Goal: Transaction & Acquisition: Download file/media

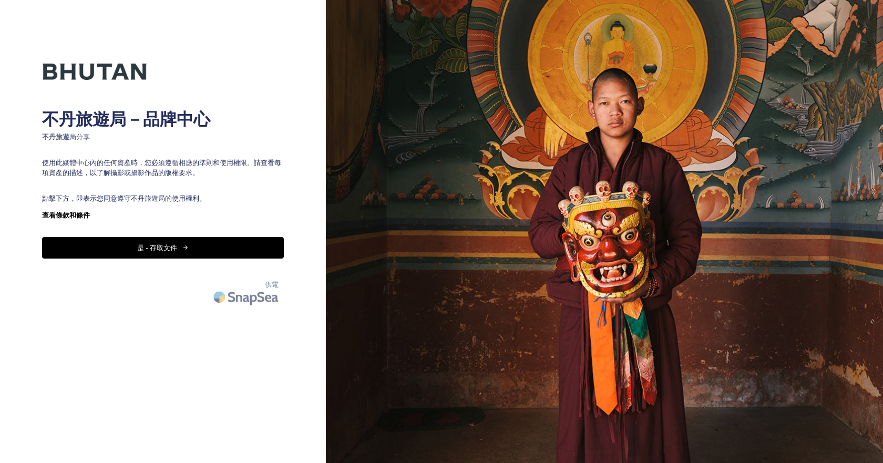
click at [141, 249] on font "是 - 存取文件" at bounding box center [157, 247] width 40 height 9
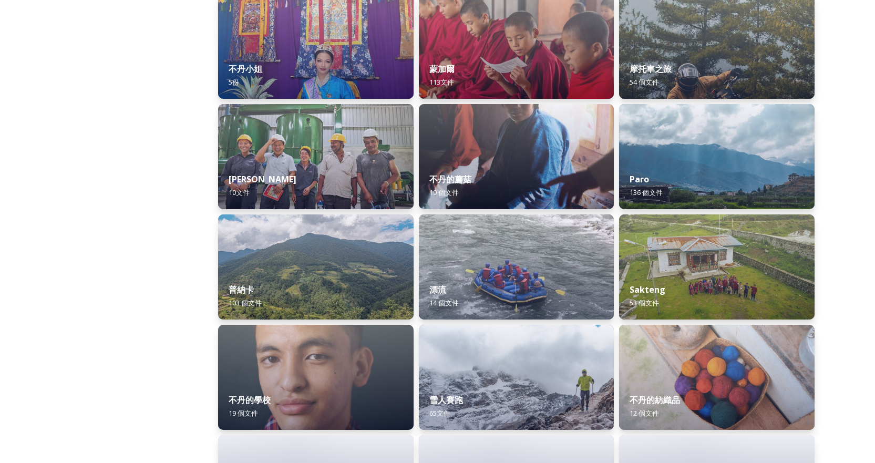
scroll to position [841, 0]
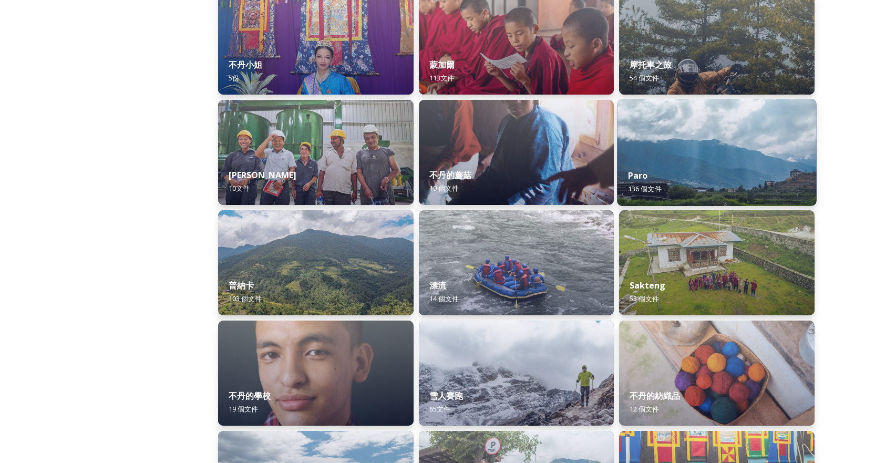
click at [697, 143] on img at bounding box center [716, 152] width 199 height 107
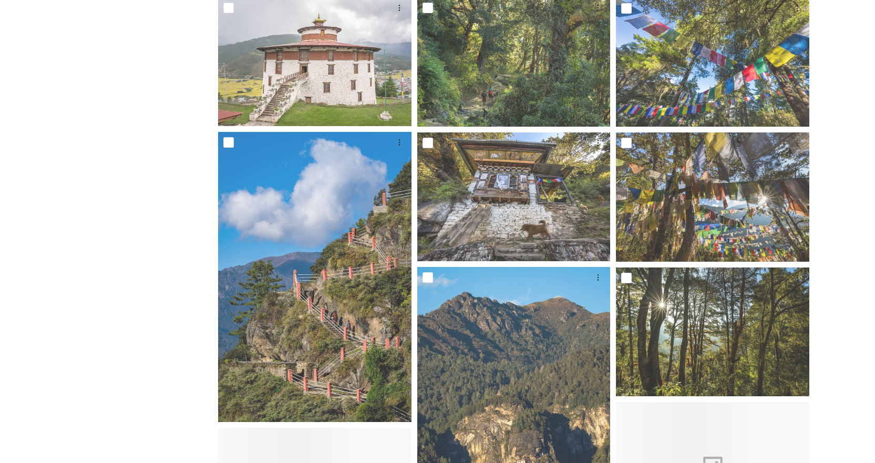
scroll to position [1314, 0]
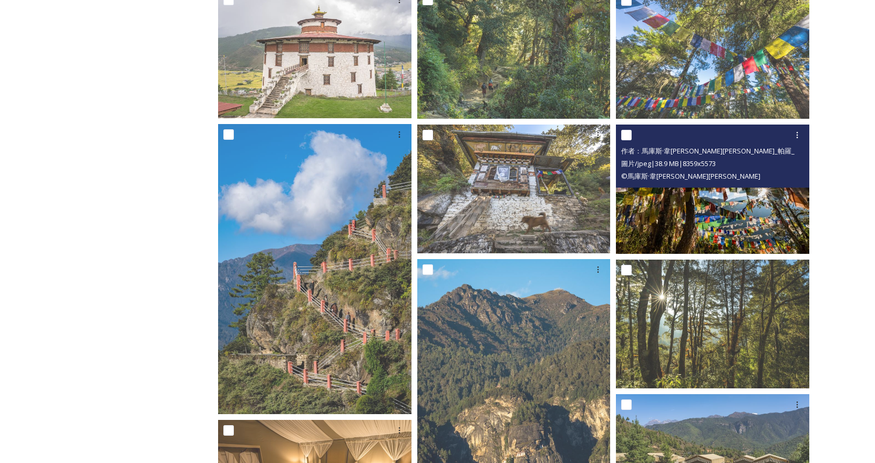
click at [724, 232] on img at bounding box center [712, 189] width 193 height 129
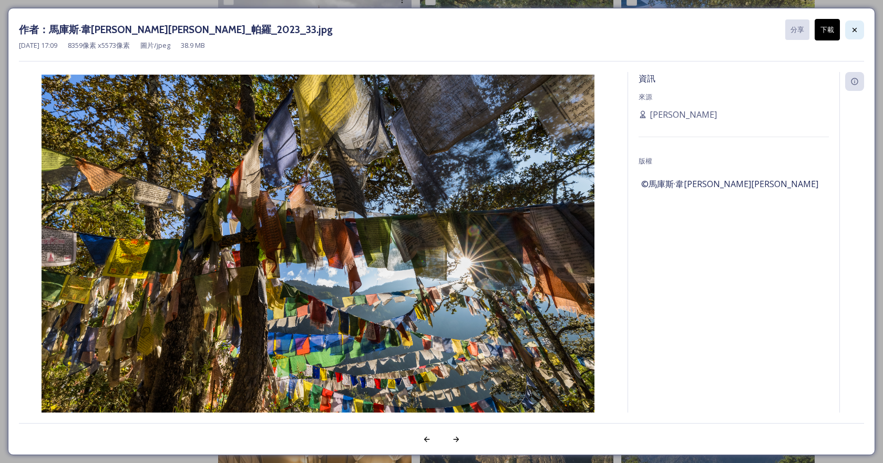
click at [851, 27] on icon at bounding box center [854, 30] width 8 height 8
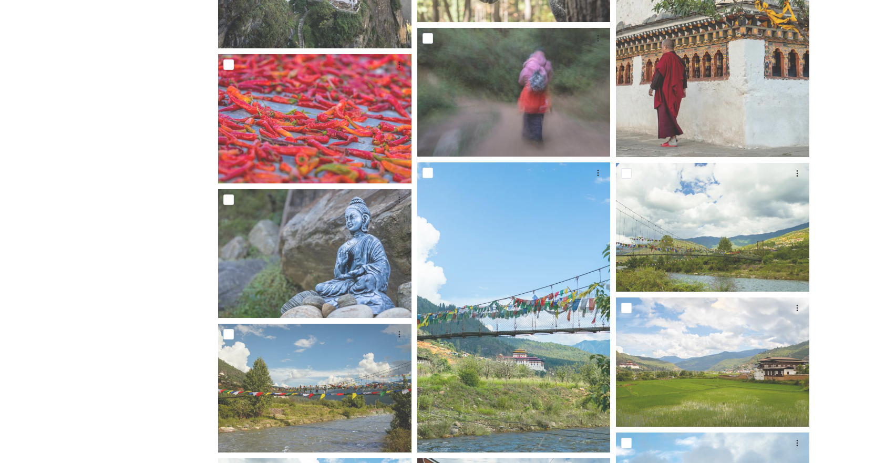
scroll to position [3416, 0]
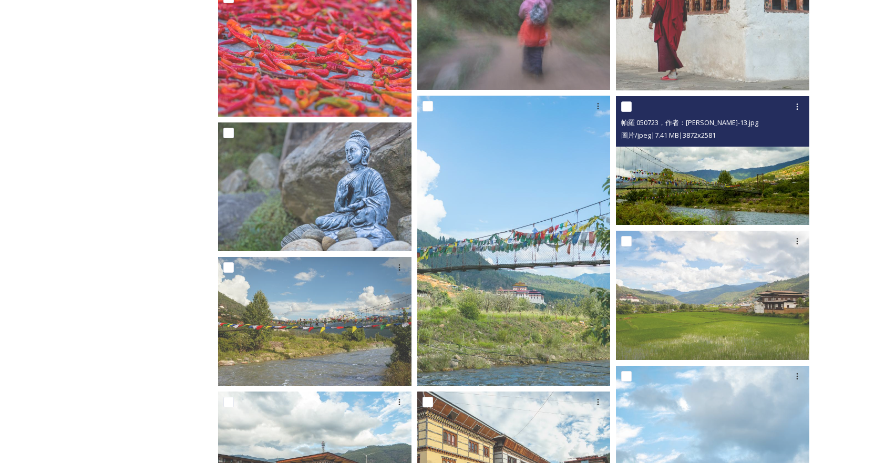
click at [651, 191] on img at bounding box center [712, 160] width 193 height 129
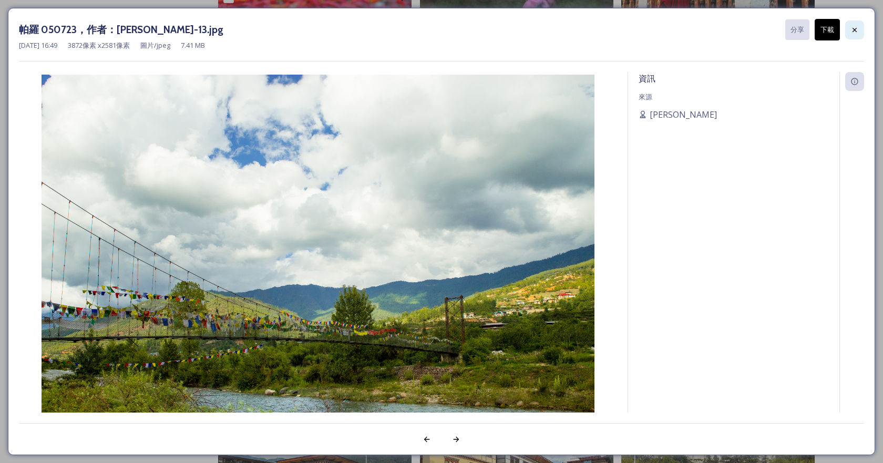
click at [854, 32] on icon at bounding box center [854, 30] width 8 height 8
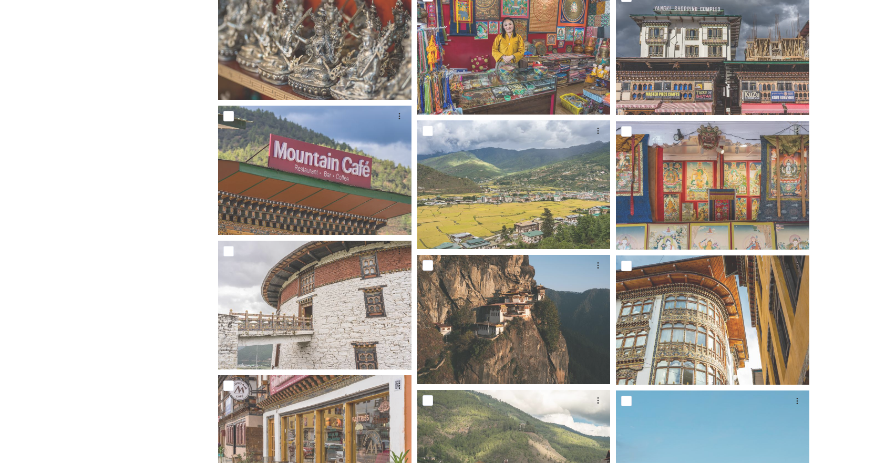
scroll to position [6095, 0]
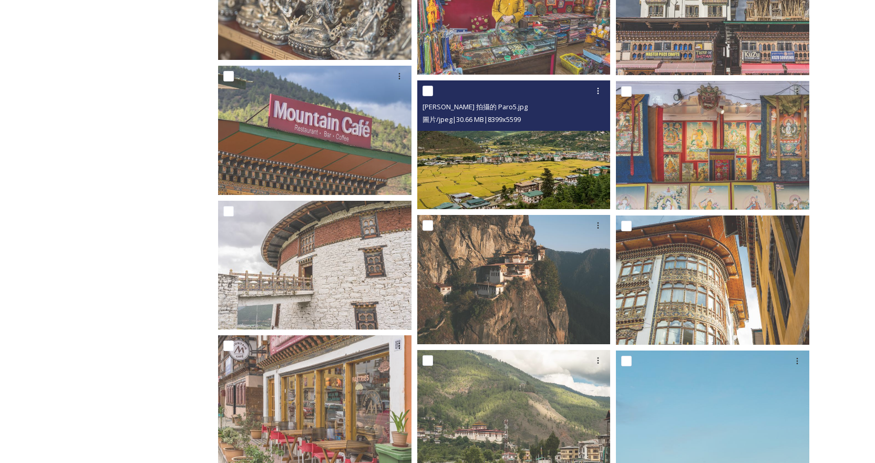
click at [482, 146] on img at bounding box center [513, 144] width 193 height 129
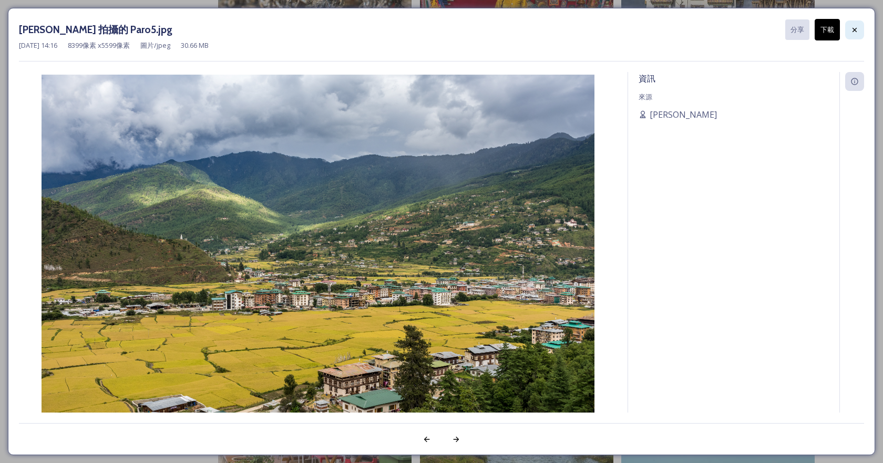
click at [852, 30] on icon at bounding box center [854, 30] width 8 height 8
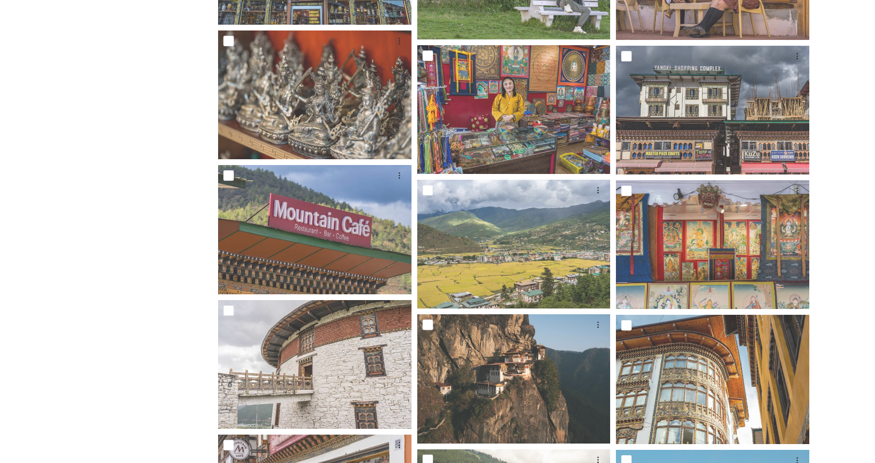
scroll to position [5992, 0]
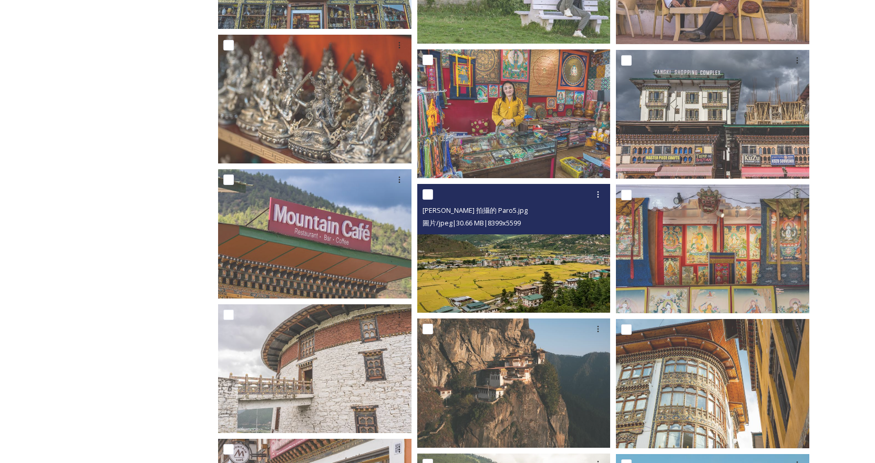
click at [528, 260] on img at bounding box center [513, 248] width 193 height 129
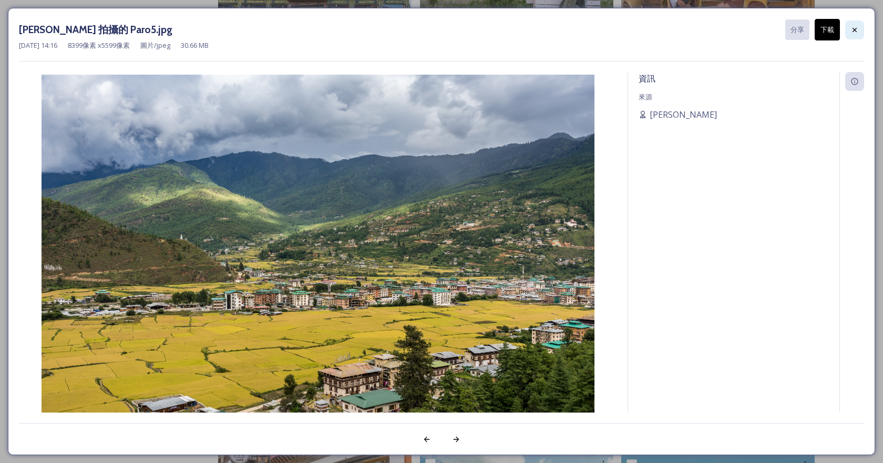
click at [853, 26] on icon at bounding box center [854, 30] width 8 height 8
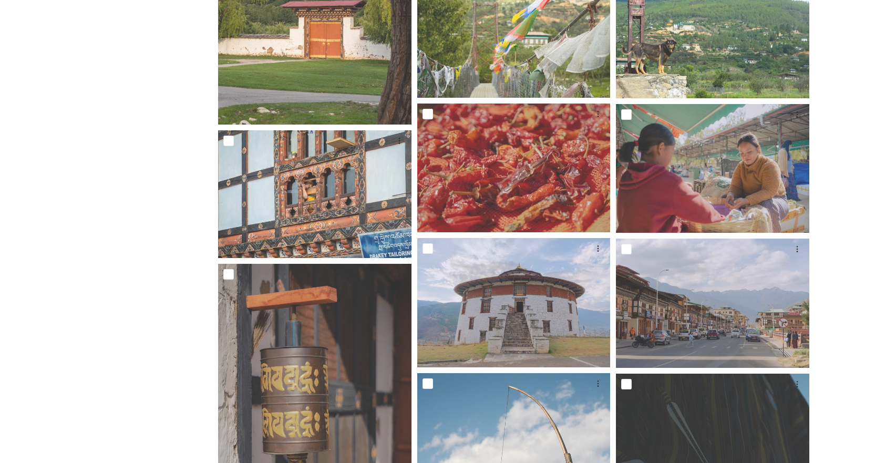
scroll to position [4100, 0]
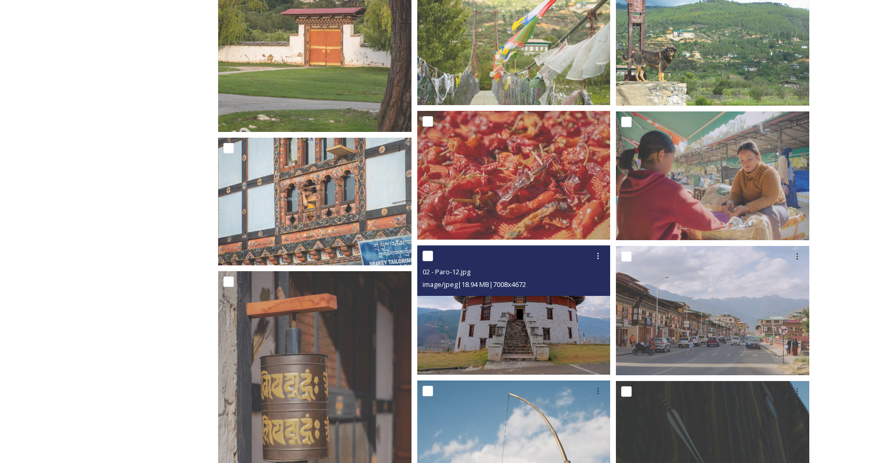
click at [493, 272] on div "02 - Paro-12.jpg" at bounding box center [514, 271] width 185 height 13
click at [499, 305] on img at bounding box center [513, 309] width 193 height 129
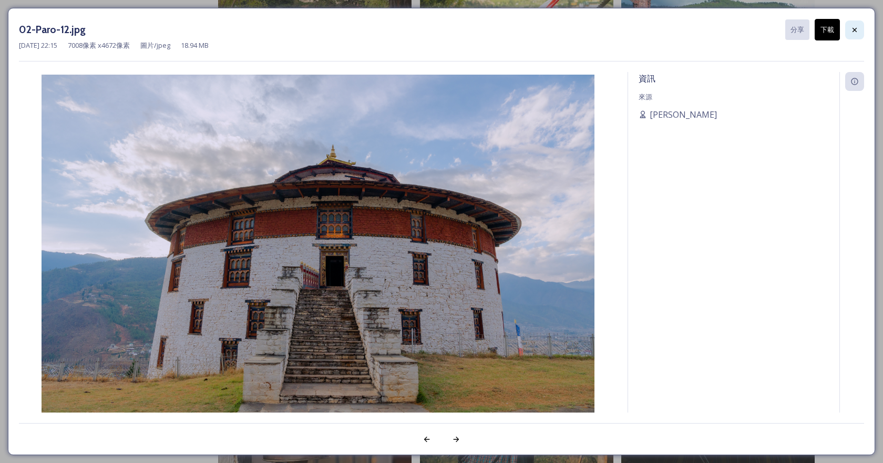
click at [854, 31] on icon at bounding box center [854, 30] width 8 height 8
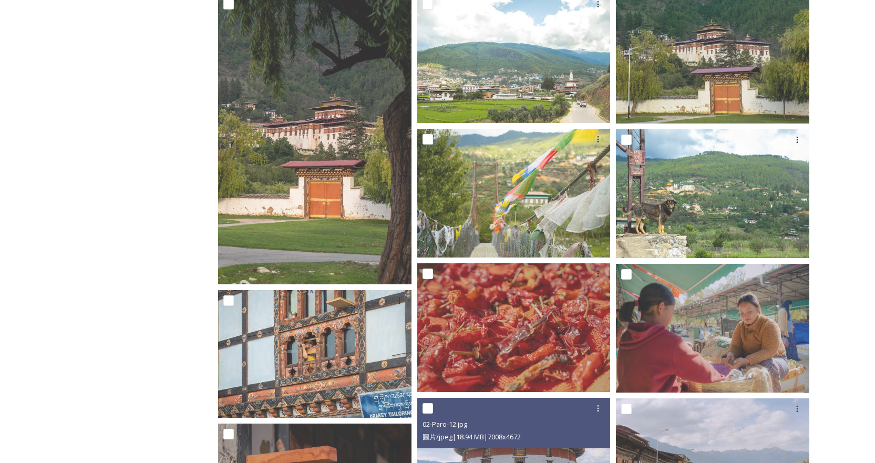
scroll to position [3943, 0]
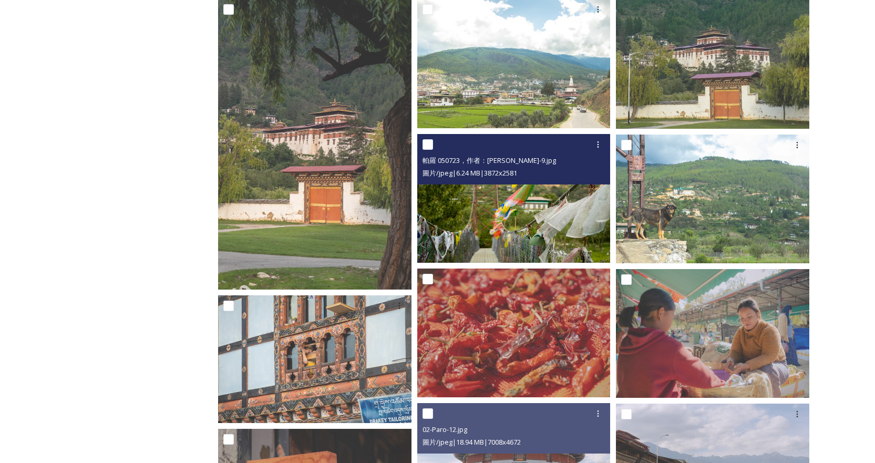
click at [516, 231] on img at bounding box center [513, 198] width 193 height 129
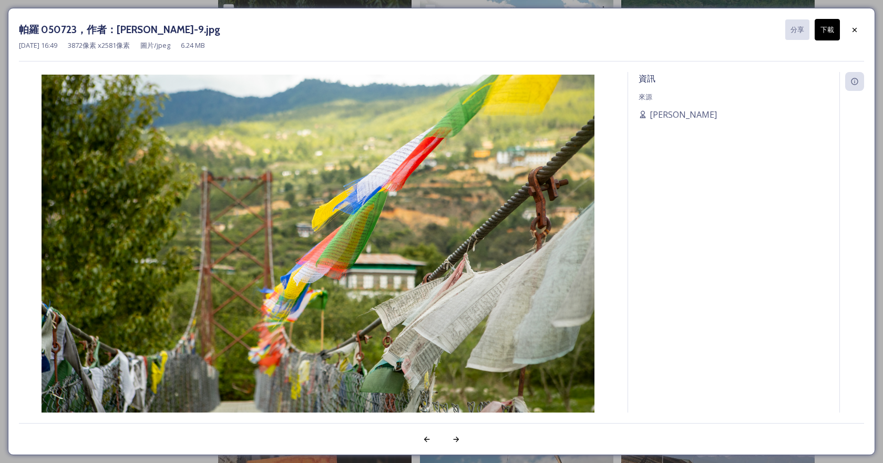
click at [824, 27] on font "下載" at bounding box center [827, 29] width 14 height 9
click at [862, 29] on div at bounding box center [854, 29] width 19 height 19
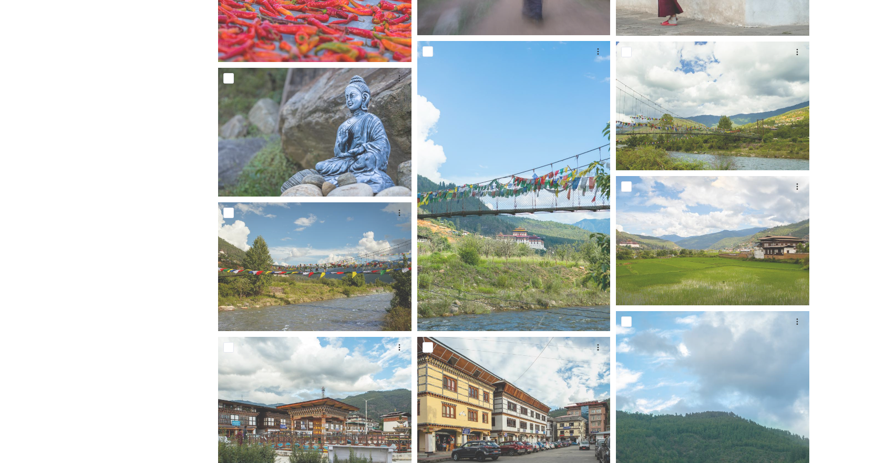
scroll to position [3470, 0]
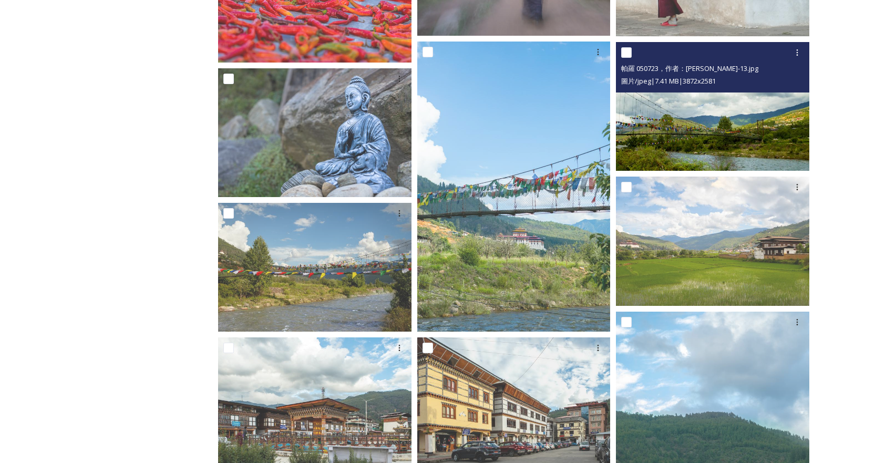
click at [690, 147] on img at bounding box center [712, 106] width 193 height 129
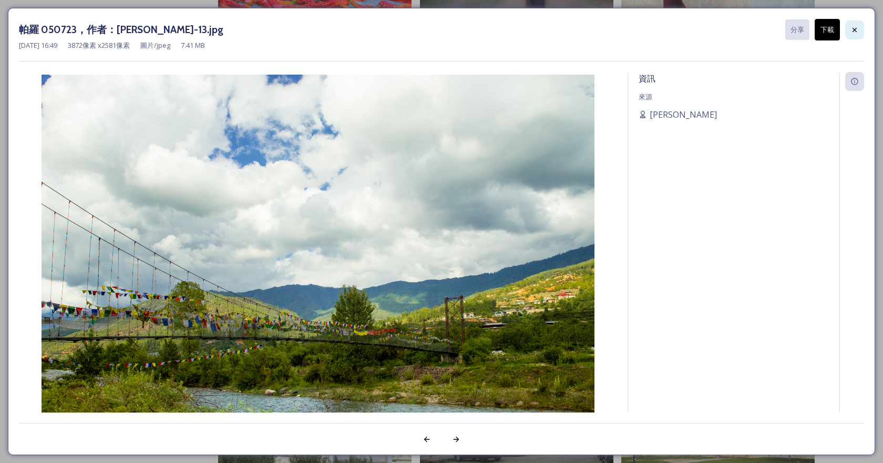
click at [858, 29] on icon at bounding box center [854, 30] width 8 height 8
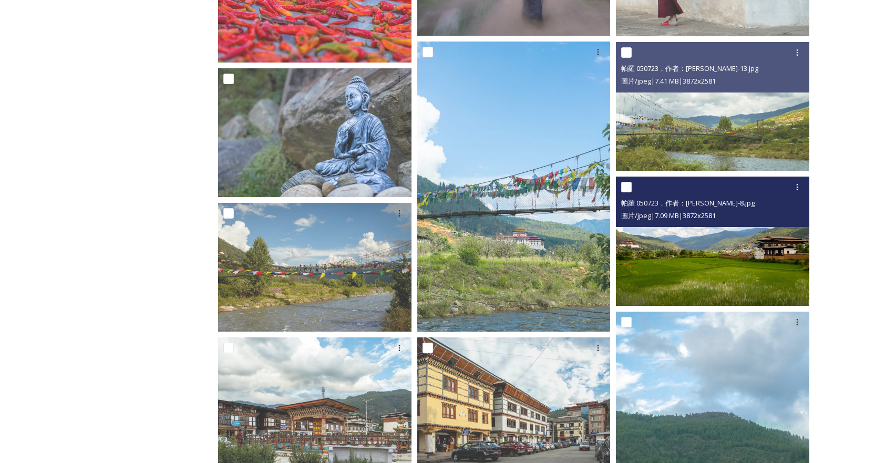
click at [728, 272] on img at bounding box center [712, 241] width 193 height 129
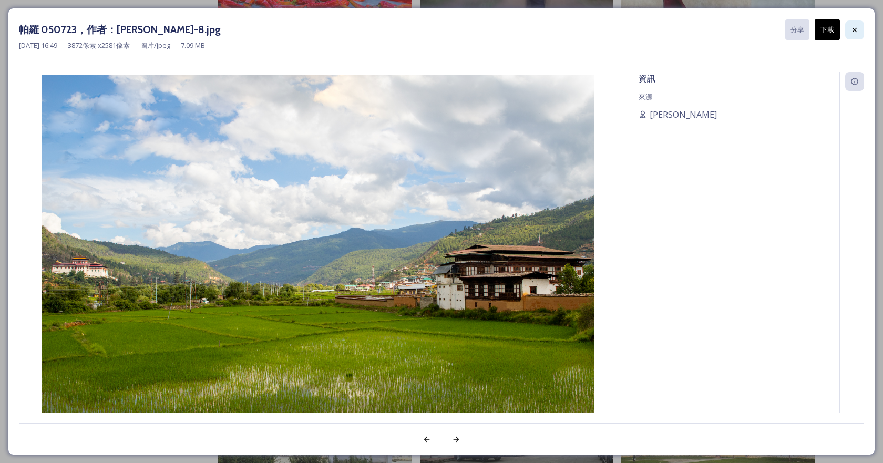
click at [850, 39] on div at bounding box center [854, 29] width 19 height 19
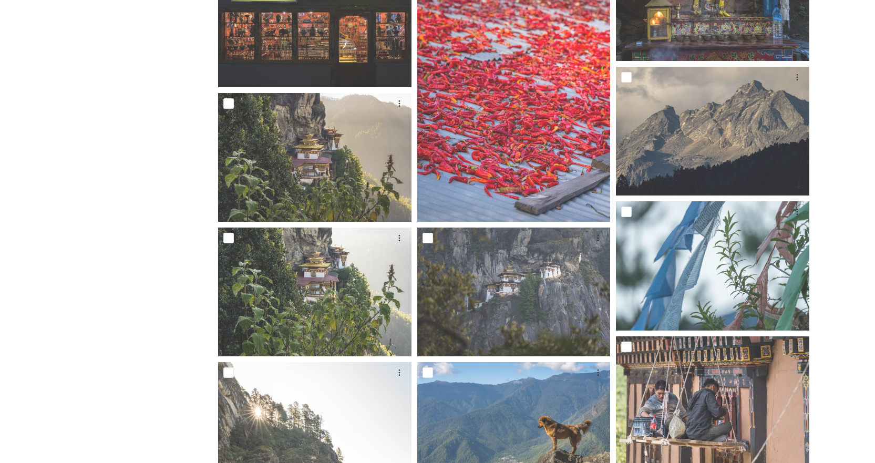
scroll to position [2734, 0]
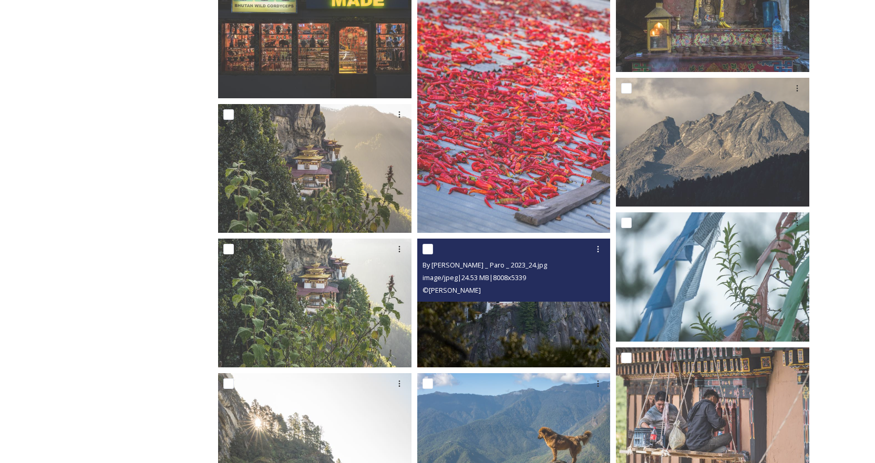
click at [458, 302] on img at bounding box center [513, 303] width 193 height 129
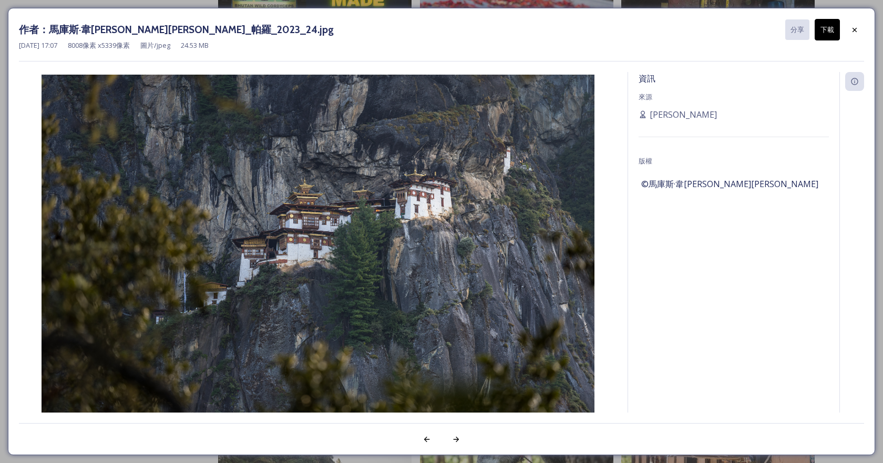
click at [833, 31] on font "下載" at bounding box center [827, 29] width 14 height 9
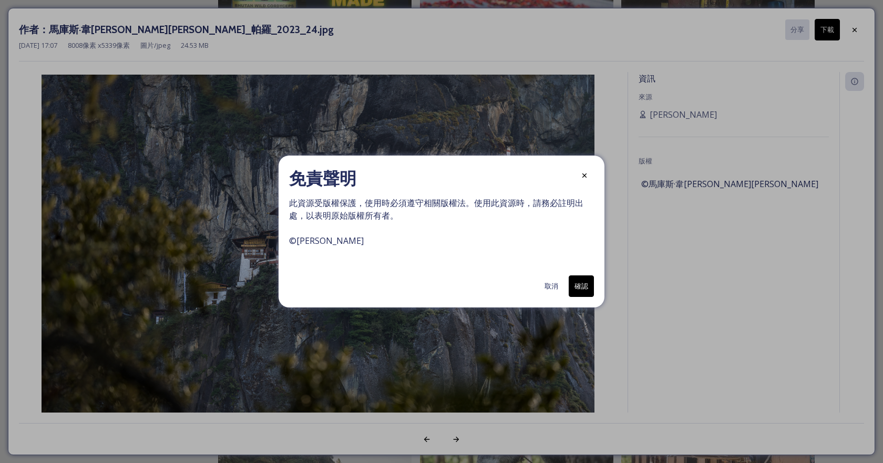
click at [579, 291] on font "確認" at bounding box center [581, 286] width 14 height 10
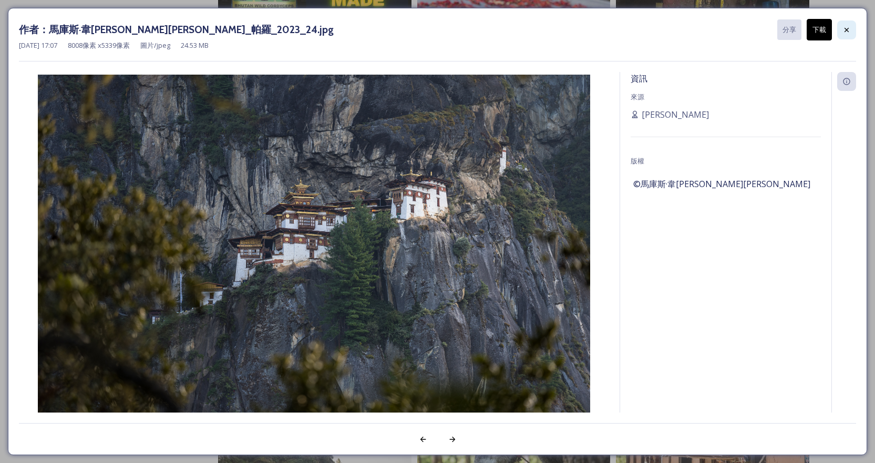
click at [844, 32] on icon at bounding box center [846, 30] width 8 height 8
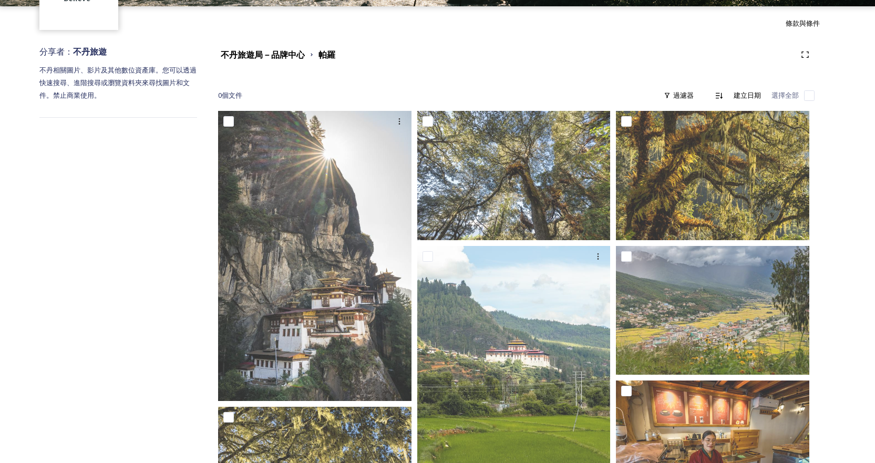
scroll to position [105, 0]
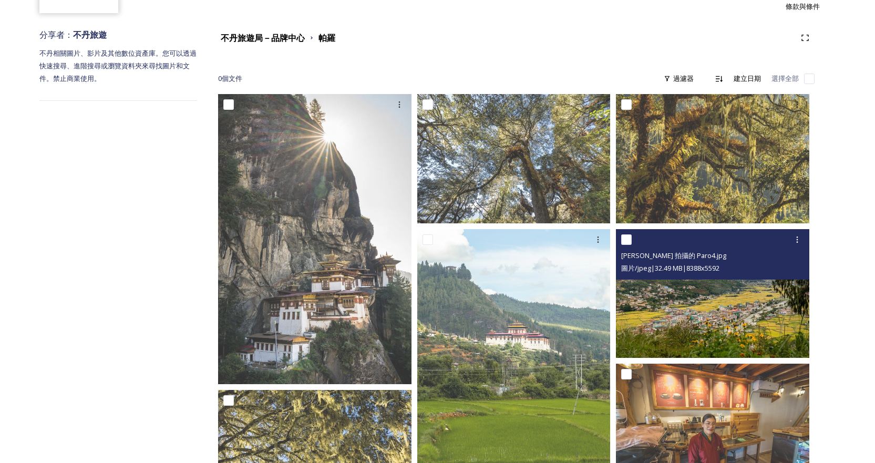
click at [664, 315] on img at bounding box center [712, 293] width 193 height 129
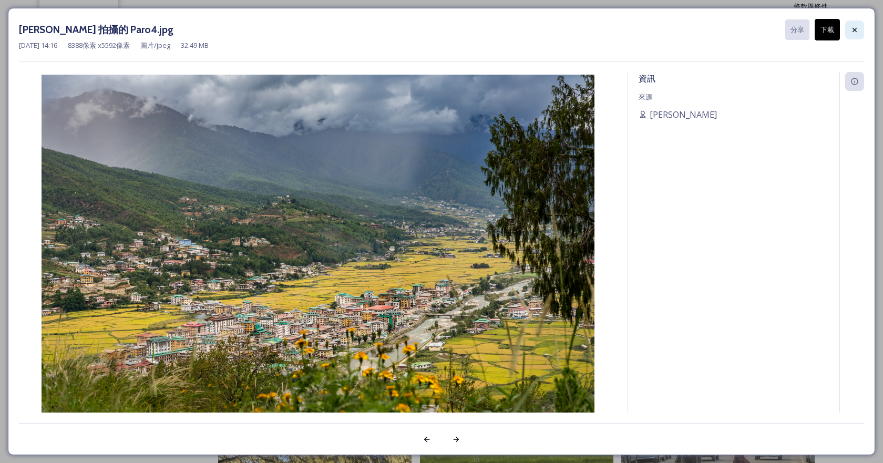
click at [854, 29] on icon at bounding box center [854, 29] width 4 height 4
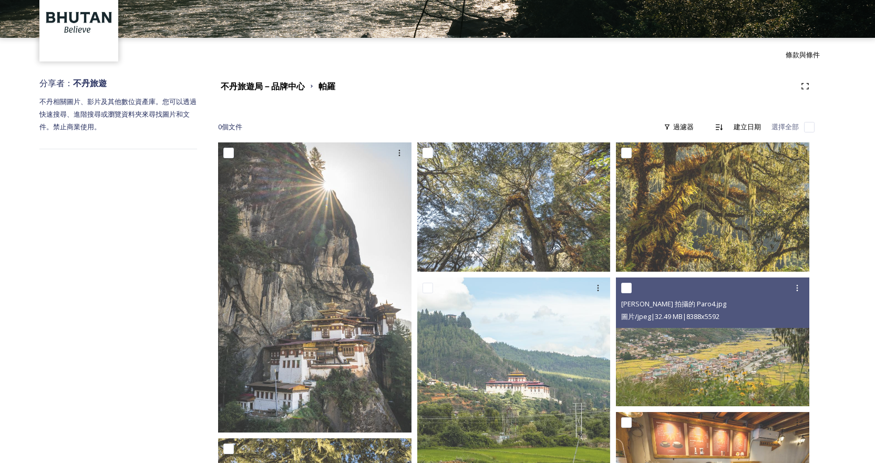
scroll to position [0, 0]
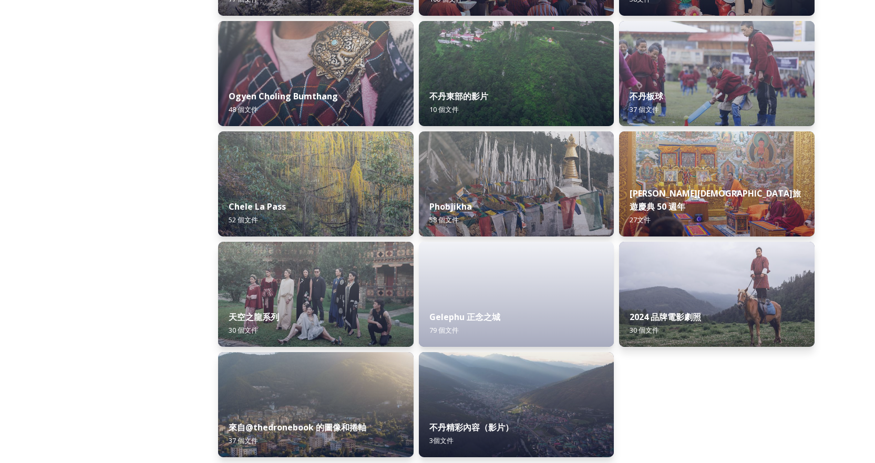
scroll to position [1697, 0]
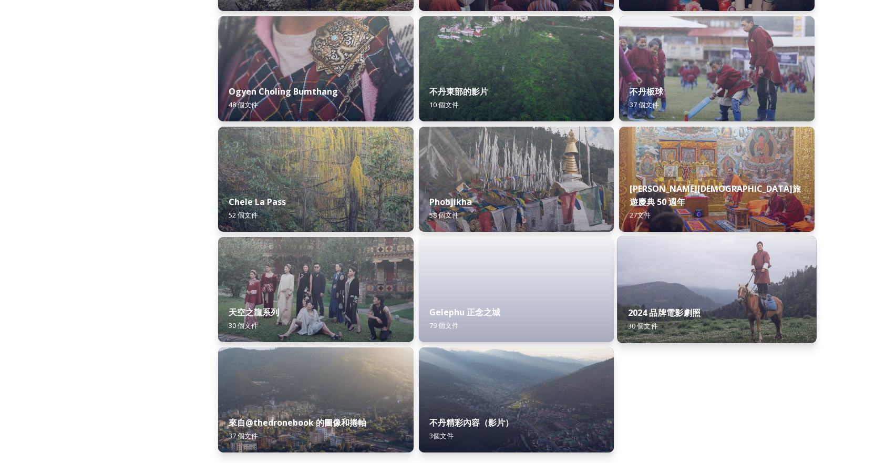
click at [657, 268] on img at bounding box center [716, 289] width 199 height 107
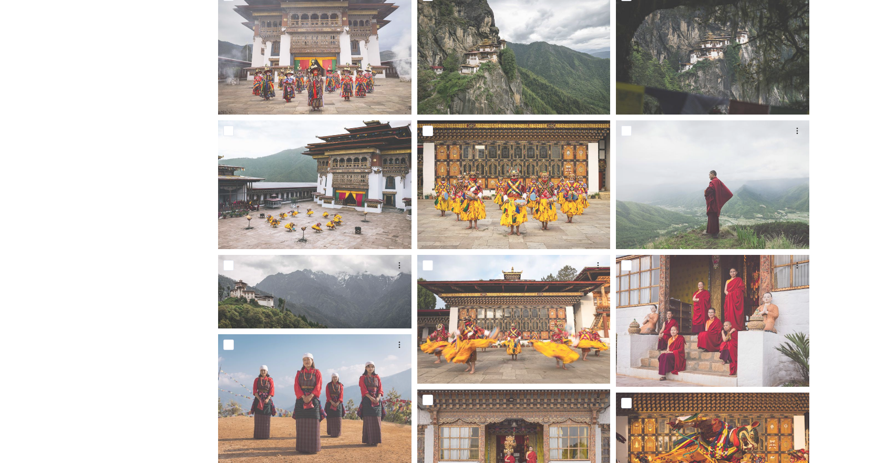
scroll to position [315, 0]
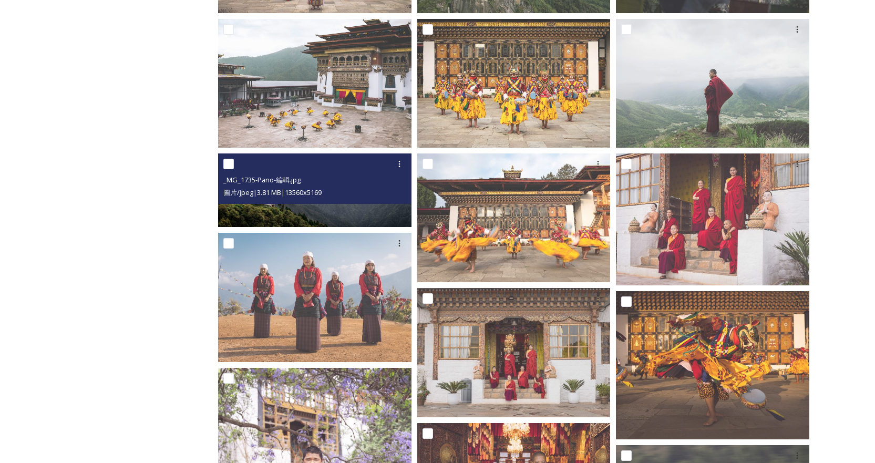
click at [299, 215] on img at bounding box center [314, 190] width 193 height 74
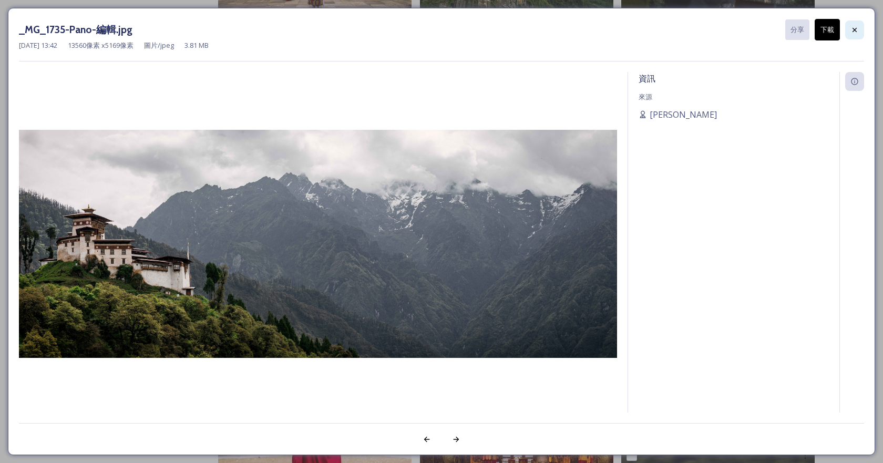
click at [855, 30] on icon at bounding box center [854, 29] width 4 height 4
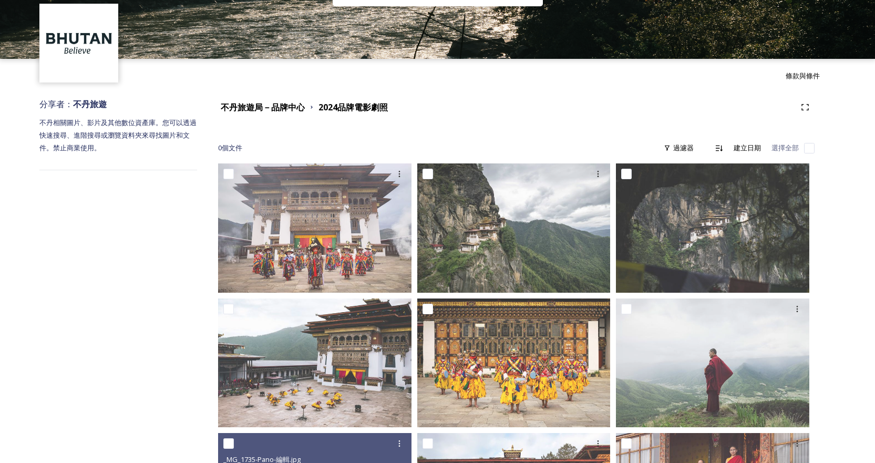
scroll to position [23, 0]
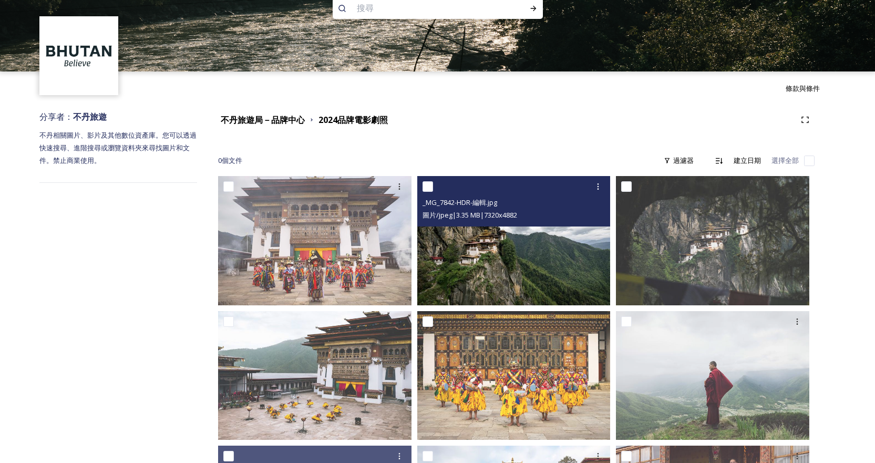
click at [540, 287] on img at bounding box center [513, 240] width 193 height 129
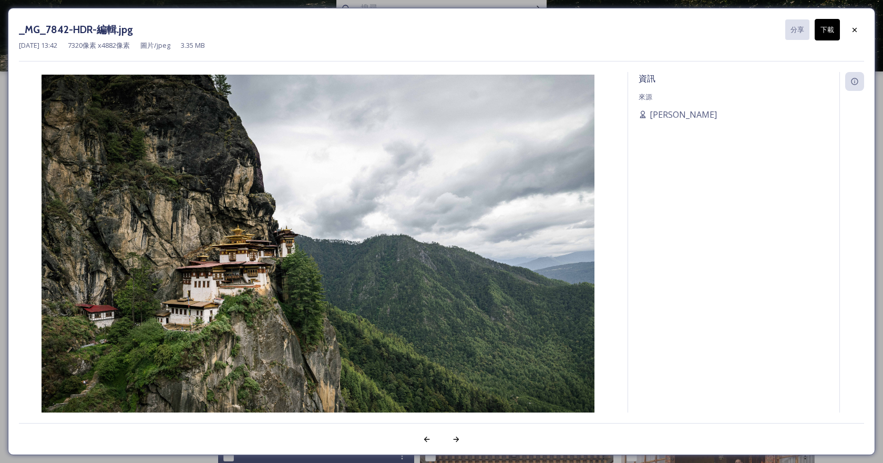
click at [828, 32] on font "下載" at bounding box center [827, 29] width 14 height 9
click at [858, 32] on icon at bounding box center [854, 30] width 8 height 8
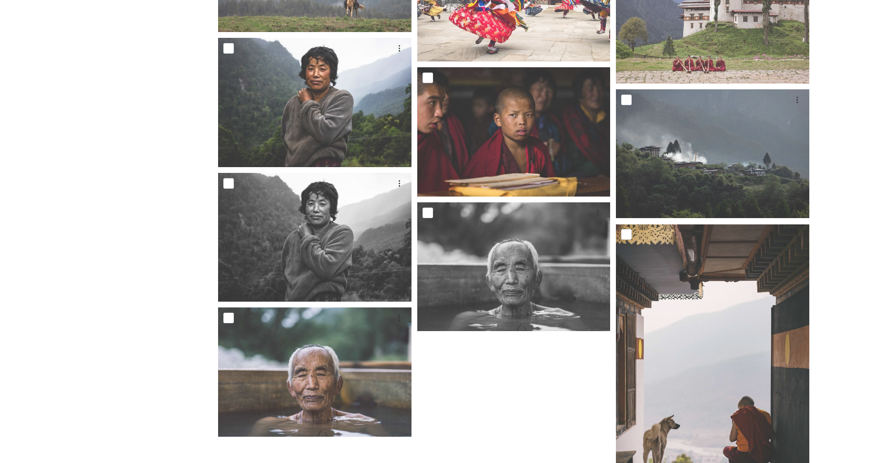
scroll to position [1232, 0]
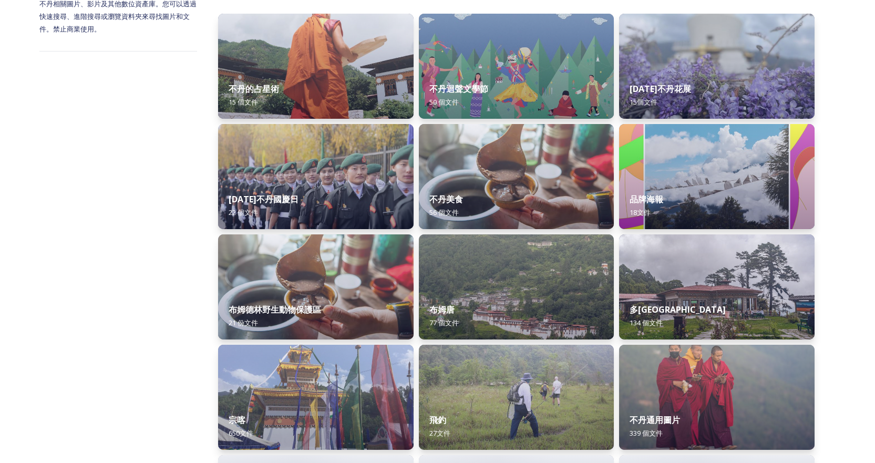
scroll to position [158, 0]
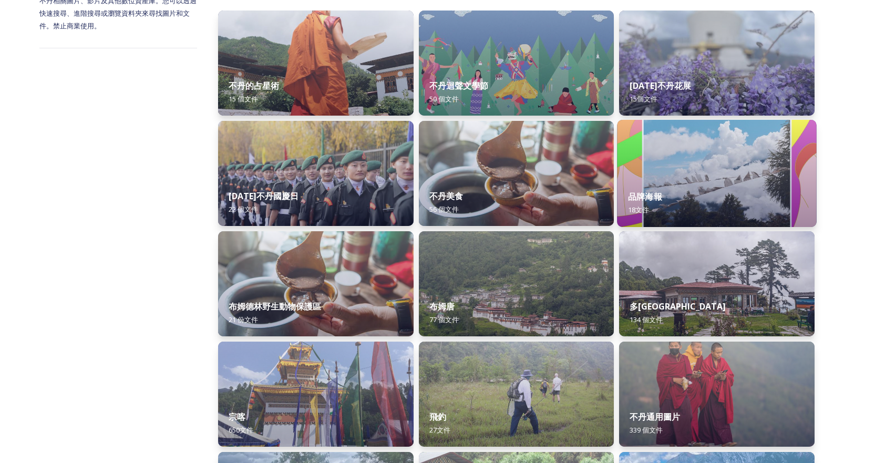
click at [680, 172] on img at bounding box center [716, 173] width 199 height 107
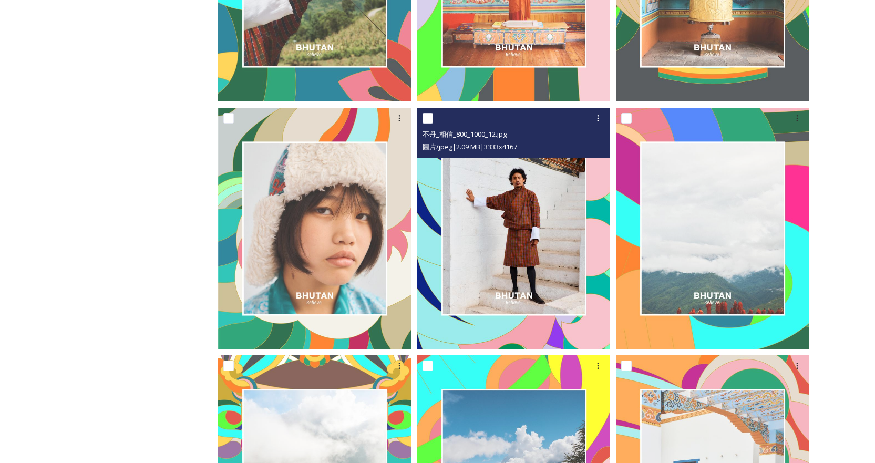
scroll to position [1081, 0]
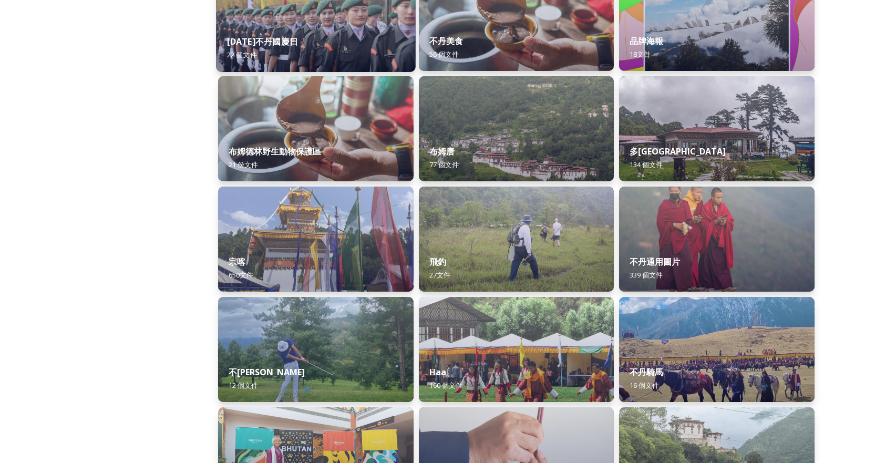
scroll to position [315, 0]
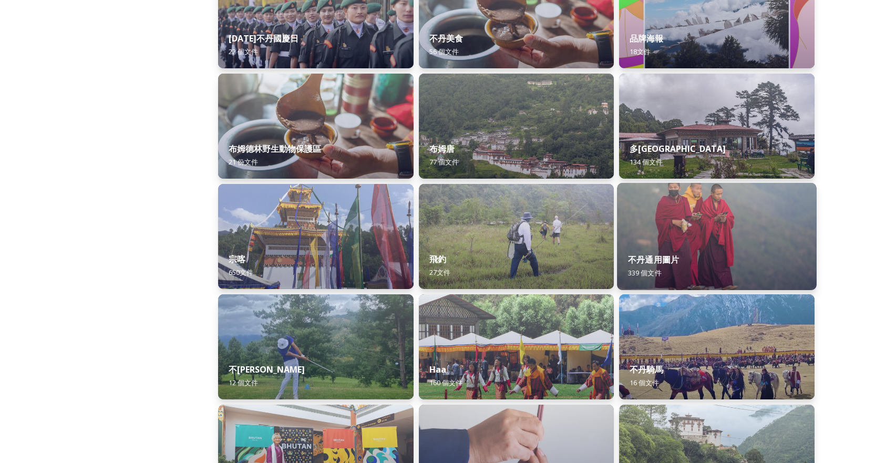
click at [723, 246] on div "不丹通用圖片 339 個 文件" at bounding box center [716, 266] width 199 height 48
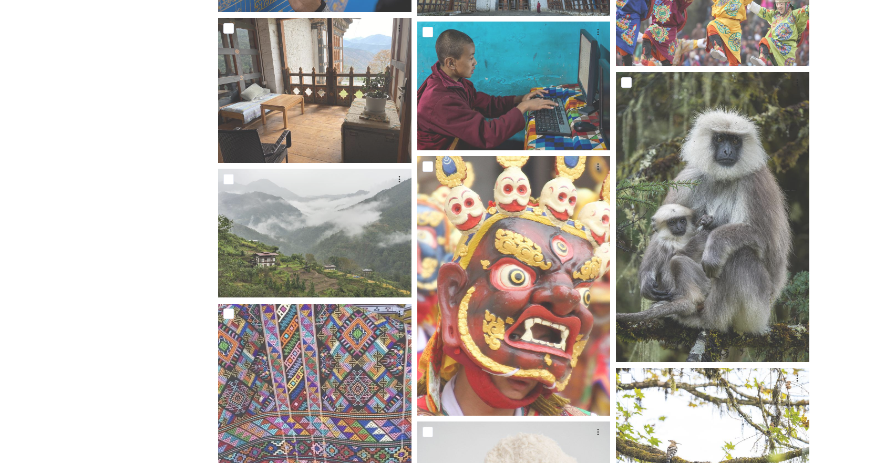
scroll to position [841, 0]
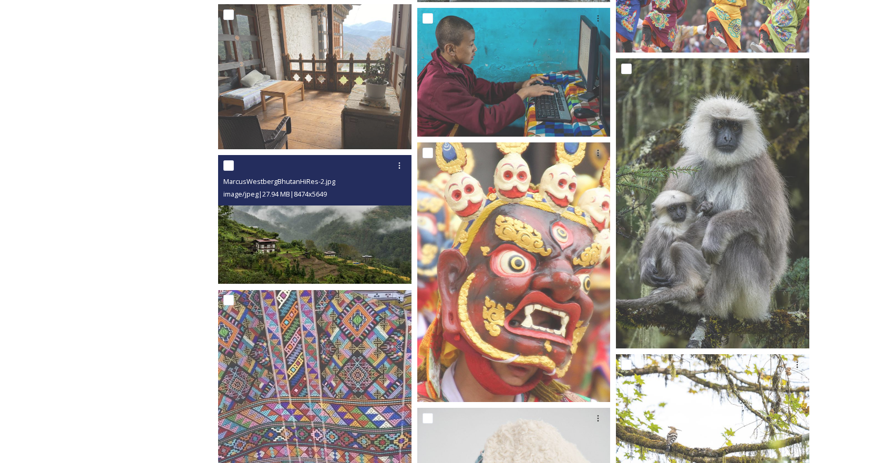
click at [311, 255] on img at bounding box center [314, 219] width 193 height 129
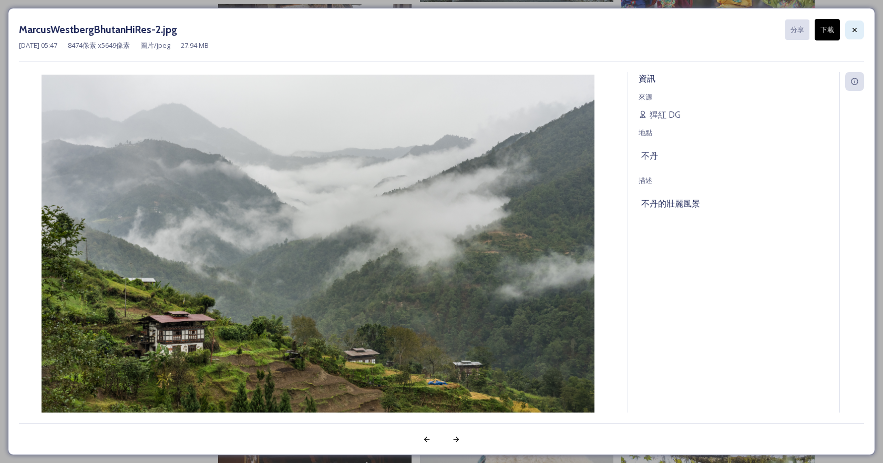
click at [857, 30] on icon at bounding box center [854, 30] width 8 height 8
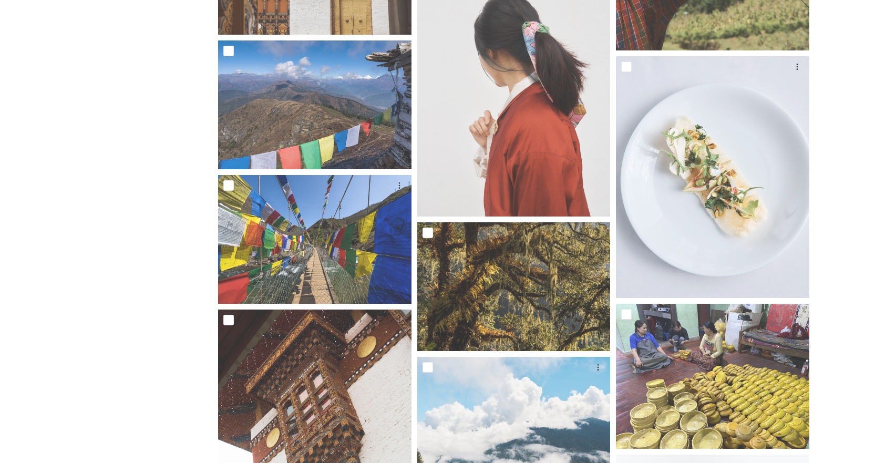
scroll to position [1524, 0]
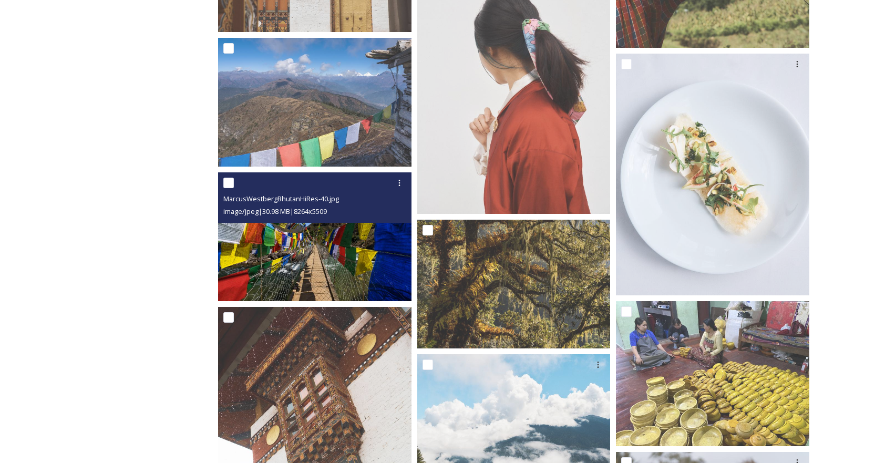
click at [304, 266] on img at bounding box center [314, 236] width 193 height 129
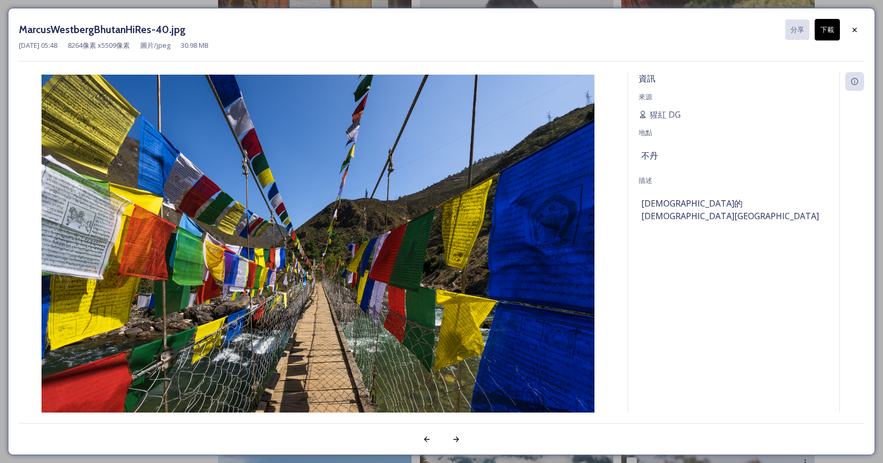
click at [822, 35] on font "下載" at bounding box center [827, 30] width 14 height 10
click at [855, 28] on icon at bounding box center [854, 30] width 8 height 8
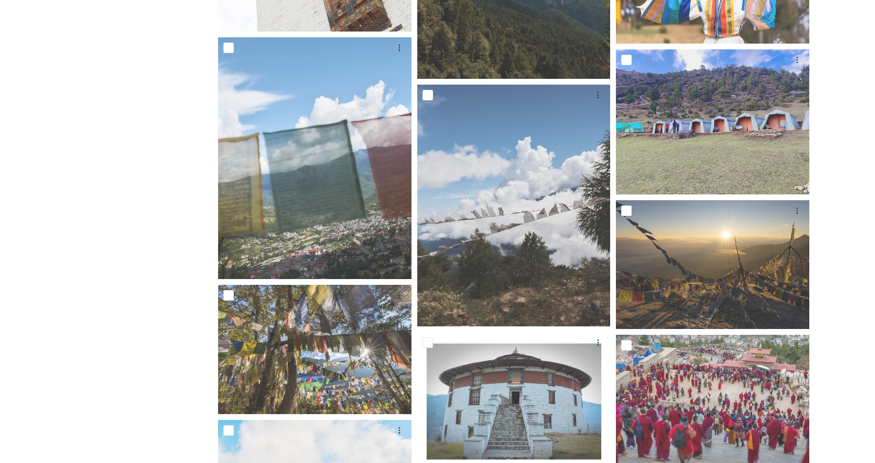
scroll to position [2102, 0]
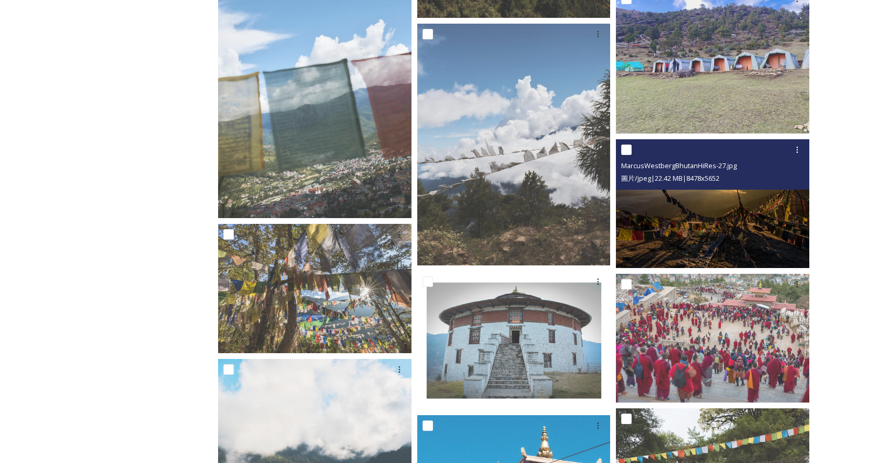
click at [727, 246] on img at bounding box center [712, 203] width 193 height 129
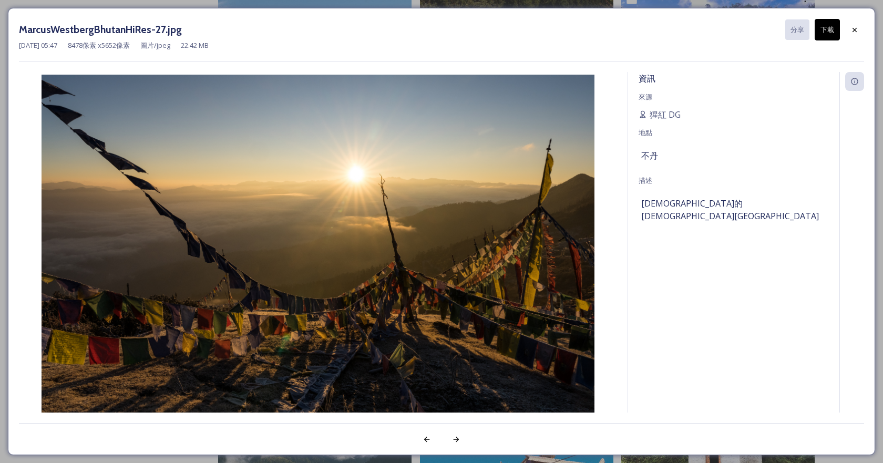
click at [826, 32] on font "下載" at bounding box center [827, 29] width 14 height 9
click at [849, 28] on div at bounding box center [854, 29] width 19 height 19
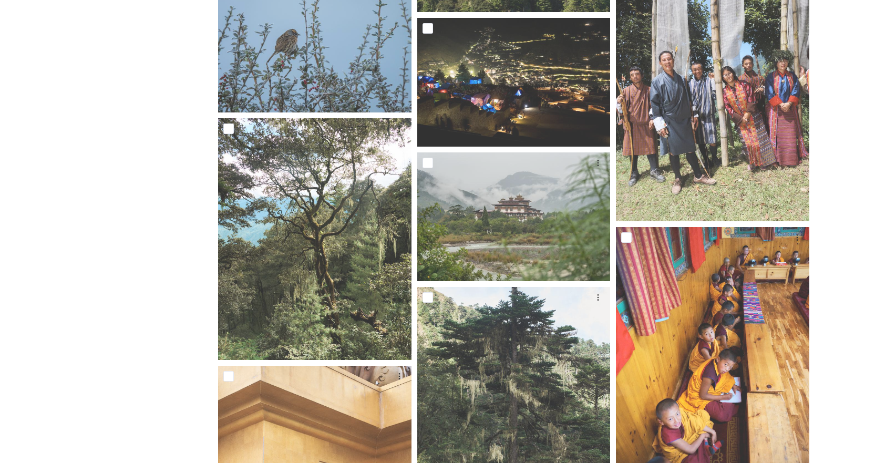
scroll to position [5780, 0]
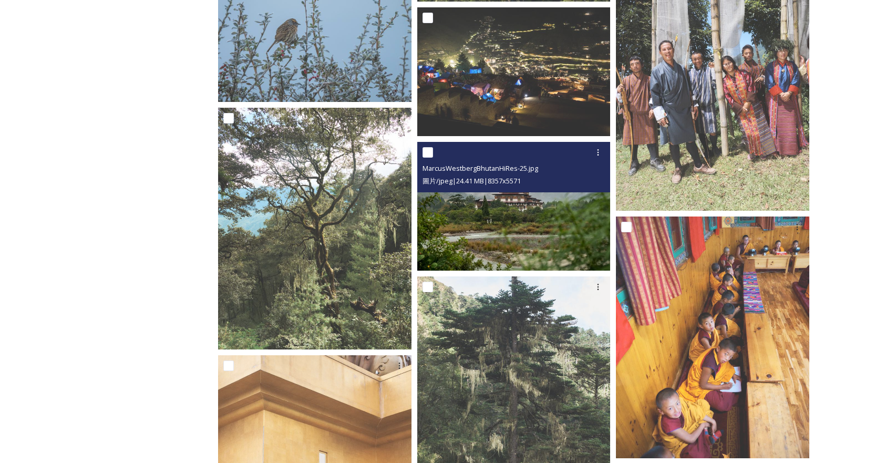
click at [517, 238] on img at bounding box center [513, 206] width 193 height 129
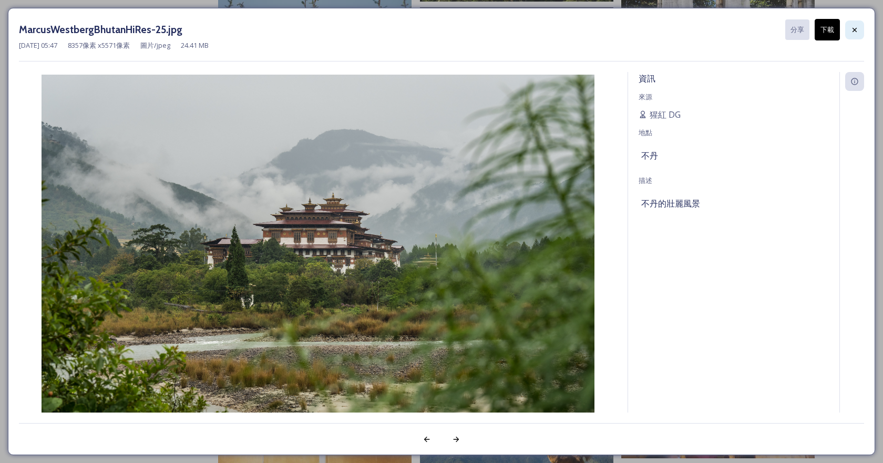
click at [855, 29] on icon at bounding box center [854, 29] width 4 height 4
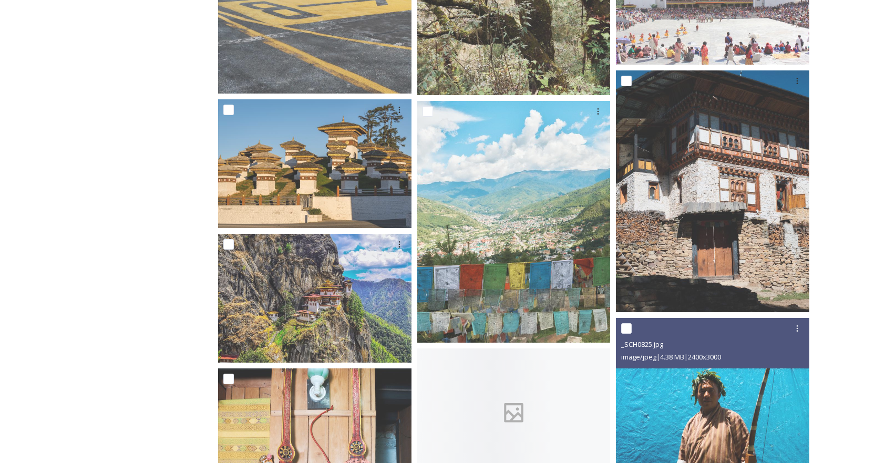
scroll to position [8302, 0]
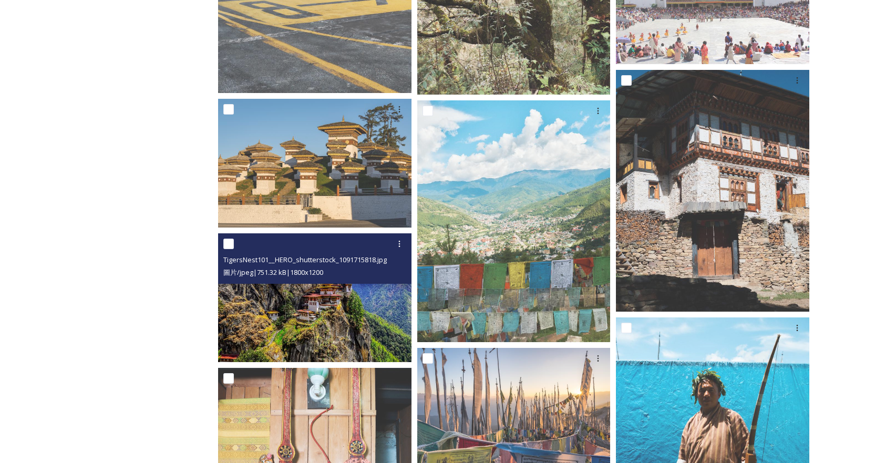
click at [315, 323] on img at bounding box center [314, 297] width 193 height 129
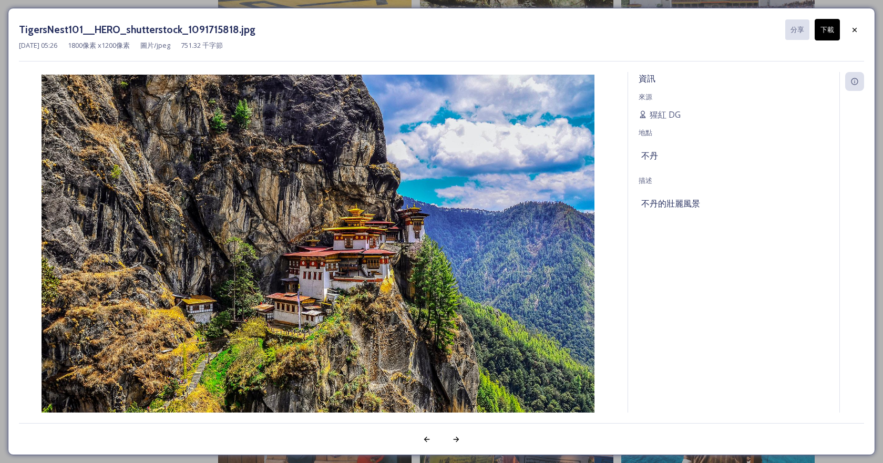
click at [824, 27] on font "下載" at bounding box center [827, 29] width 14 height 9
click at [852, 41] on div "[DATE] 05:26 1800 像素 x 1200 像素 圖片/jpeg 751.32 千字節" at bounding box center [441, 45] width 845 height 10
click at [853, 26] on icon at bounding box center [854, 30] width 8 height 8
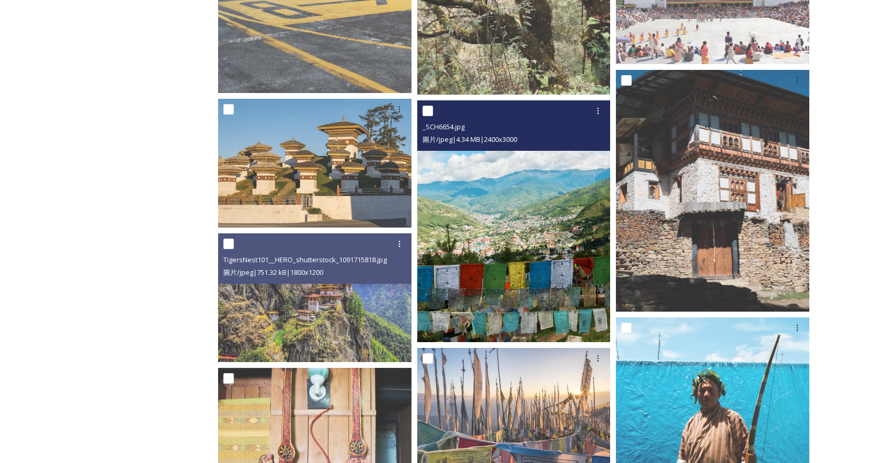
click at [493, 235] on img at bounding box center [513, 221] width 193 height 242
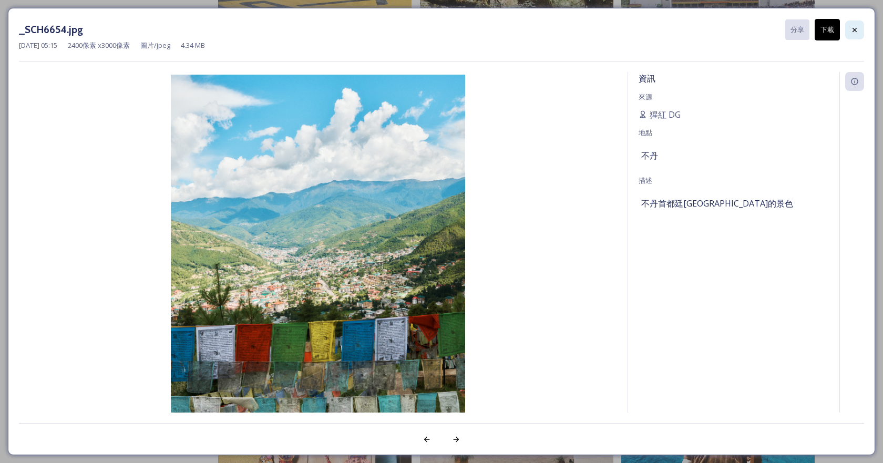
click at [853, 30] on icon at bounding box center [854, 30] width 8 height 8
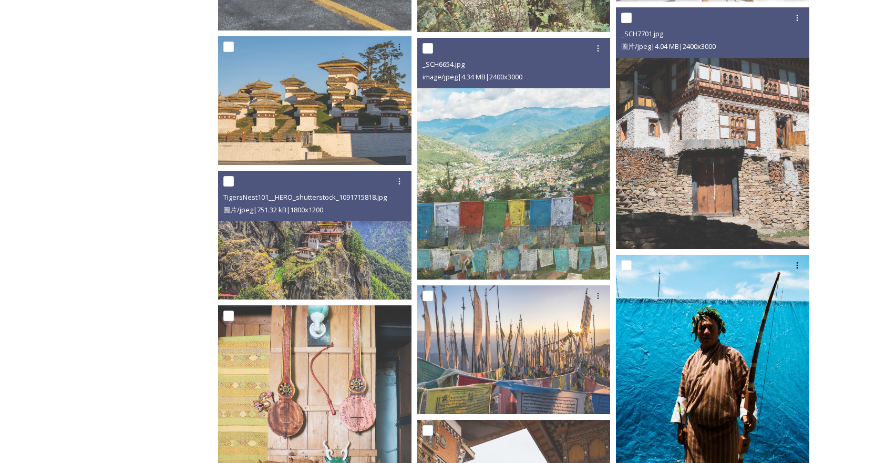
scroll to position [8460, 0]
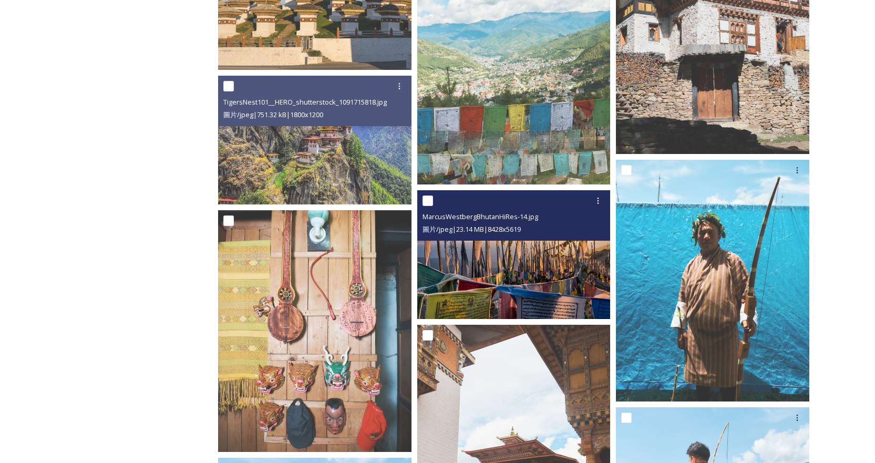
click at [499, 282] on img at bounding box center [513, 254] width 193 height 129
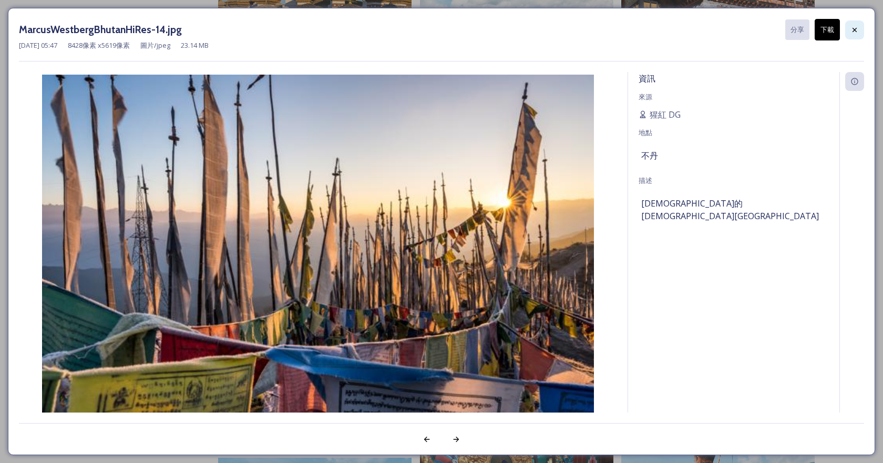
click at [850, 24] on div at bounding box center [854, 29] width 19 height 19
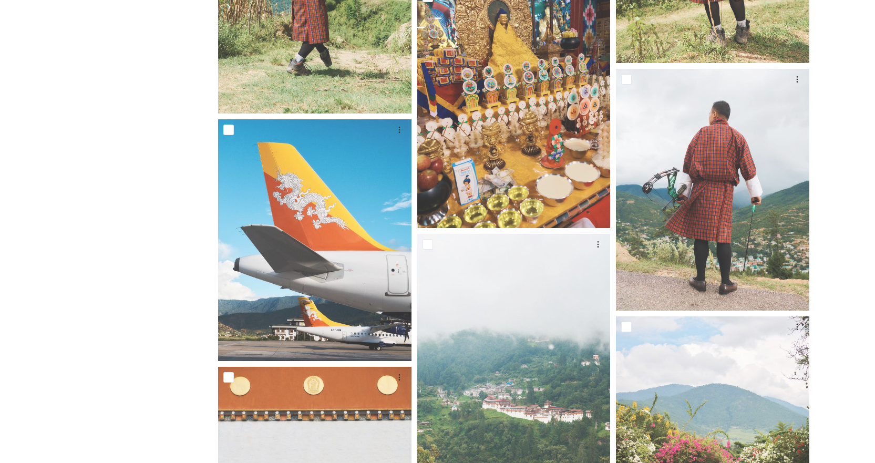
scroll to position [9196, 0]
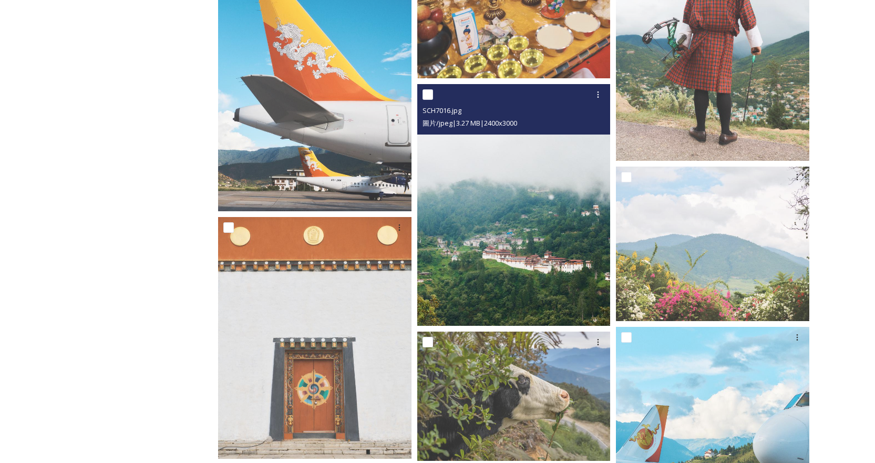
click at [519, 277] on img at bounding box center [513, 205] width 193 height 242
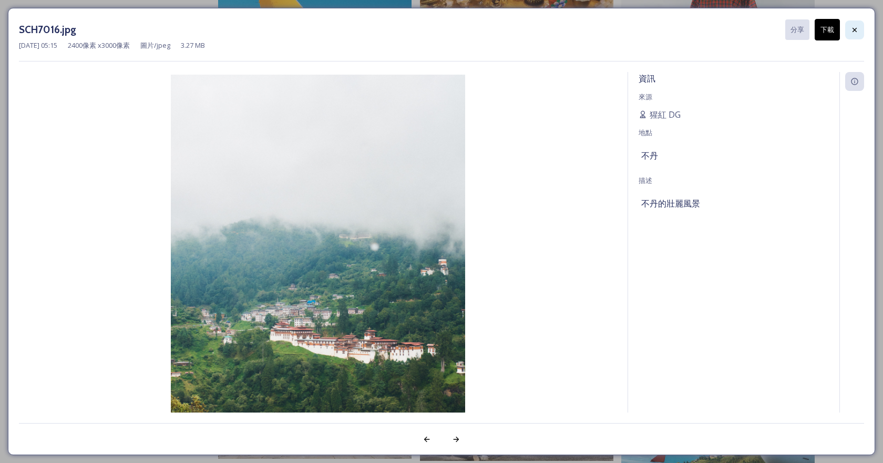
click at [850, 28] on icon at bounding box center [854, 30] width 8 height 8
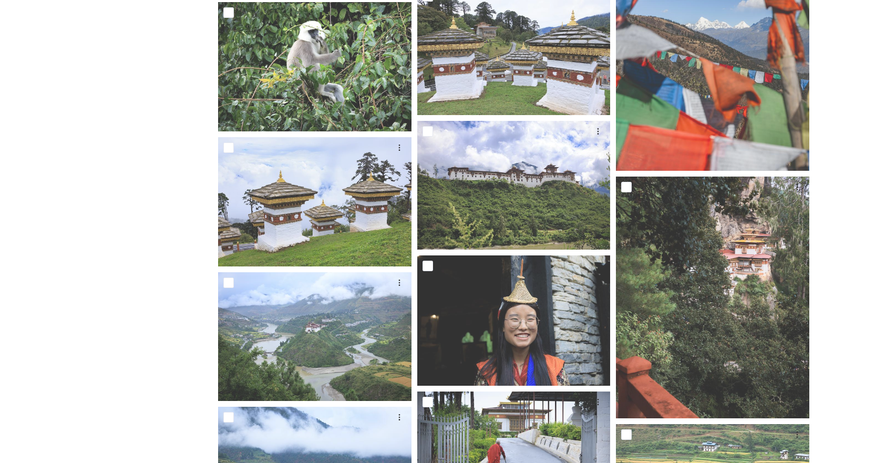
scroll to position [12979, 0]
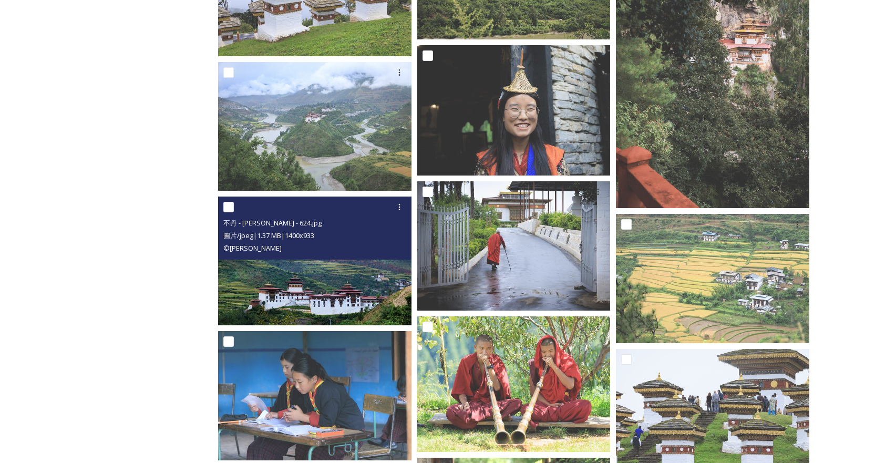
click at [294, 300] on img at bounding box center [314, 261] width 193 height 129
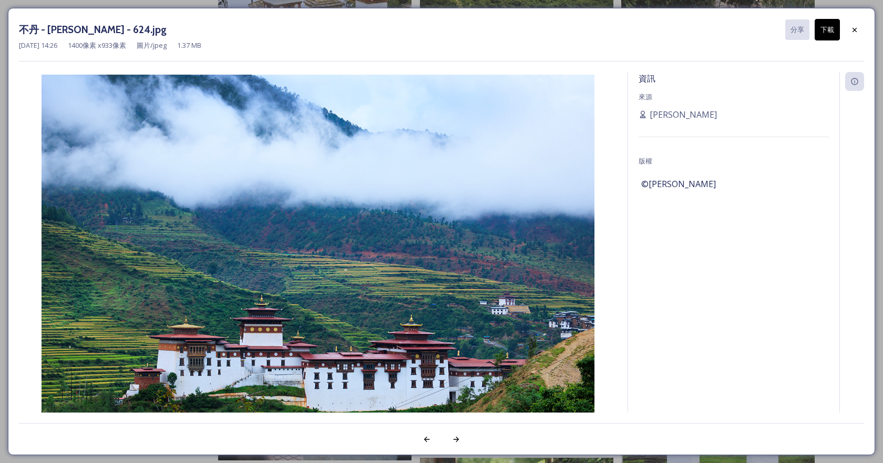
click at [821, 24] on button "下載" at bounding box center [826, 30] width 25 height 22
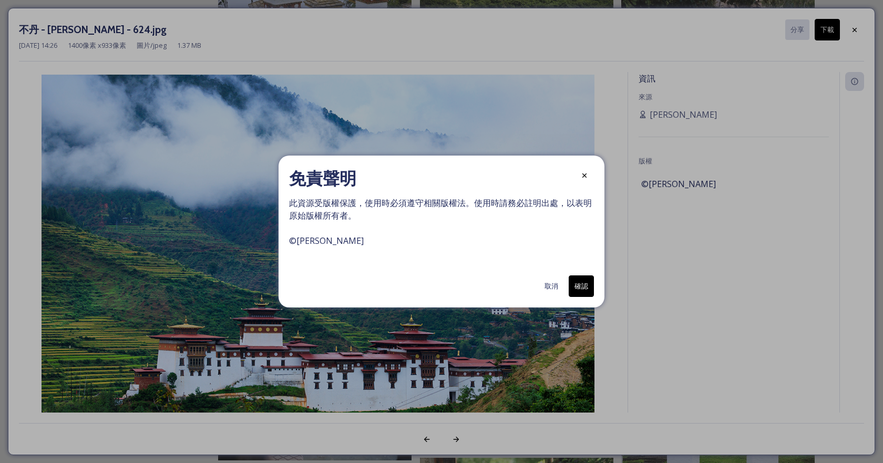
click at [585, 288] on font "確認" at bounding box center [581, 285] width 14 height 9
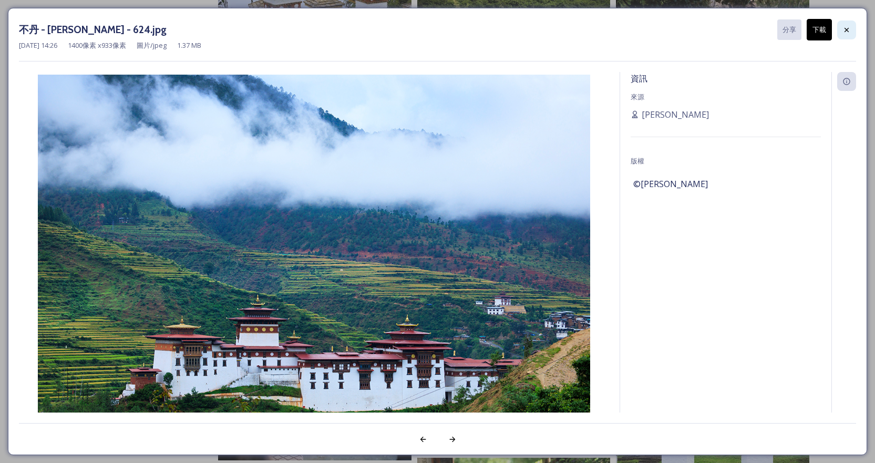
click at [845, 29] on icon at bounding box center [846, 30] width 8 height 8
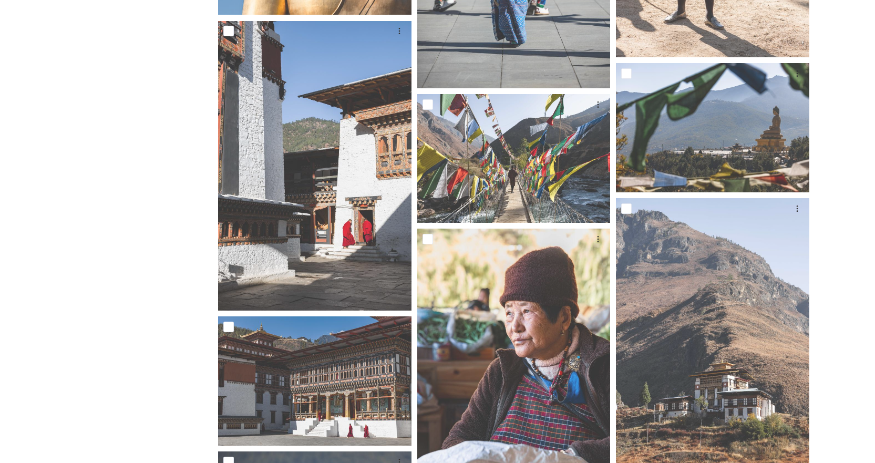
scroll to position [15974, 0]
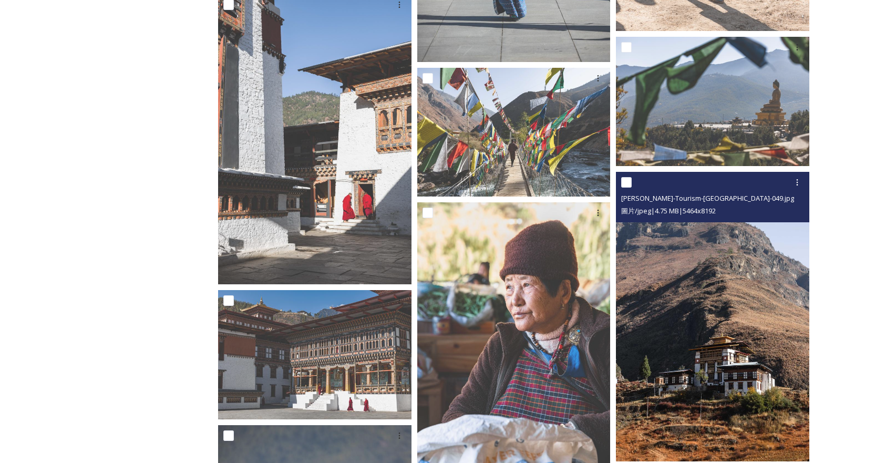
click at [704, 394] on img at bounding box center [712, 317] width 193 height 290
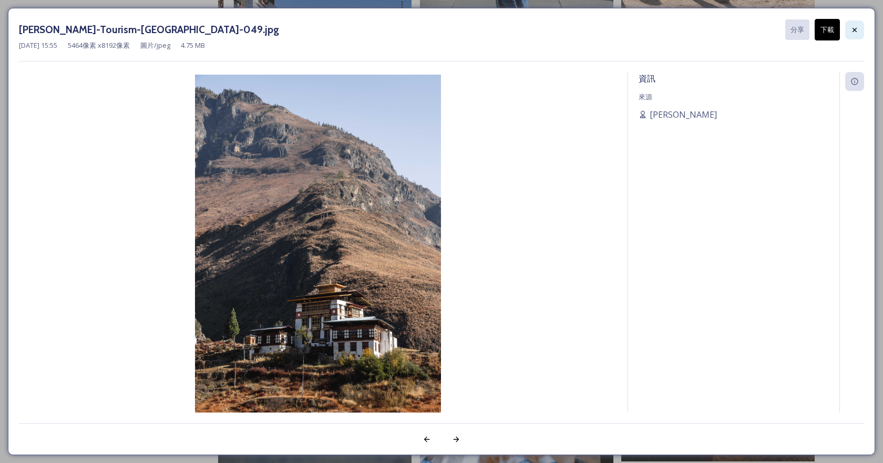
click at [857, 30] on icon at bounding box center [854, 30] width 8 height 8
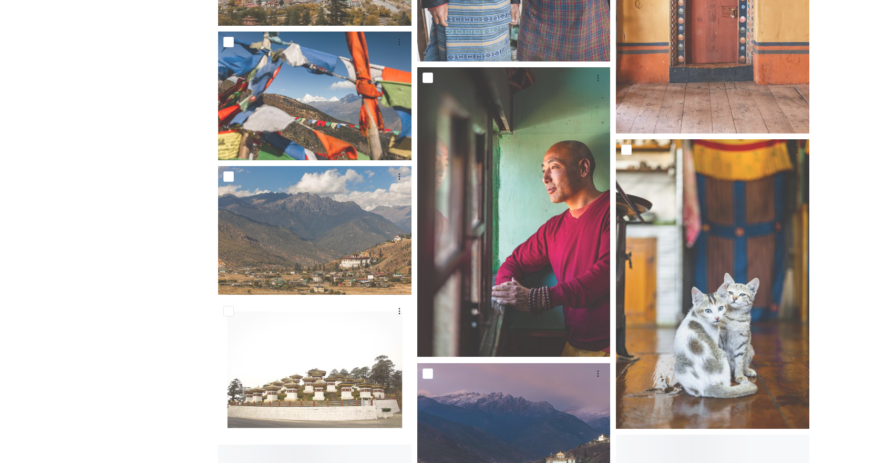
scroll to position [20388, 0]
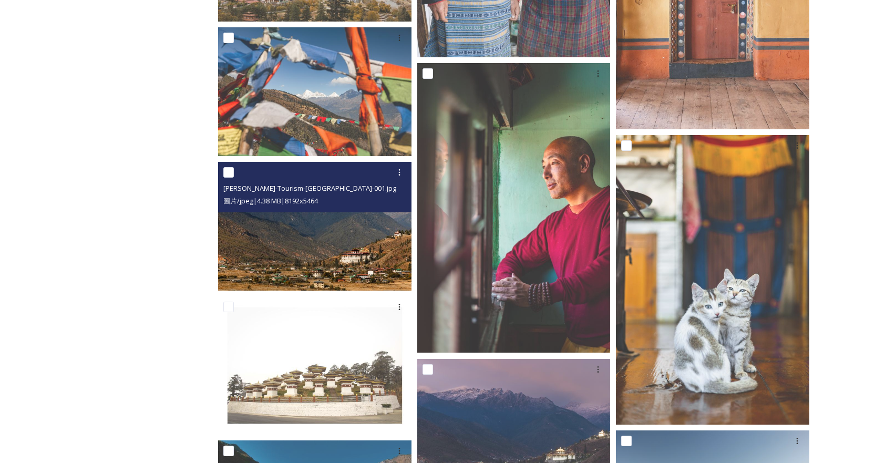
click at [338, 251] on img at bounding box center [314, 226] width 193 height 129
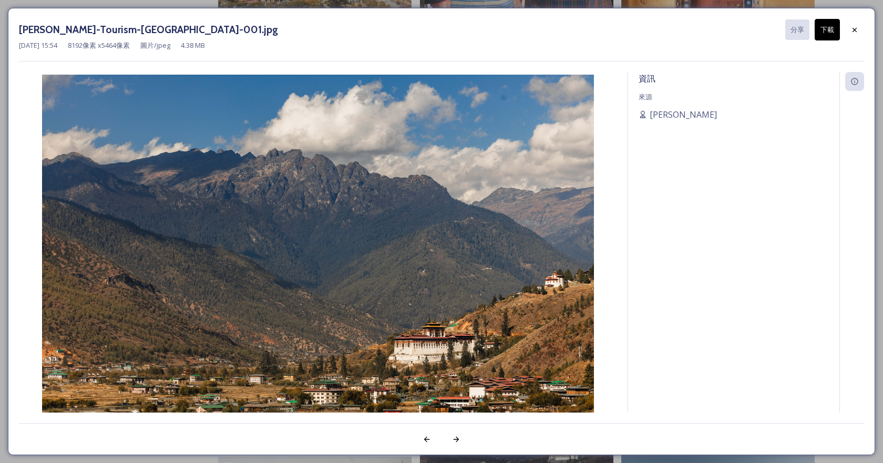
click at [828, 23] on button "下載" at bounding box center [826, 30] width 25 height 22
click at [855, 29] on icon at bounding box center [854, 30] width 8 height 8
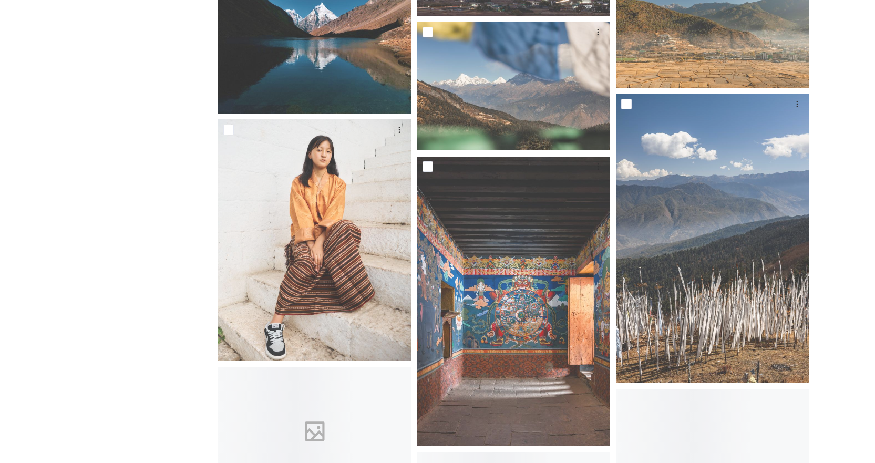
scroll to position [20861, 0]
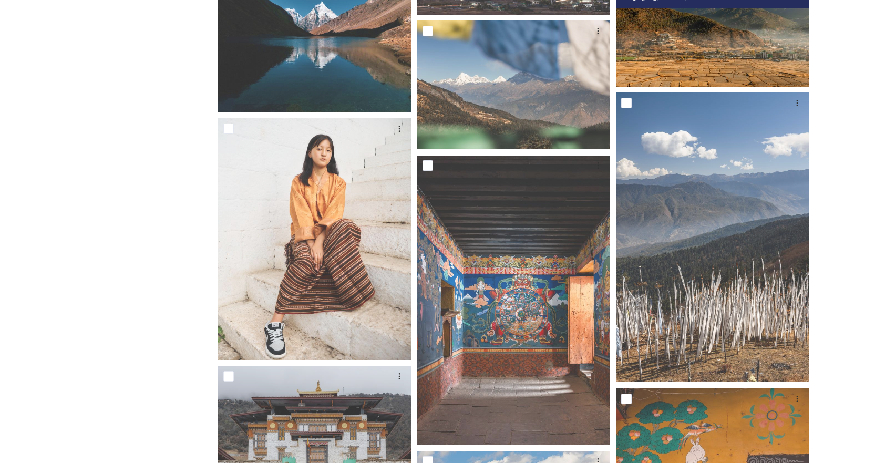
click at [686, 46] on img at bounding box center [712, 21] width 193 height 129
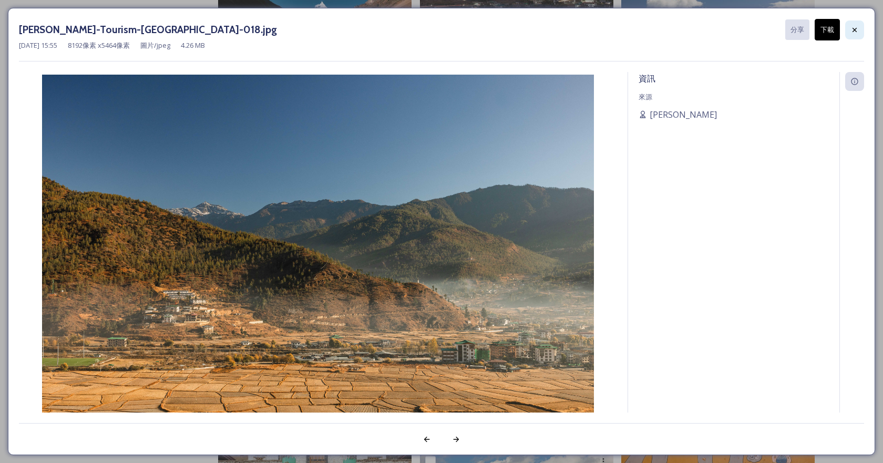
click at [855, 32] on icon at bounding box center [854, 30] width 8 height 8
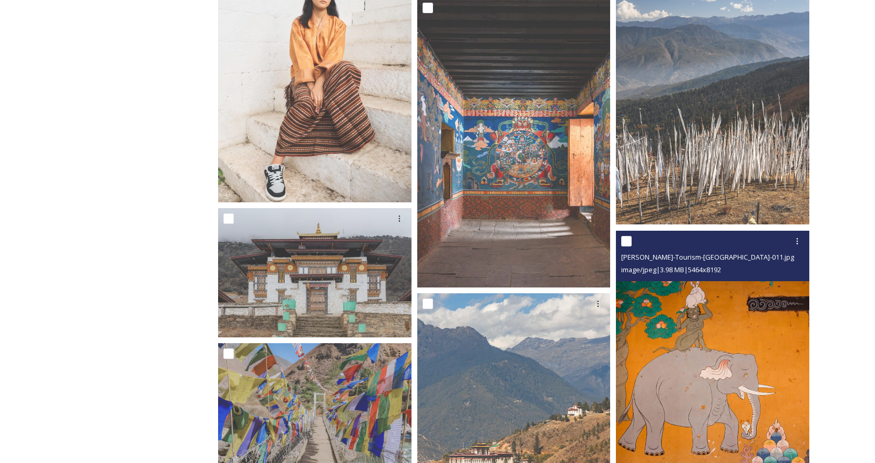
scroll to position [21177, 0]
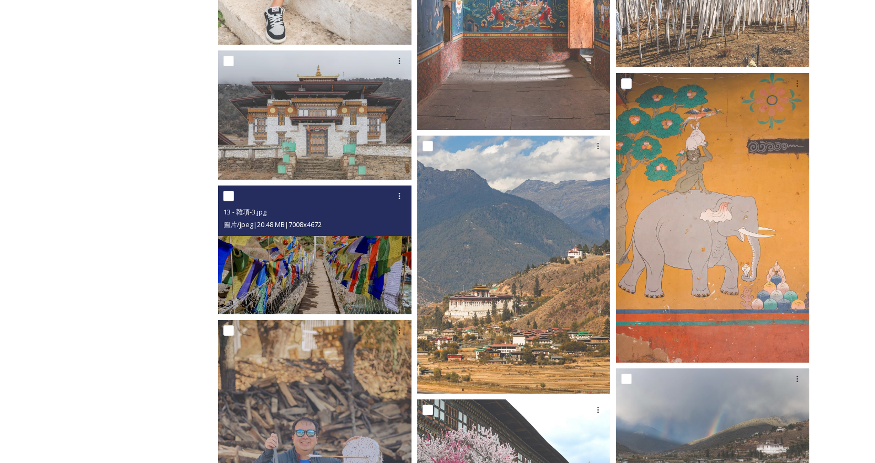
click at [333, 272] on img at bounding box center [314, 249] width 193 height 129
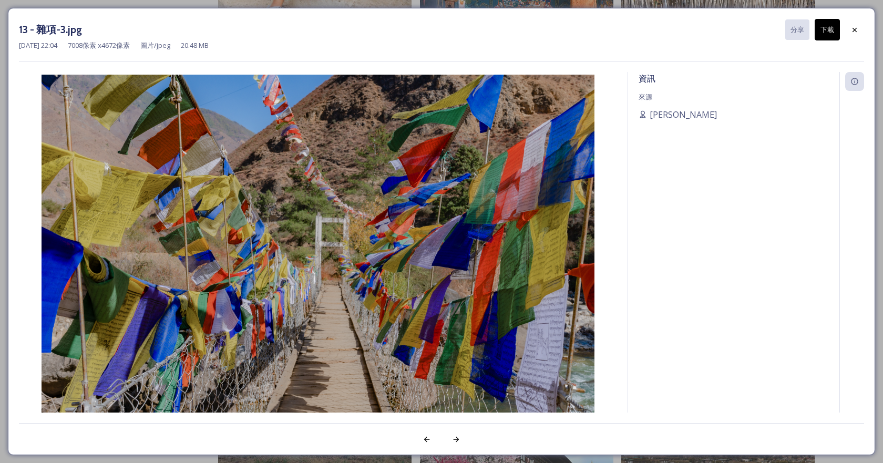
click at [866, 19] on div "13 - 雜項-3.jpg 分享 下載 [DATE] 22:04 7008 像素 x 4672 像素 圖片/jpeg 20.48 MB 資訊 來源 克桑丘登" at bounding box center [441, 231] width 867 height 447
click at [855, 29] on icon at bounding box center [854, 30] width 8 height 8
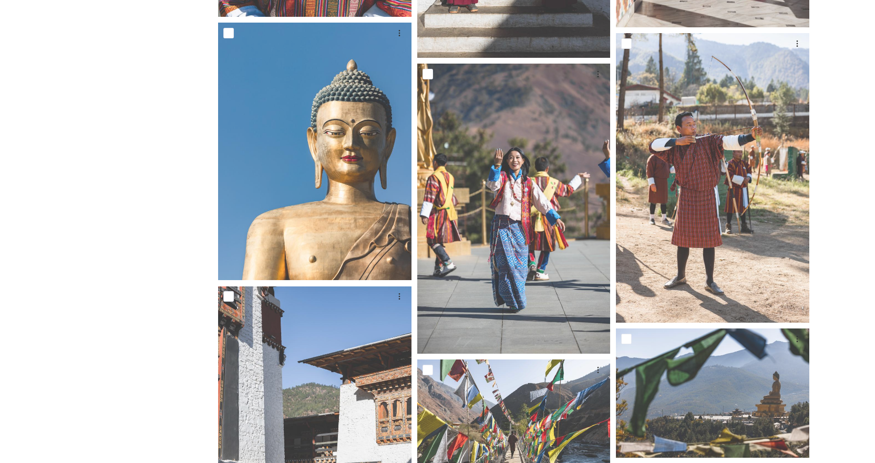
scroll to position [15840, 0]
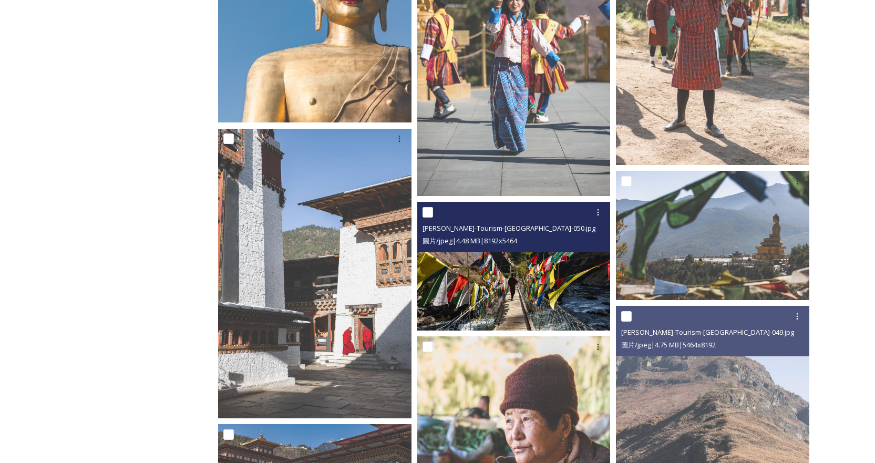
click at [508, 300] on img at bounding box center [513, 266] width 193 height 129
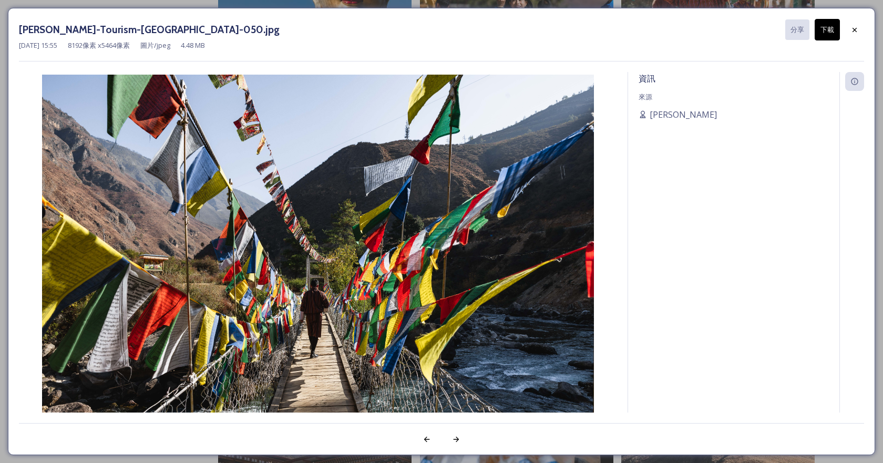
click at [829, 27] on font "下載" at bounding box center [827, 29] width 14 height 9
click at [857, 32] on icon at bounding box center [854, 29] width 4 height 4
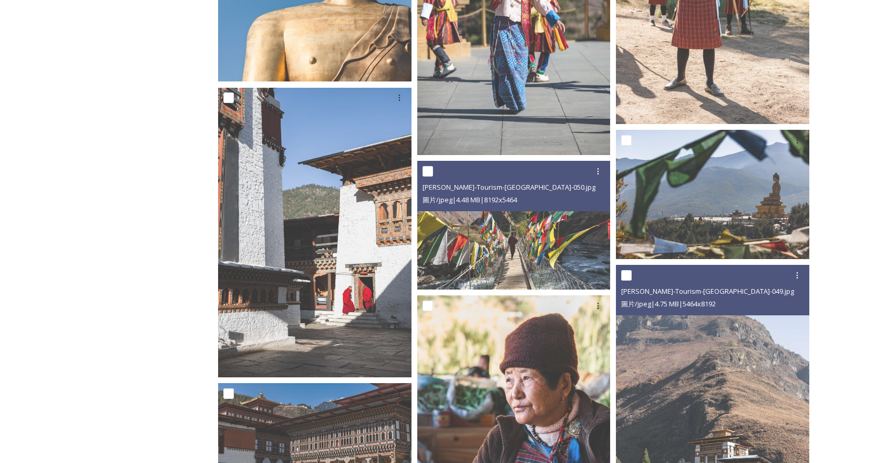
scroll to position [15998, 0]
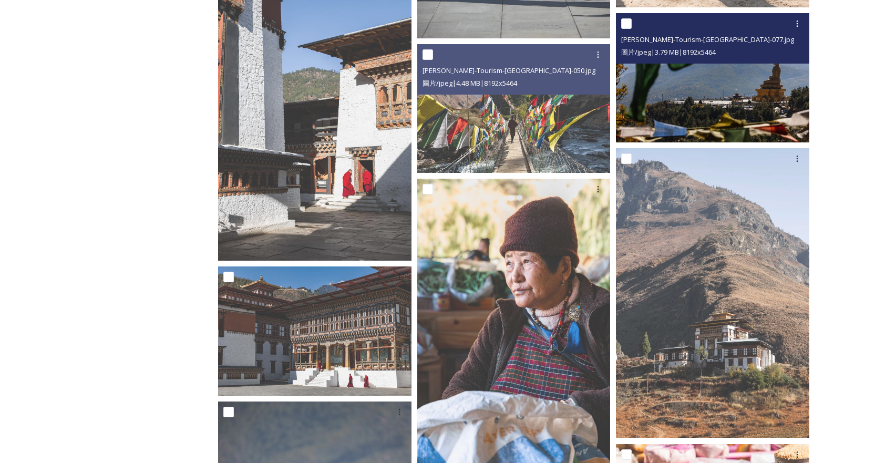
click at [716, 89] on img at bounding box center [712, 77] width 193 height 129
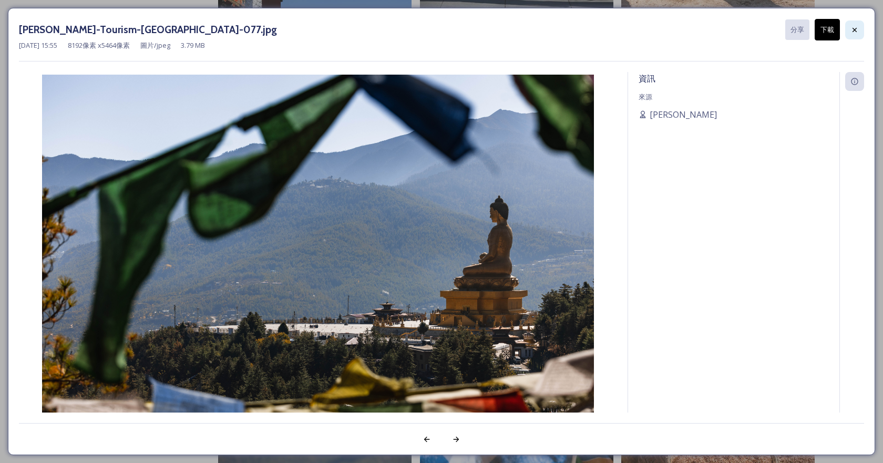
click at [854, 28] on icon at bounding box center [854, 30] width 8 height 8
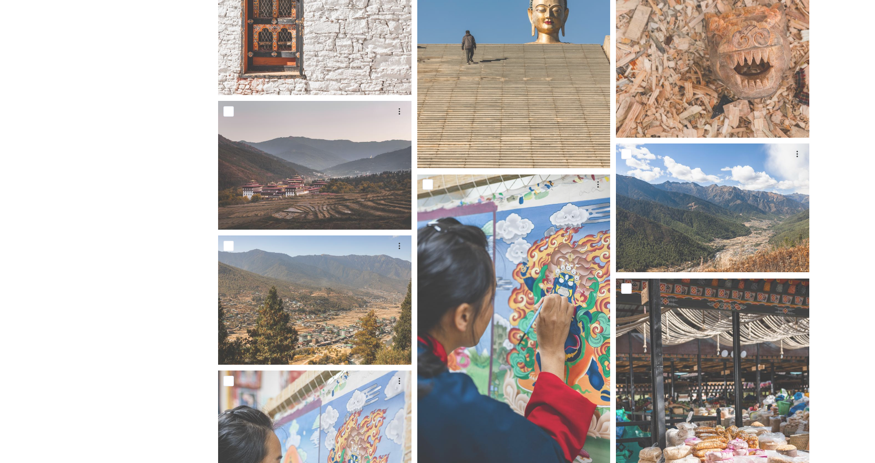
scroll to position [16839, 0]
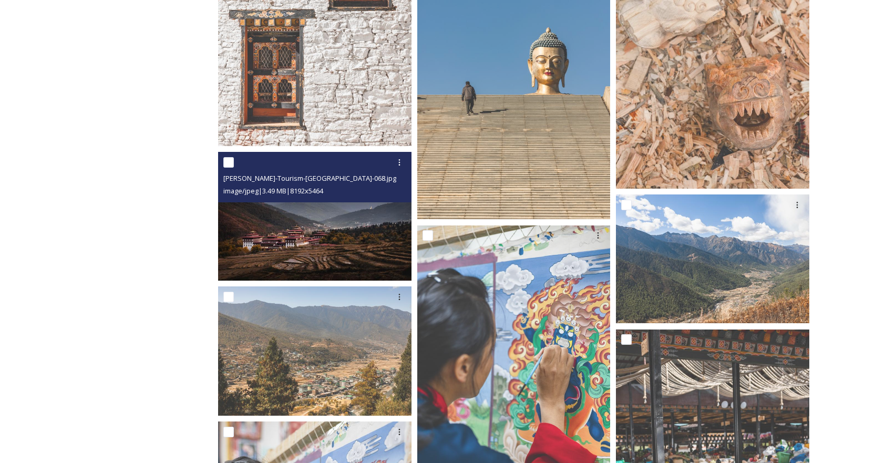
click at [298, 230] on img at bounding box center [314, 216] width 193 height 129
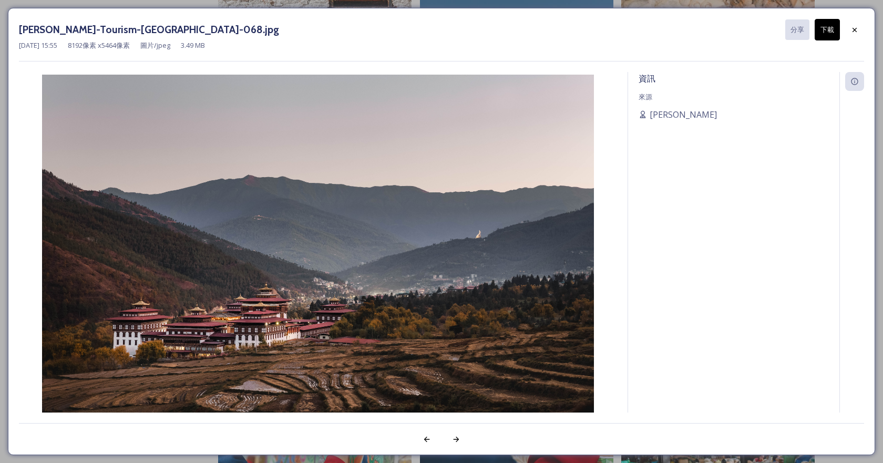
click at [855, 30] on icon at bounding box center [854, 29] width 4 height 4
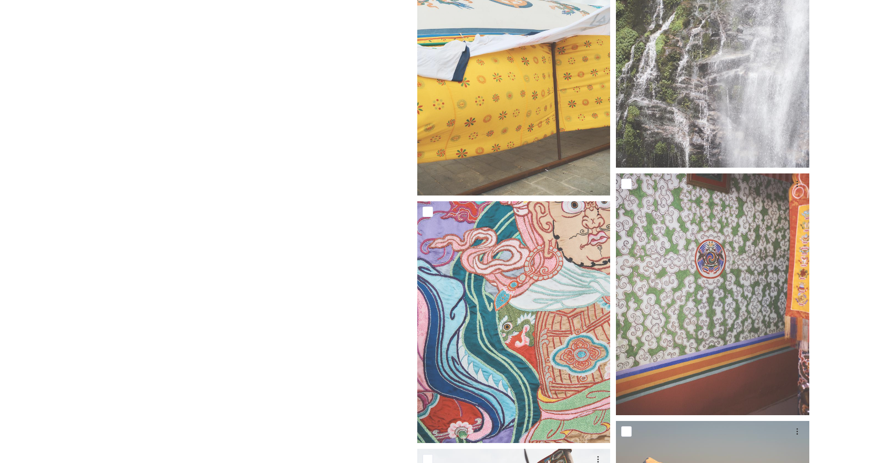
scroll to position [23460, 0]
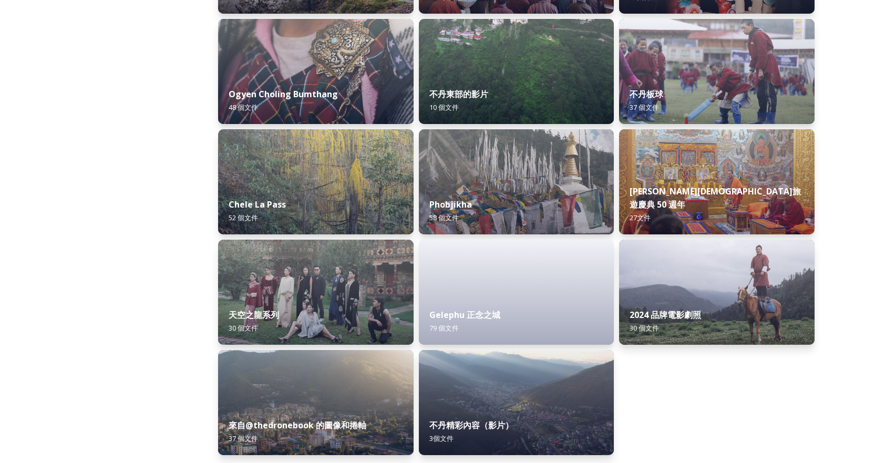
scroll to position [1697, 0]
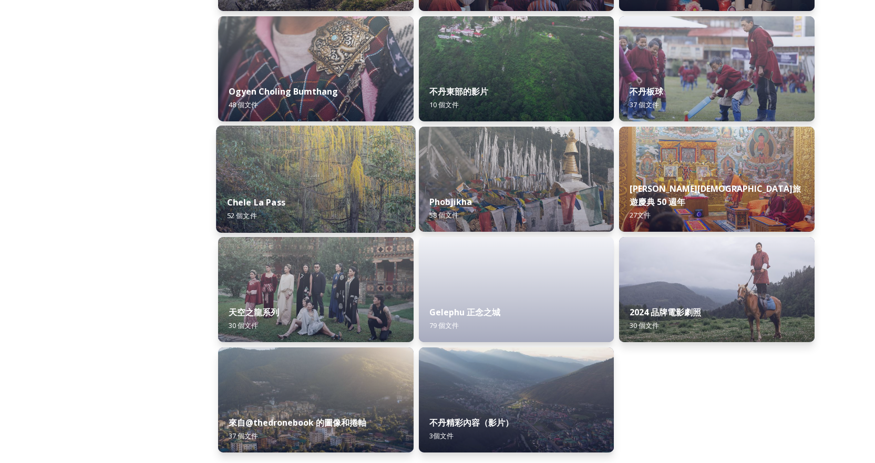
click at [288, 176] on img at bounding box center [315, 179] width 199 height 107
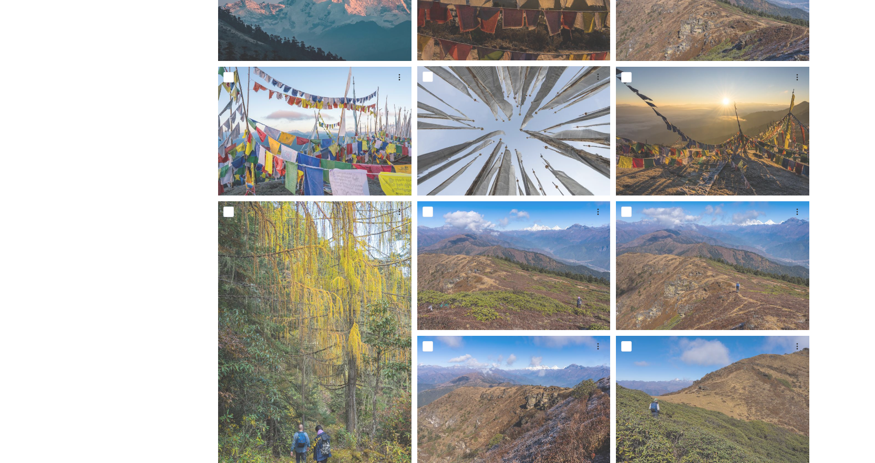
scroll to position [683, 0]
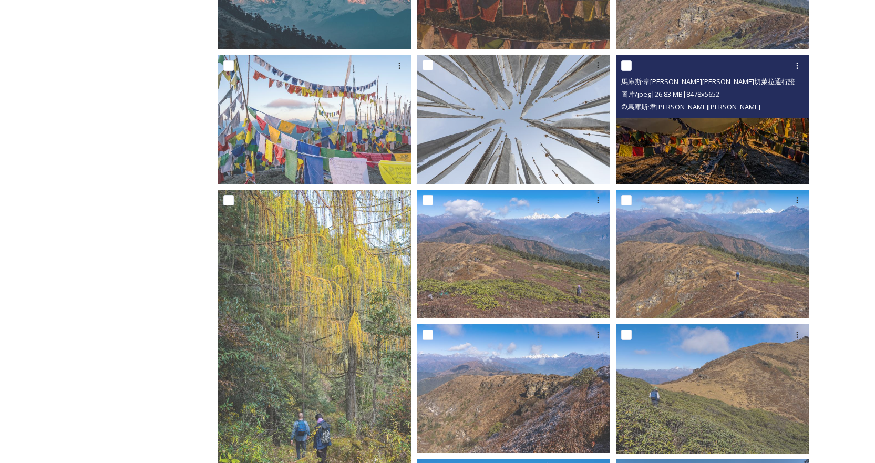
click at [691, 146] on img at bounding box center [712, 119] width 193 height 129
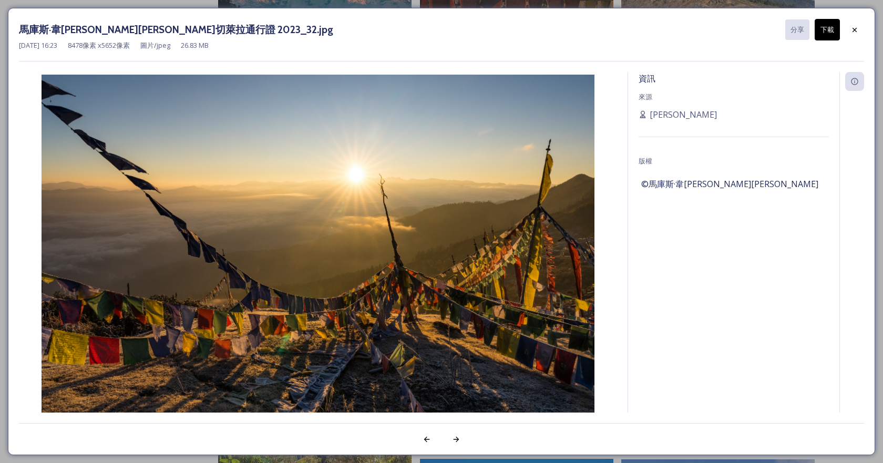
click at [820, 24] on button "下載" at bounding box center [826, 30] width 25 height 22
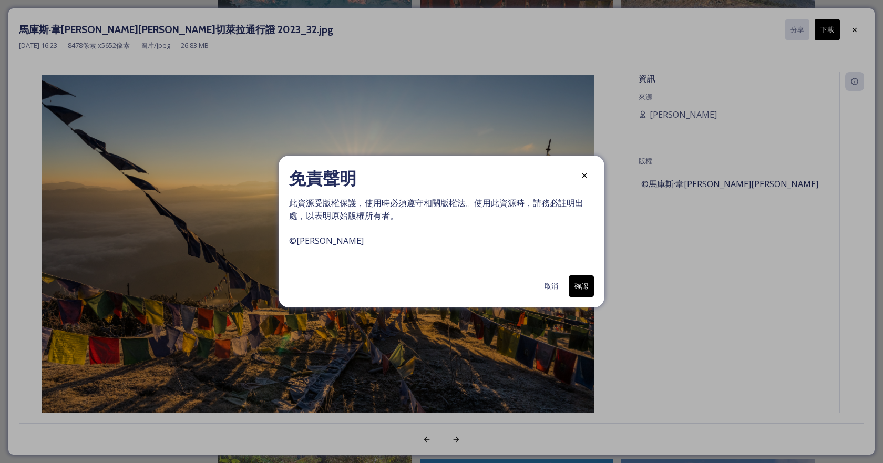
click at [586, 285] on font "確認" at bounding box center [581, 285] width 14 height 9
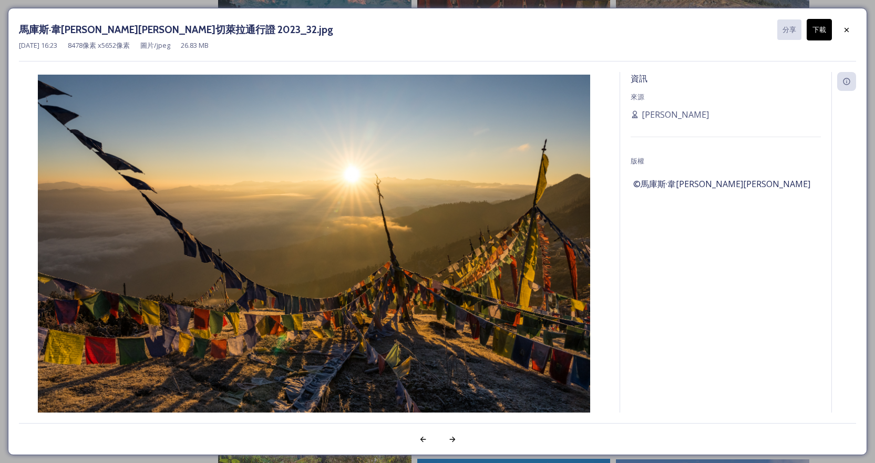
click at [848, 33] on icon at bounding box center [846, 30] width 8 height 8
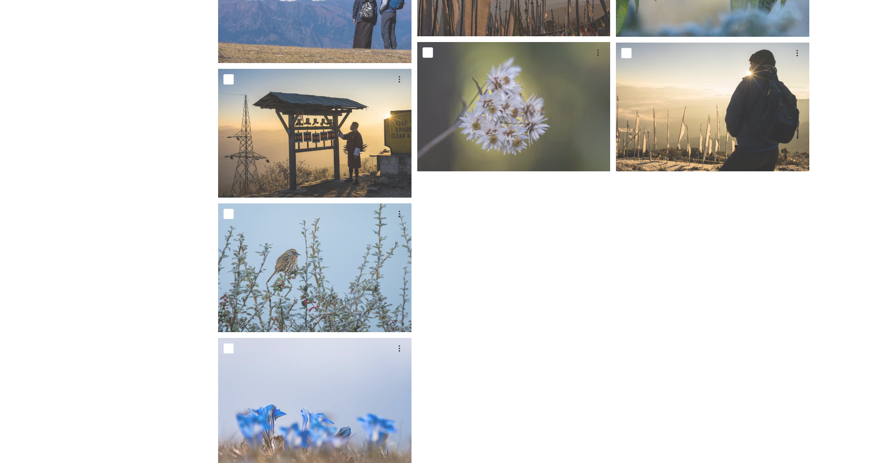
scroll to position [2339, 0]
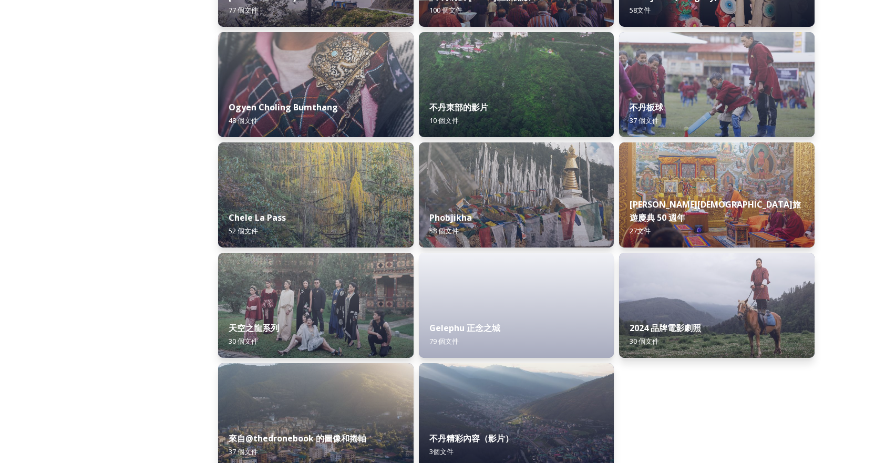
scroll to position [1697, 0]
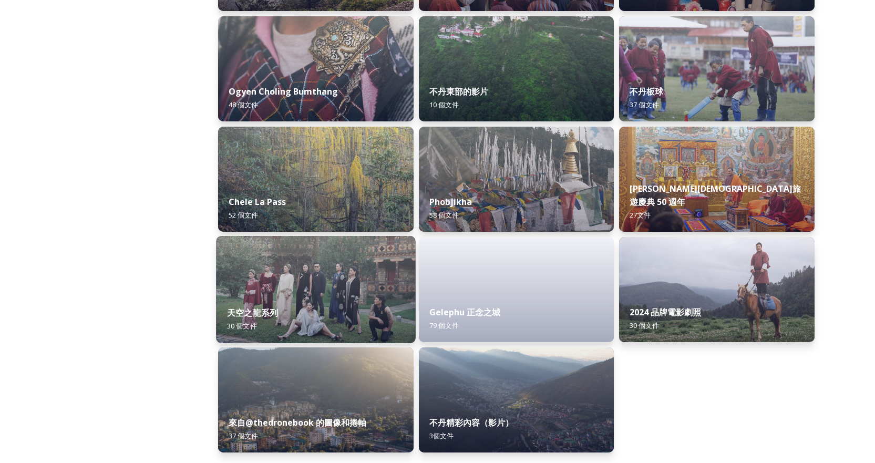
click at [275, 280] on img at bounding box center [315, 289] width 199 height 107
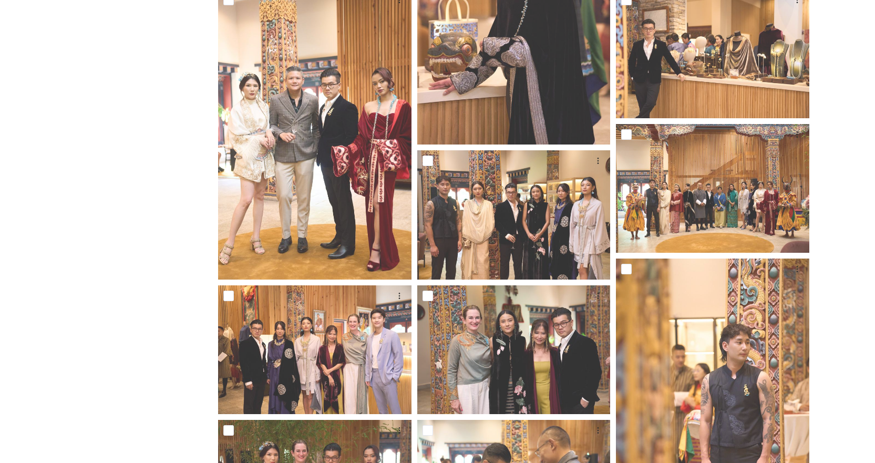
scroll to position [1314, 0]
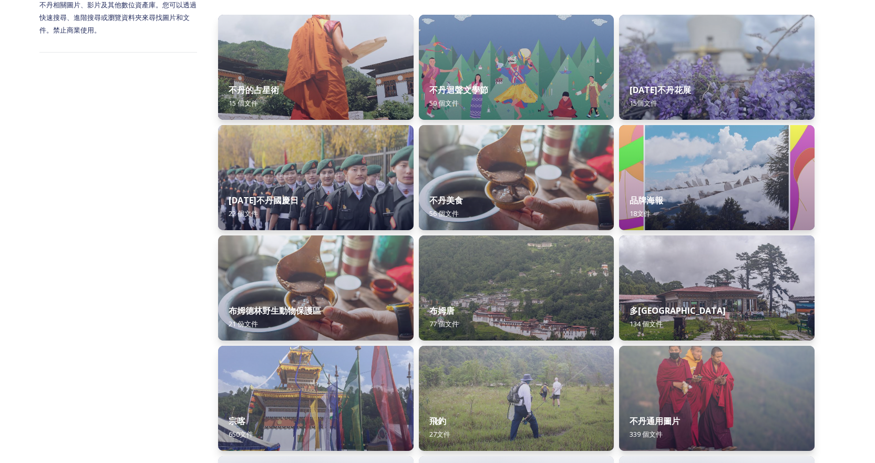
scroll to position [158, 0]
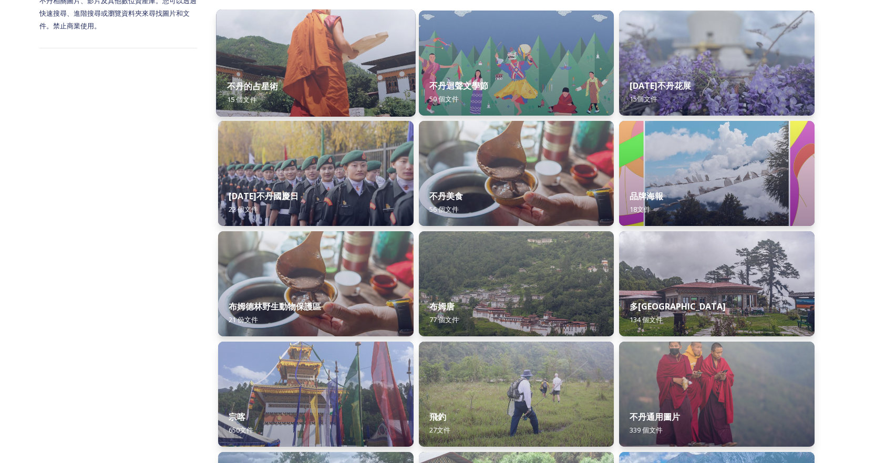
click at [323, 78] on div "不丹的占星術 15 個 文件" at bounding box center [315, 93] width 199 height 48
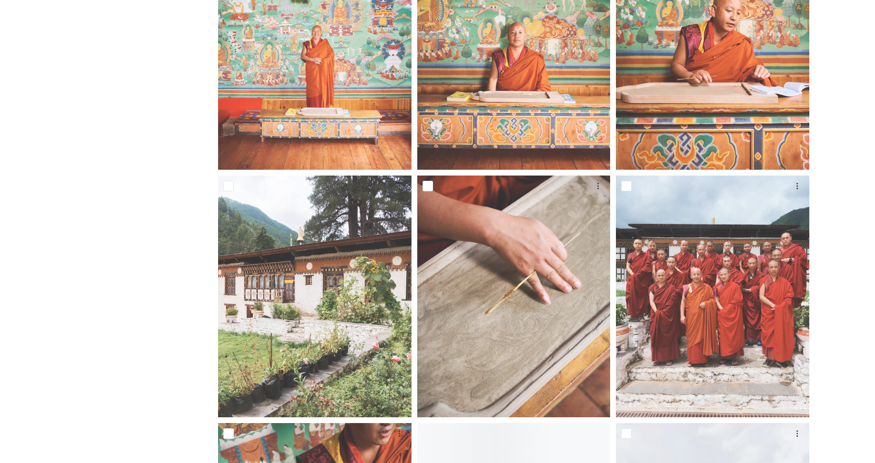
scroll to position [368, 0]
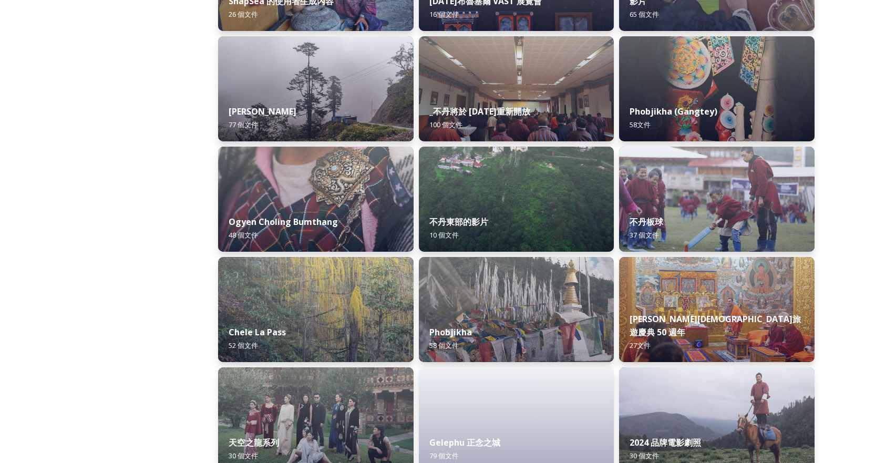
scroll to position [1539, 0]
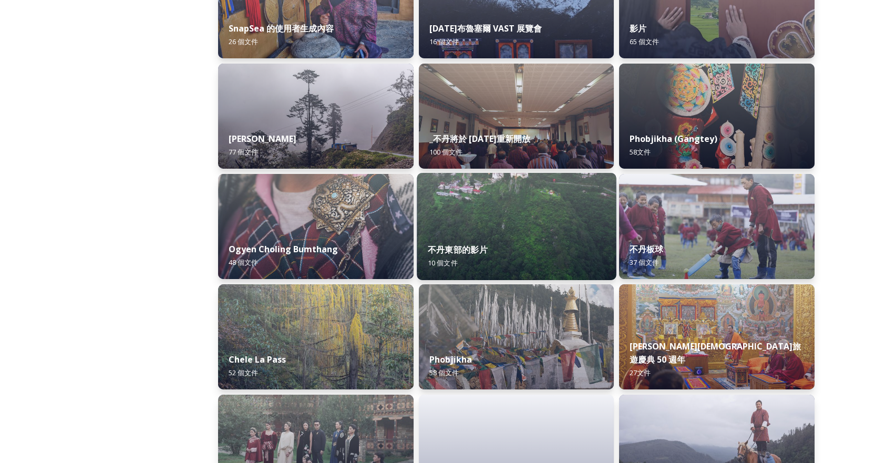
click at [557, 238] on div "不丹東部的影片 10 個 文件" at bounding box center [516, 256] width 199 height 48
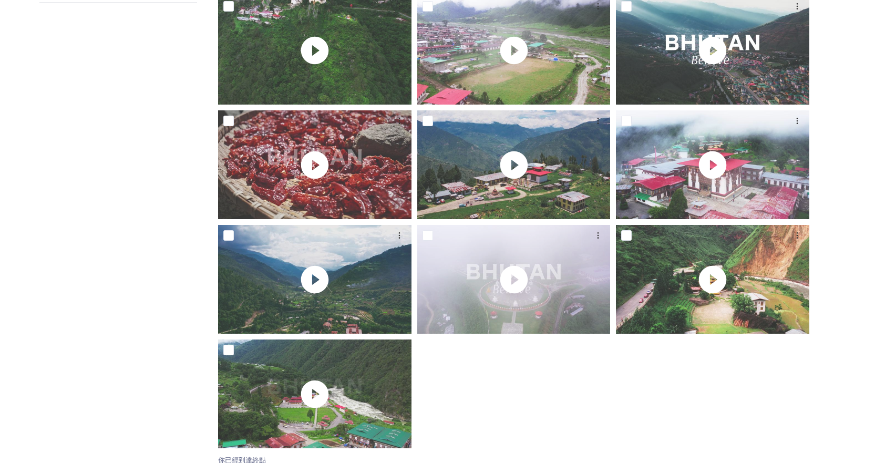
scroll to position [212, 0]
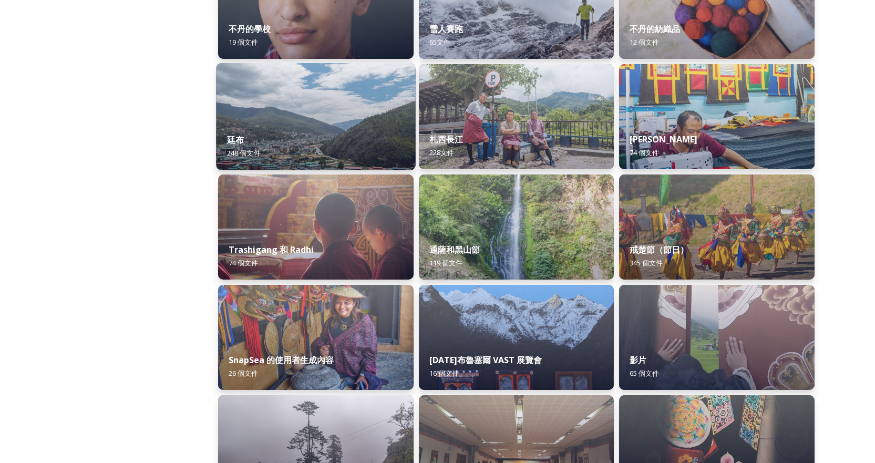
scroll to position [1209, 0]
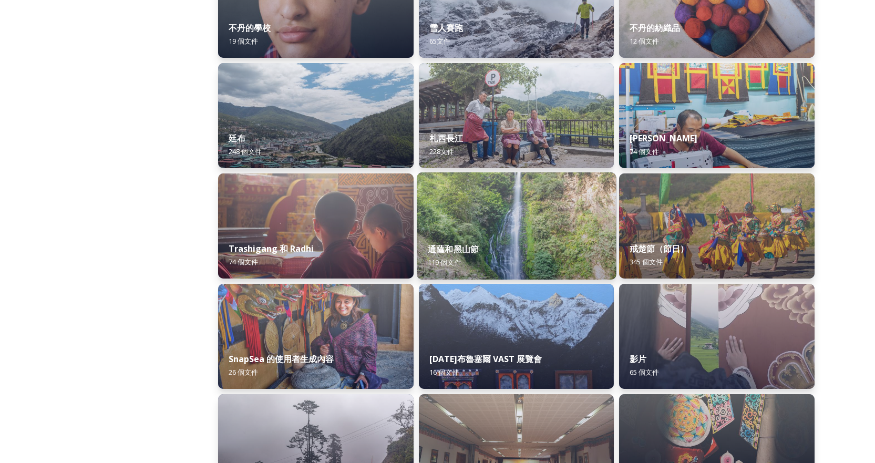
click at [522, 210] on img at bounding box center [516, 225] width 199 height 107
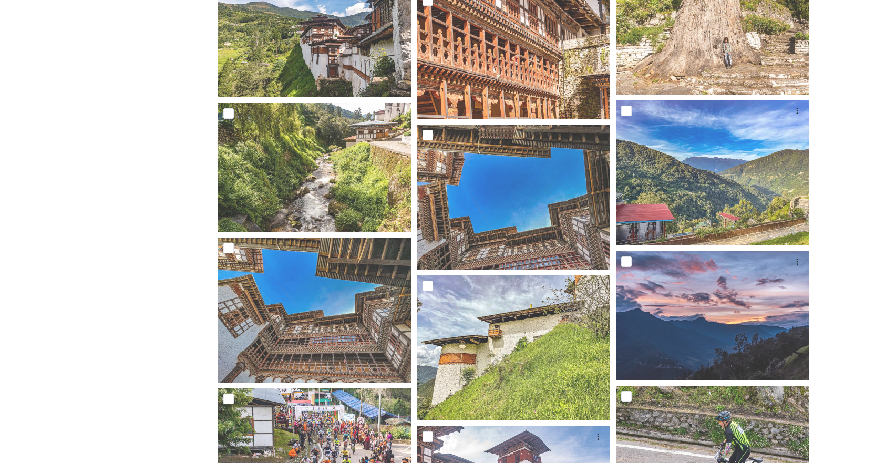
scroll to position [2838, 0]
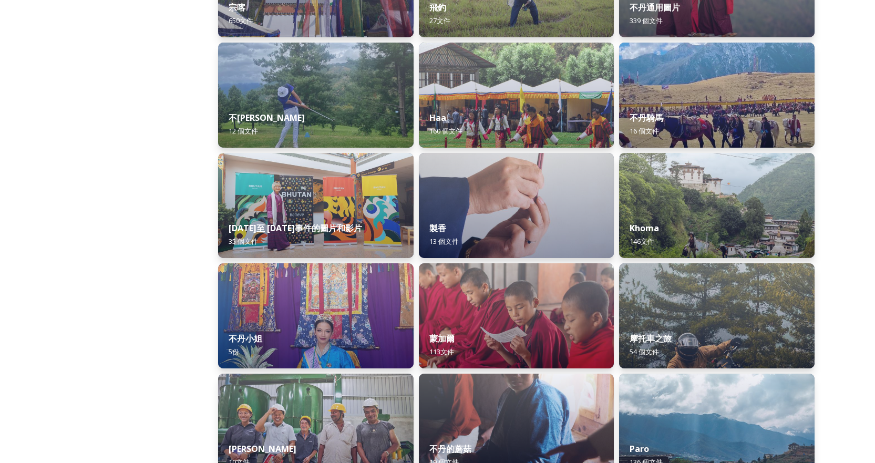
scroll to position [593, 0]
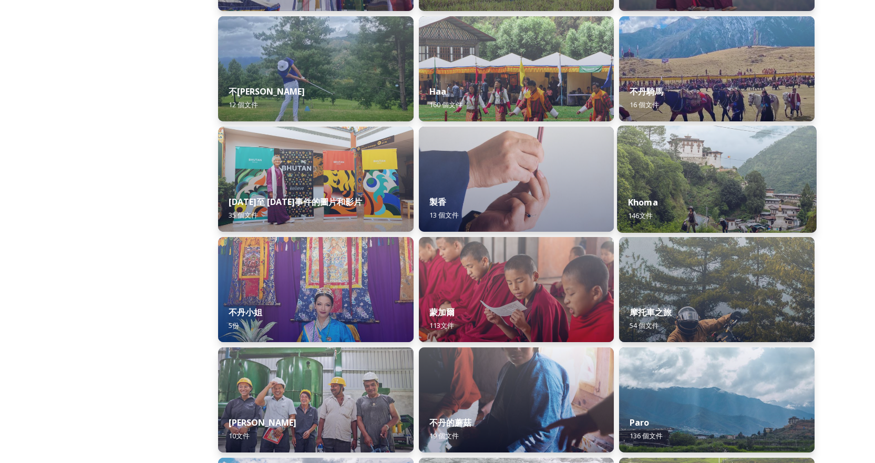
click at [701, 191] on div "Khoma 146 文件" at bounding box center [716, 209] width 199 height 48
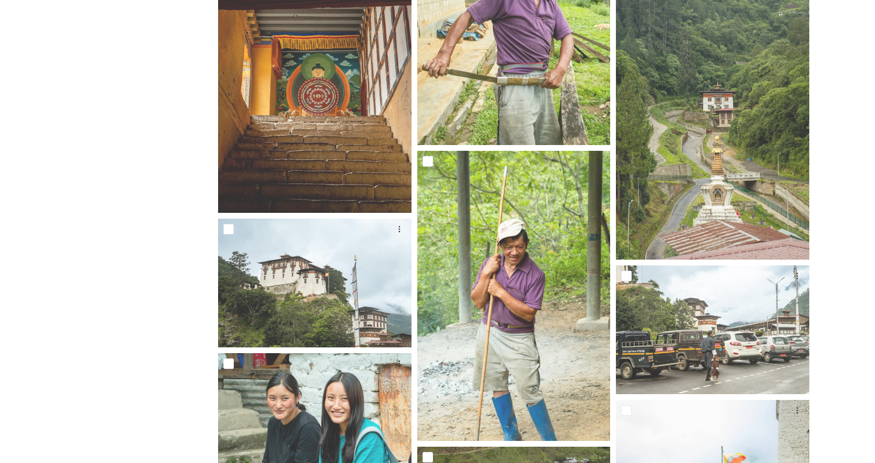
scroll to position [2207, 0]
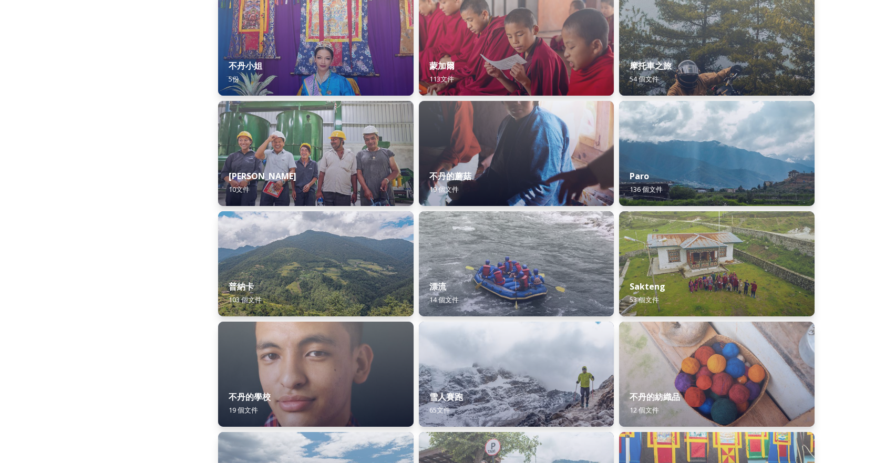
scroll to position [841, 0]
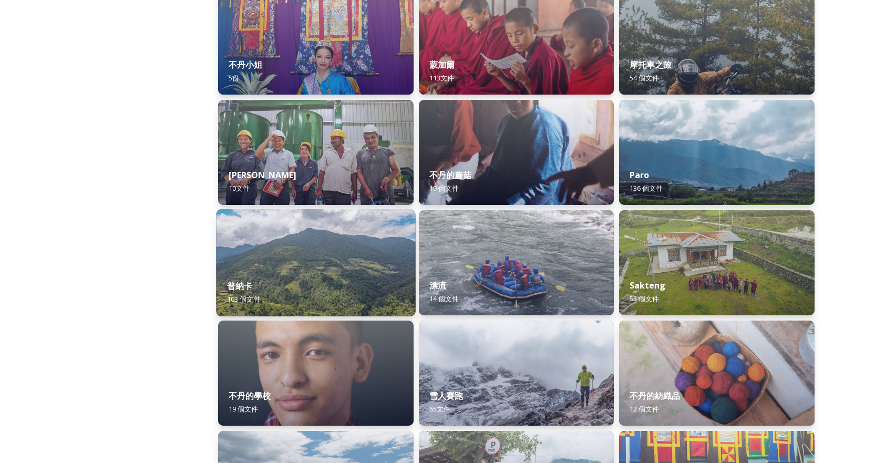
click at [337, 270] on div "普納卡 103 個 文件" at bounding box center [315, 293] width 199 height 48
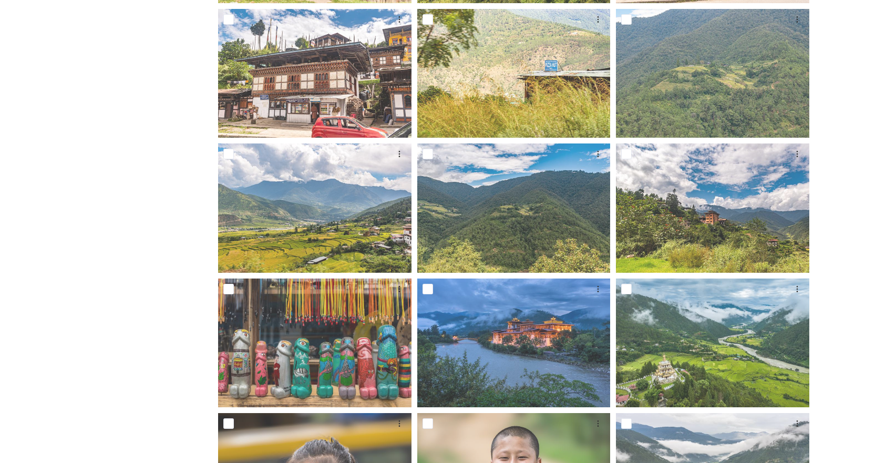
scroll to position [473, 0]
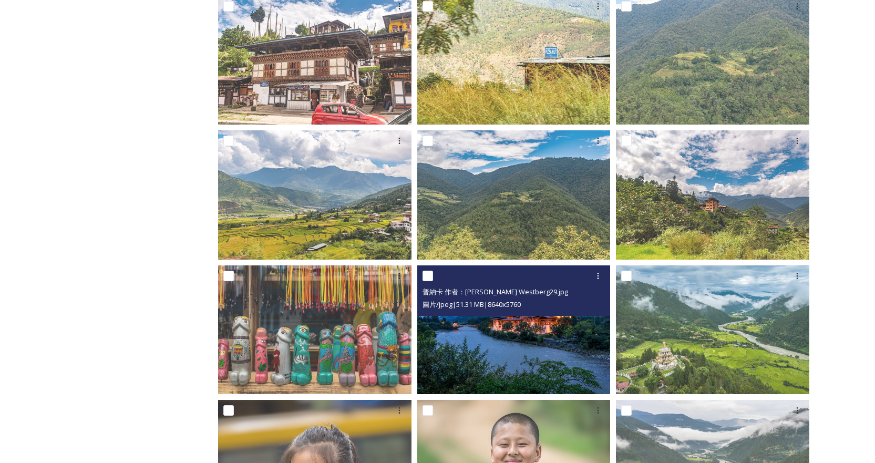
click at [522, 341] on img at bounding box center [513, 329] width 193 height 129
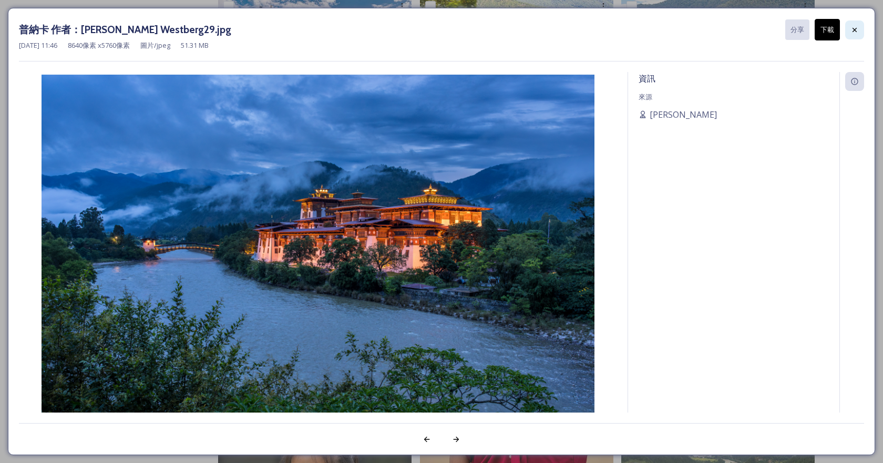
click at [860, 31] on div at bounding box center [854, 29] width 19 height 19
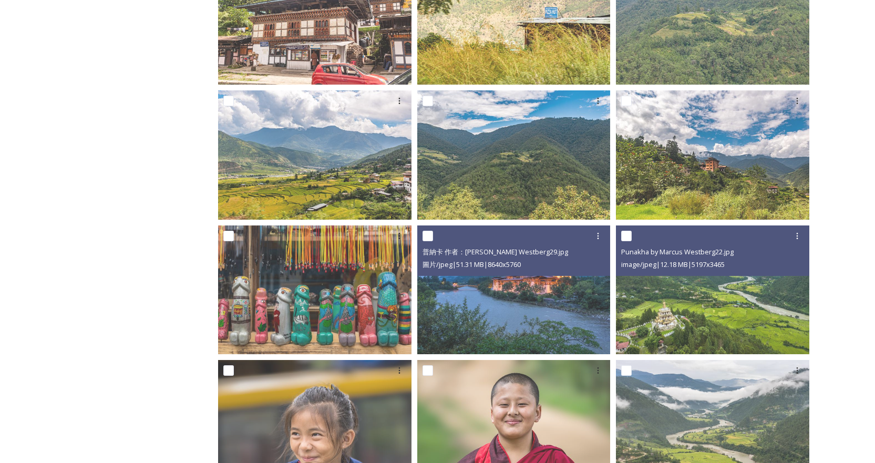
scroll to position [631, 0]
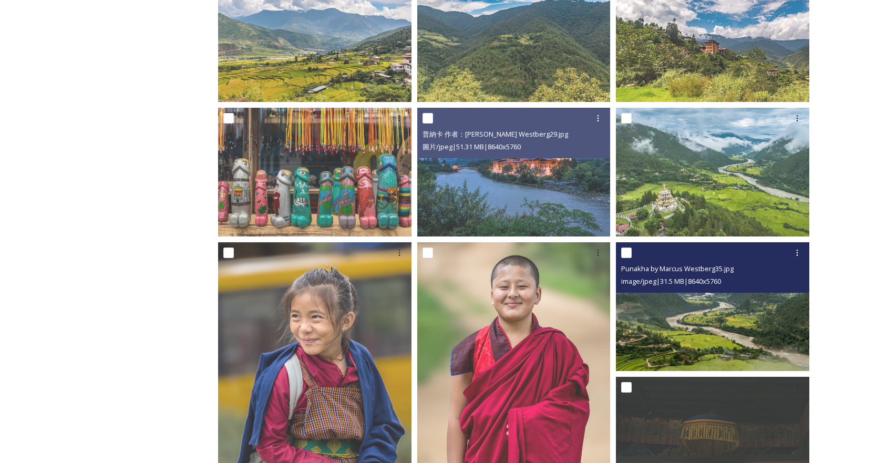
click at [682, 322] on img at bounding box center [712, 306] width 193 height 129
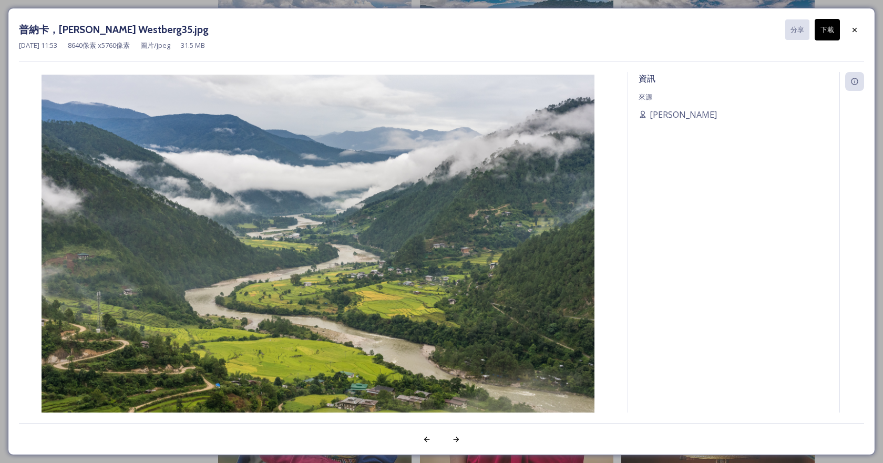
click at [827, 32] on font "下載" at bounding box center [827, 29] width 14 height 9
click at [853, 33] on icon at bounding box center [854, 30] width 8 height 8
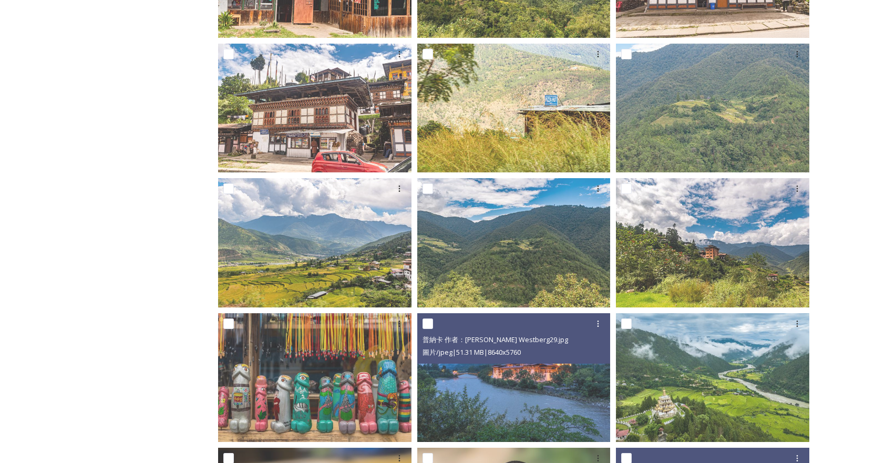
scroll to position [420, 0]
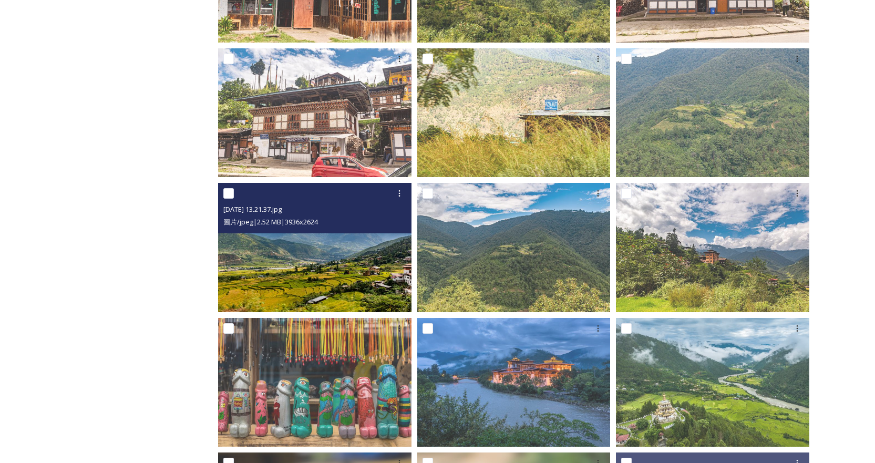
click at [323, 261] on img at bounding box center [314, 247] width 193 height 129
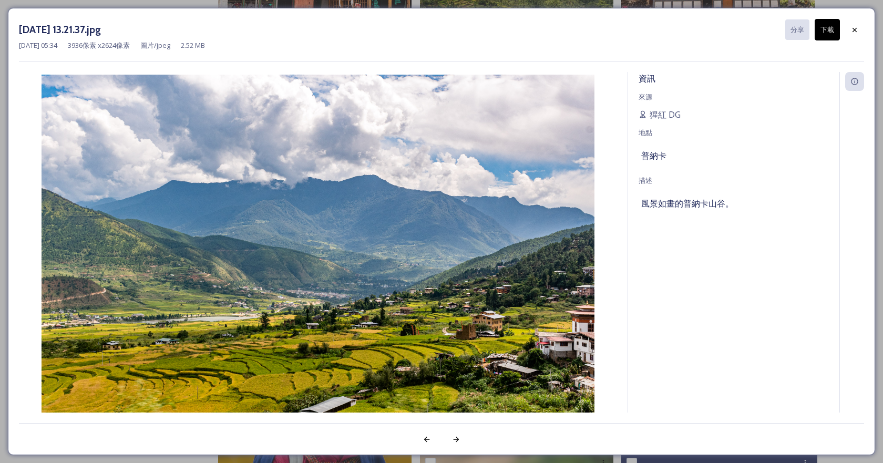
click at [833, 32] on font "下載" at bounding box center [827, 29] width 14 height 9
click at [850, 34] on icon at bounding box center [854, 30] width 8 height 8
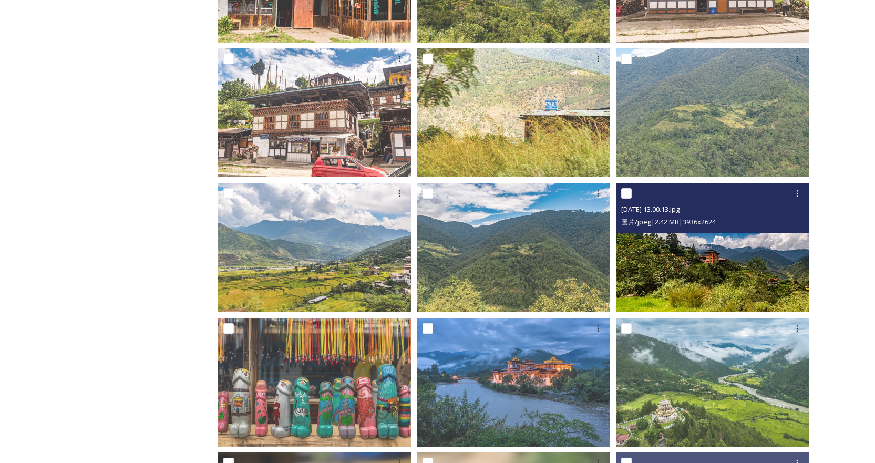
click at [708, 280] on img at bounding box center [712, 247] width 193 height 129
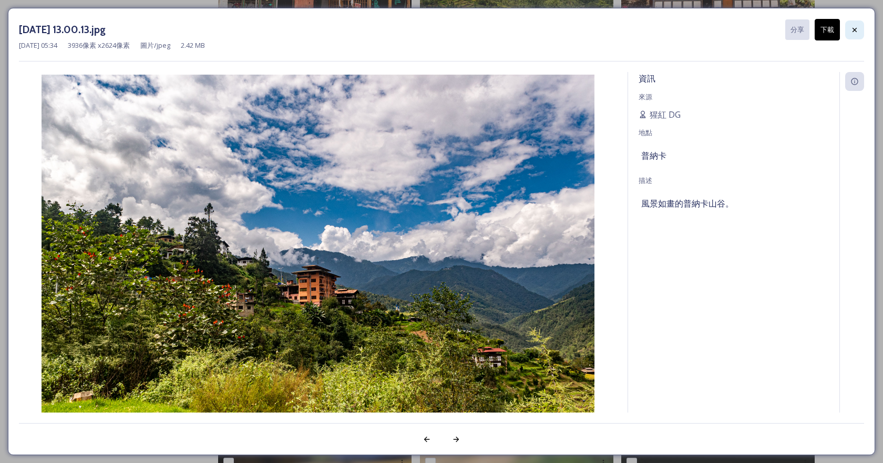
click at [857, 28] on icon at bounding box center [854, 30] width 8 height 8
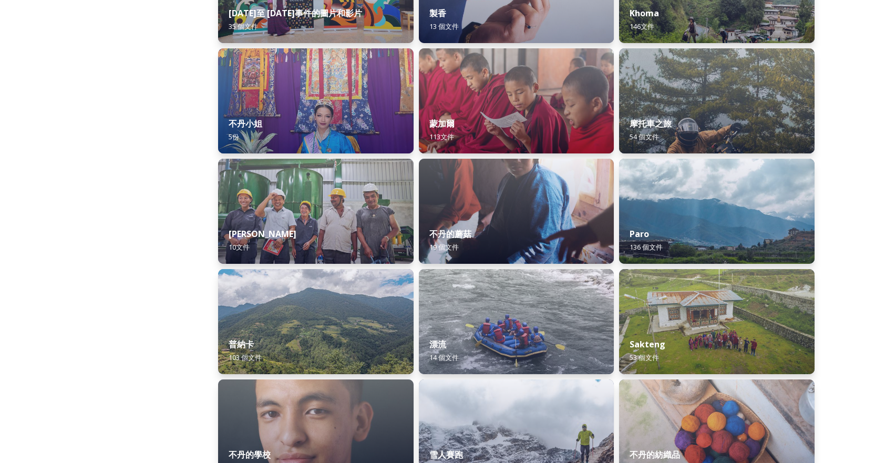
scroll to position [788, 0]
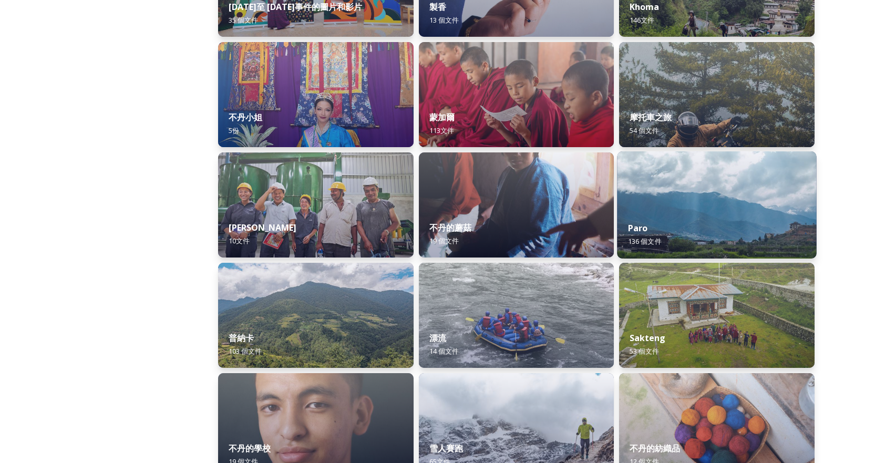
click at [724, 216] on div "Paro 136 個 文件" at bounding box center [716, 235] width 199 height 48
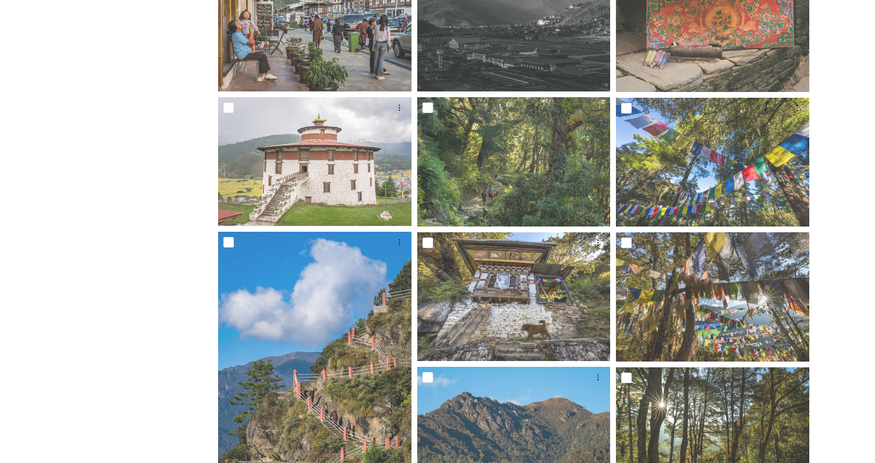
scroll to position [1209, 0]
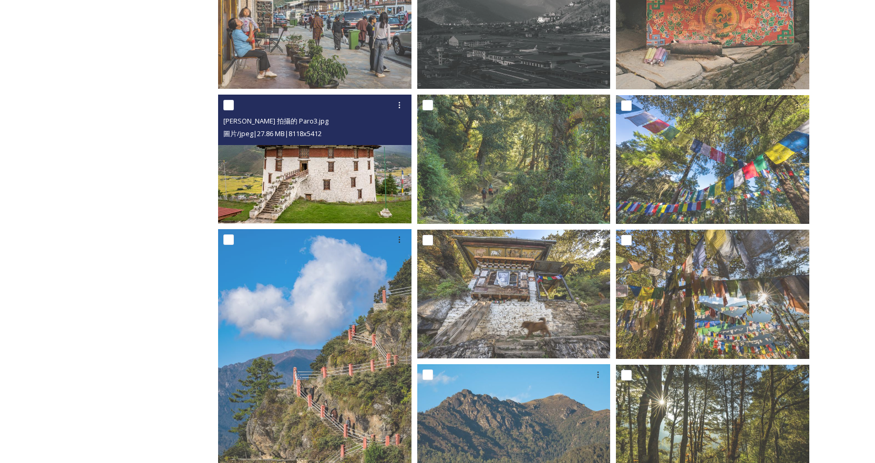
click at [326, 181] on img at bounding box center [314, 159] width 193 height 129
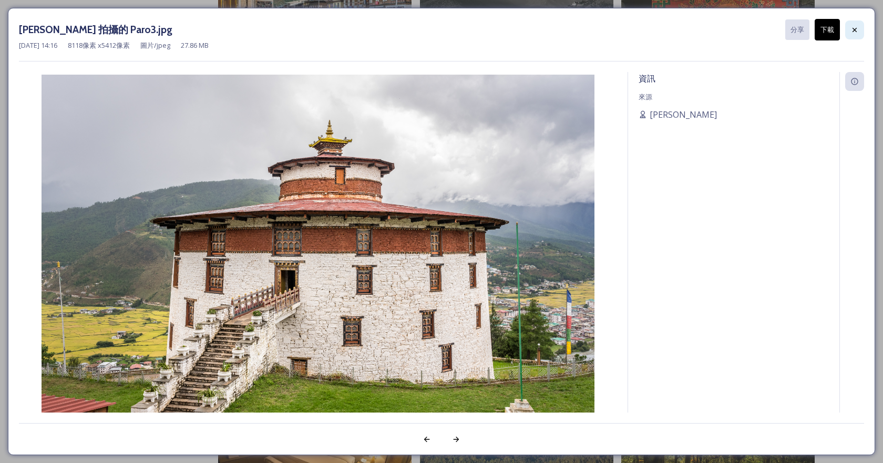
click at [852, 25] on div at bounding box center [854, 29] width 19 height 19
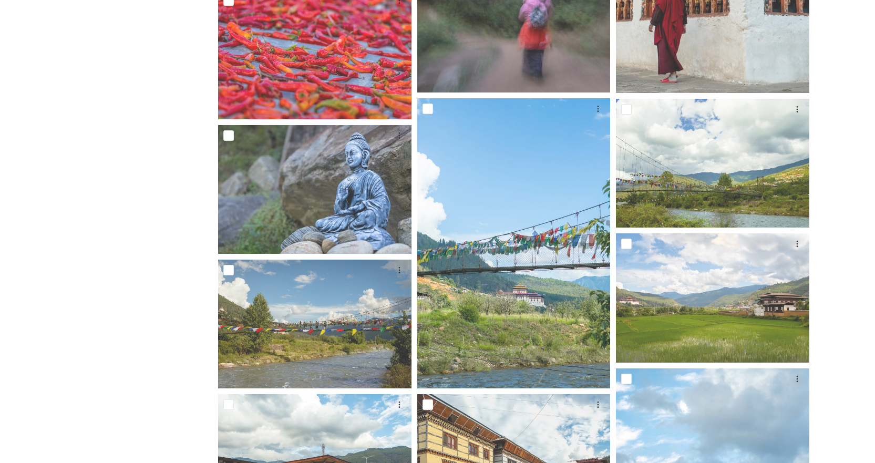
scroll to position [3416, 0]
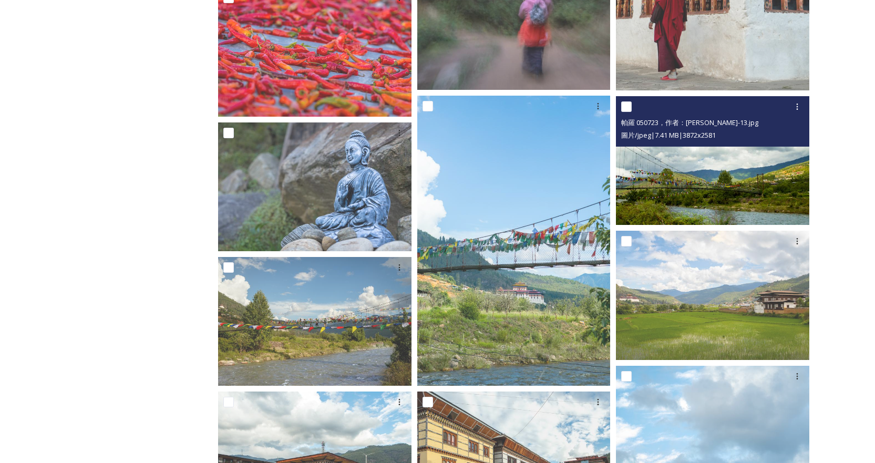
click at [718, 203] on img at bounding box center [712, 160] width 193 height 129
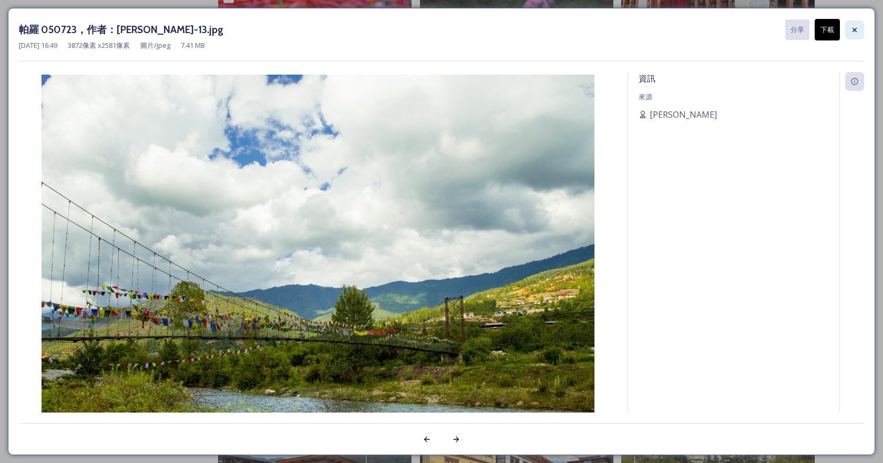
click at [862, 35] on div at bounding box center [854, 29] width 19 height 19
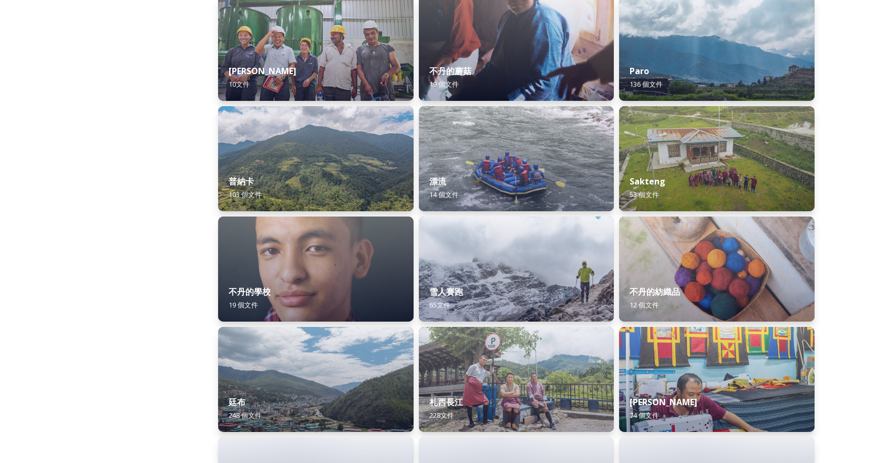
scroll to position [946, 0]
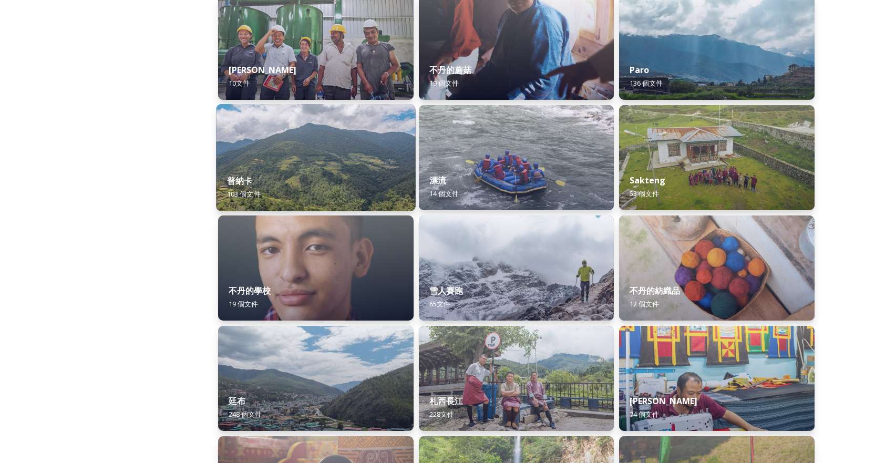
click at [325, 160] on img at bounding box center [315, 157] width 199 height 107
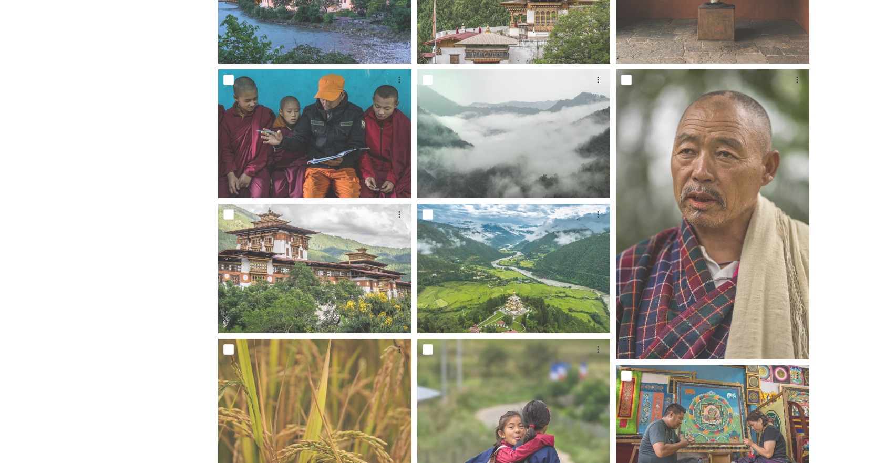
scroll to position [1261, 0]
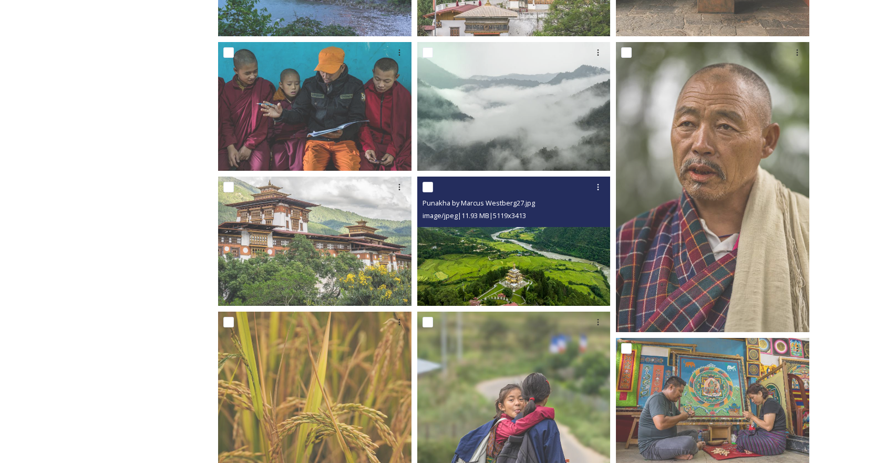
click at [496, 262] on img at bounding box center [513, 241] width 193 height 129
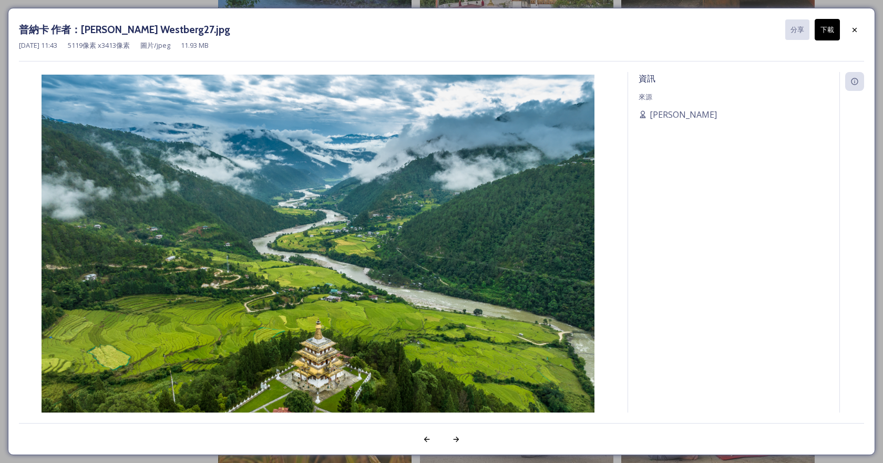
click at [831, 35] on button "下載" at bounding box center [826, 30] width 25 height 22
drag, startPoint x: 715, startPoint y: 276, endPoint x: 679, endPoint y: 278, distance: 36.3
click at [715, 276] on div "資訊 來源 [PERSON_NAME]" at bounding box center [733, 256] width 211 height 368
click at [855, 28] on icon at bounding box center [854, 30] width 8 height 8
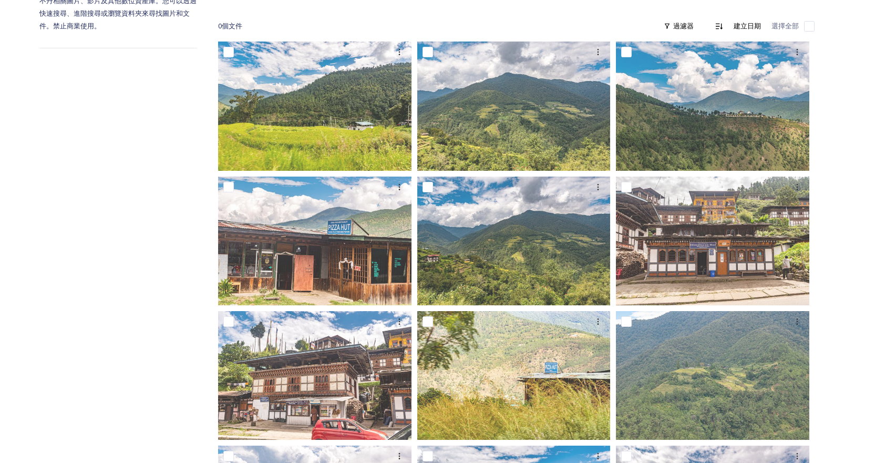
scroll to position [0, 0]
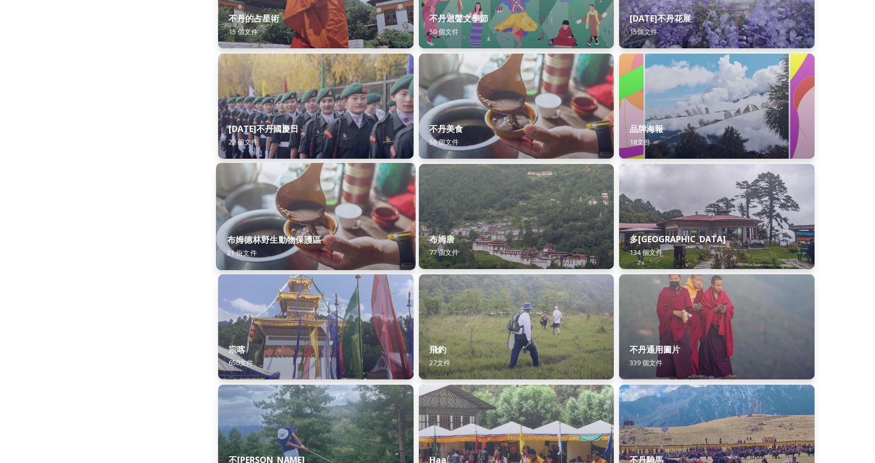
scroll to position [210, 0]
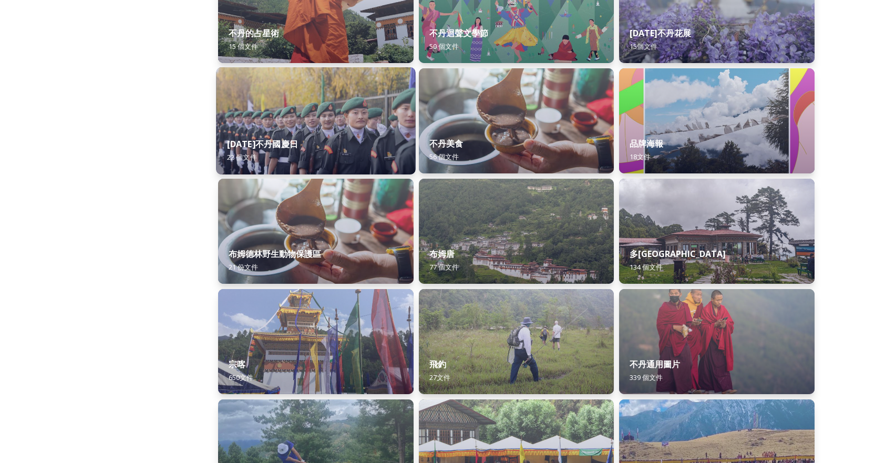
click at [295, 108] on img at bounding box center [315, 120] width 199 height 107
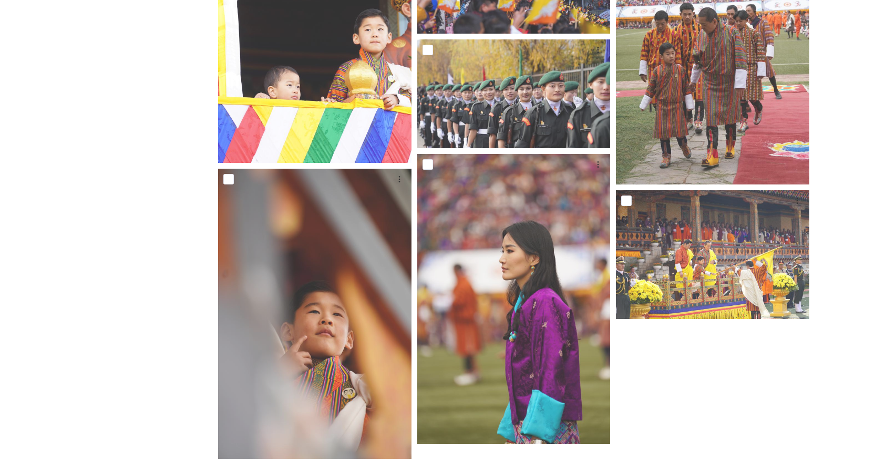
scroll to position [1261, 0]
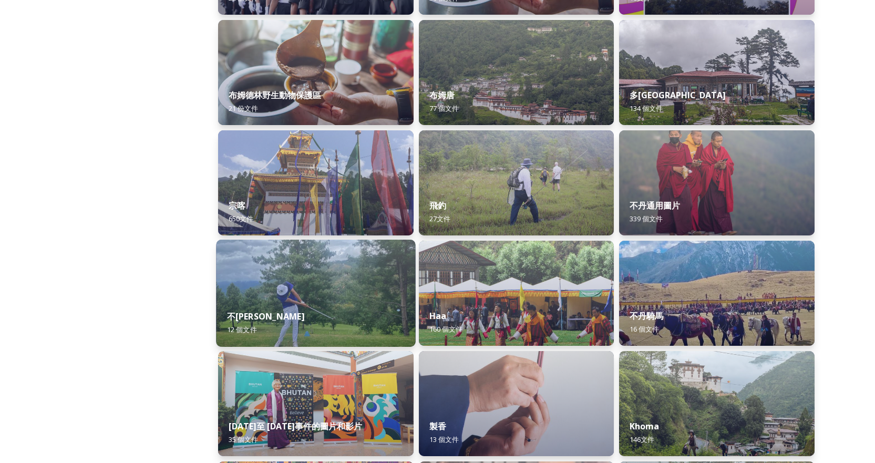
scroll to position [420, 0]
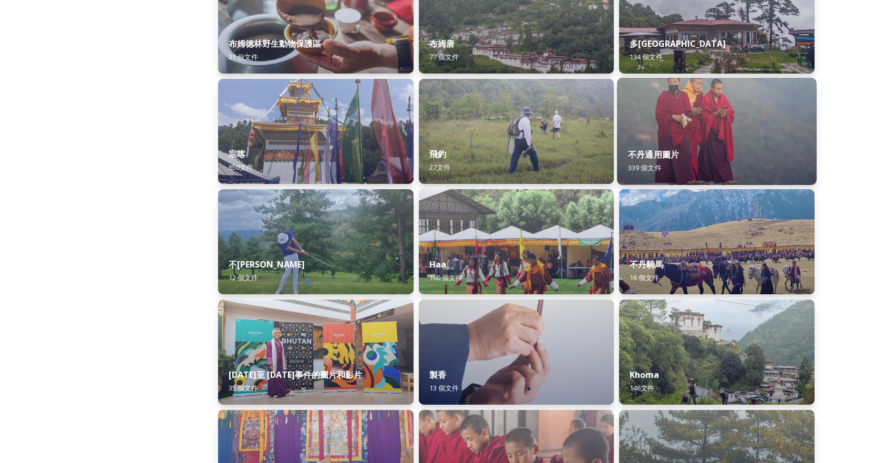
click at [732, 111] on img at bounding box center [716, 131] width 199 height 107
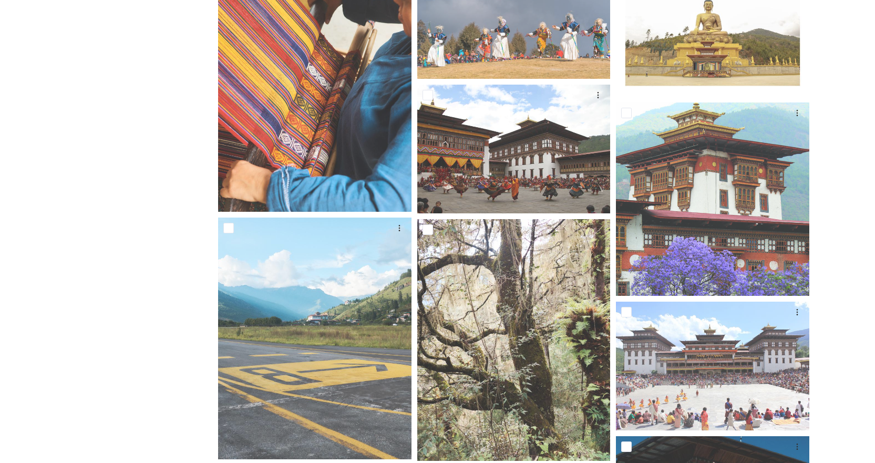
scroll to position [7935, 0]
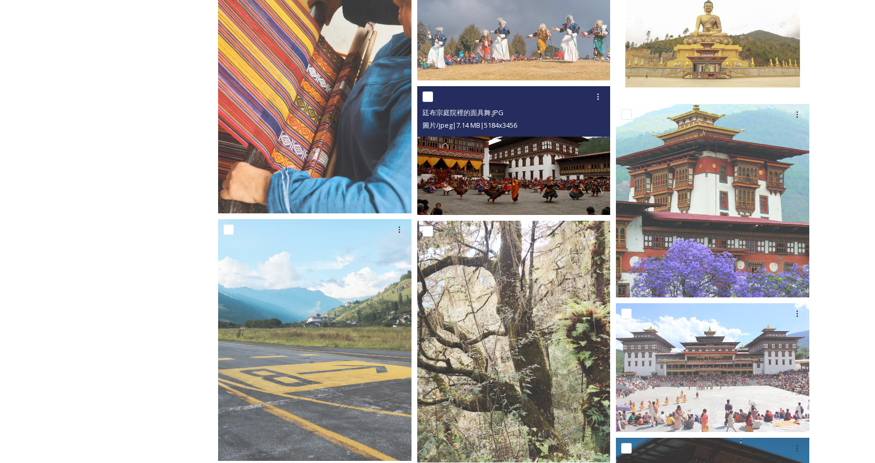
click at [523, 162] on img at bounding box center [513, 150] width 193 height 129
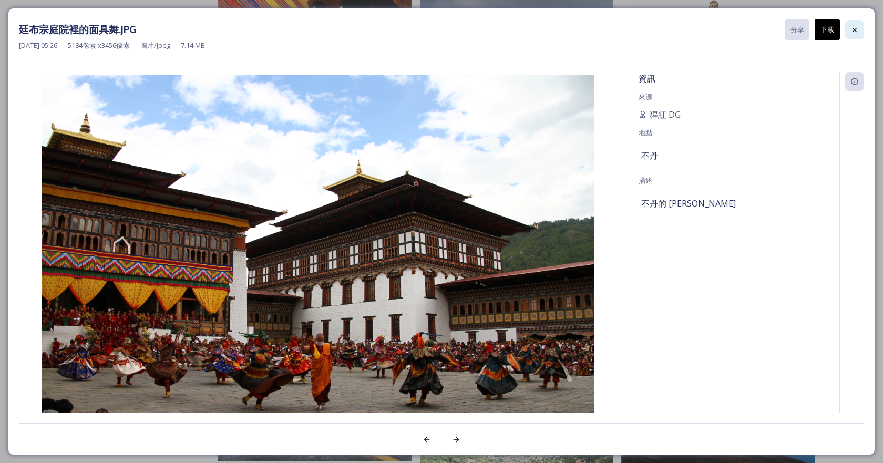
click at [861, 28] on div at bounding box center [854, 29] width 19 height 19
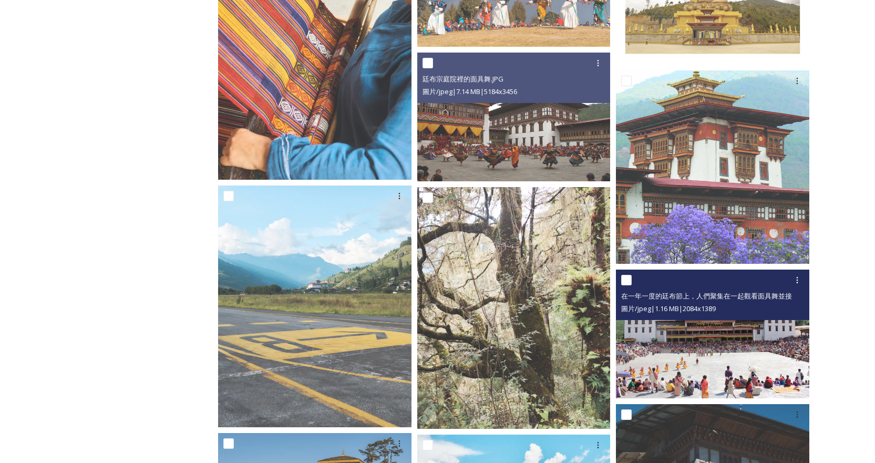
scroll to position [7987, 0]
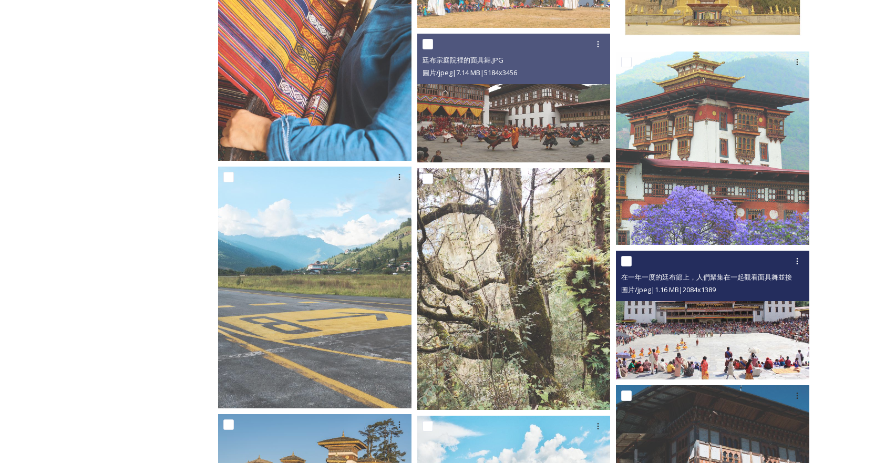
click at [729, 338] on img at bounding box center [712, 314] width 193 height 129
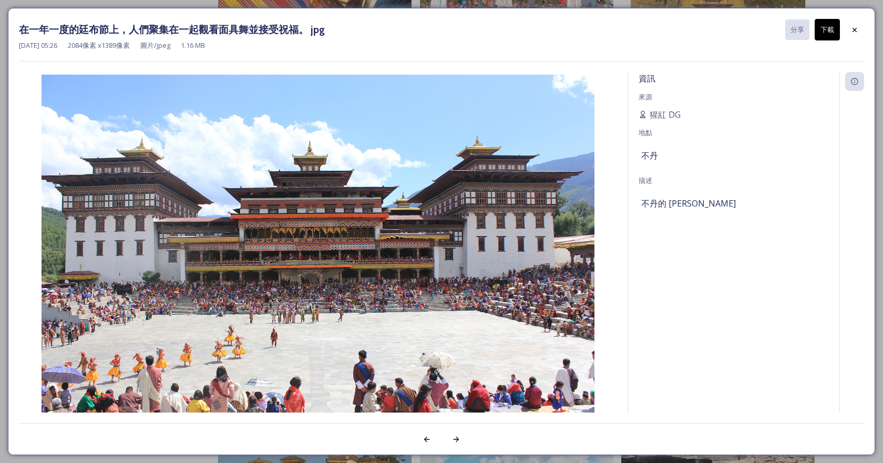
click at [826, 28] on font "下載" at bounding box center [827, 29] width 14 height 9
click at [851, 30] on icon at bounding box center [854, 30] width 8 height 8
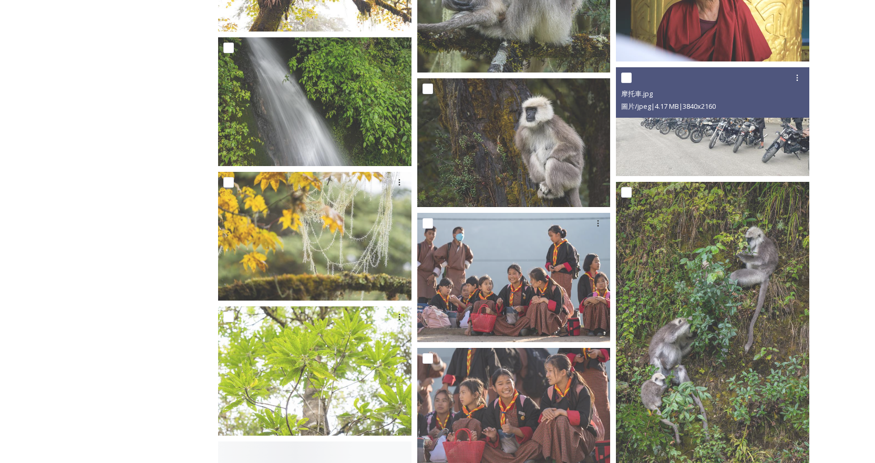
scroll to position [13978, 0]
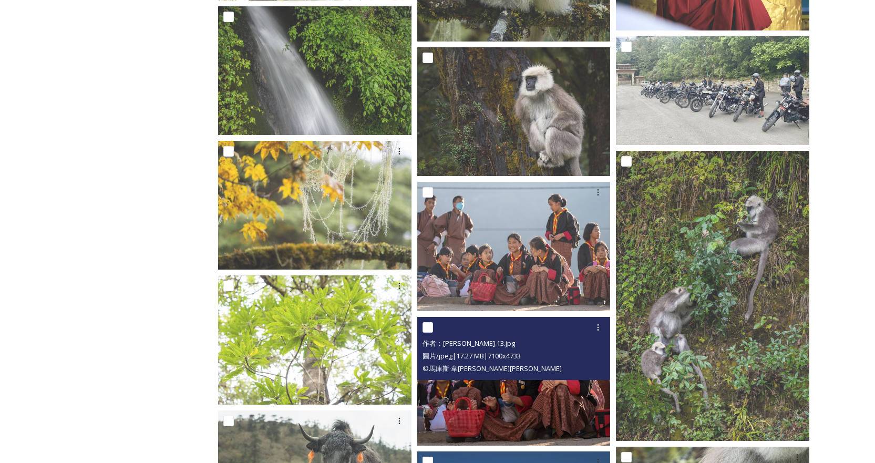
click at [542, 385] on img at bounding box center [513, 381] width 193 height 129
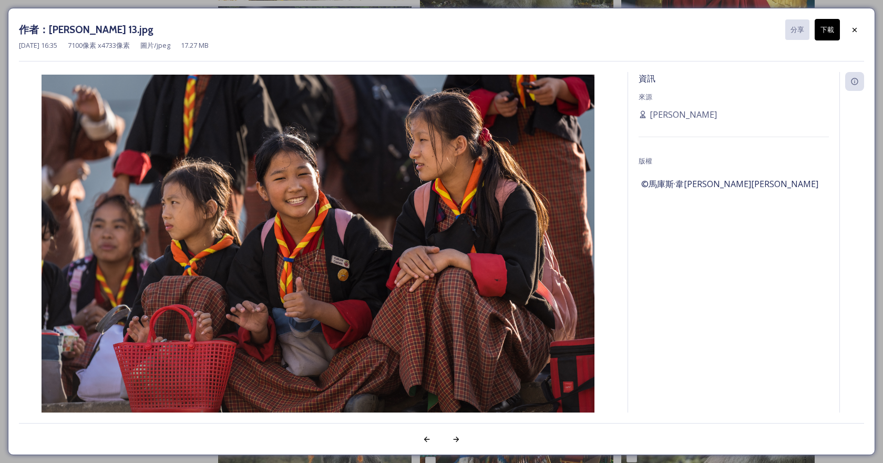
click at [828, 28] on font "下載" at bounding box center [827, 29] width 14 height 9
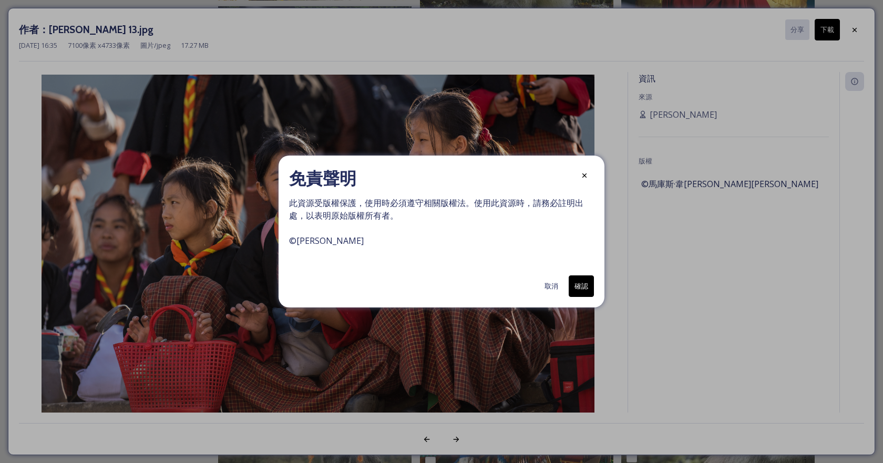
click at [582, 289] on font "確認" at bounding box center [581, 285] width 14 height 9
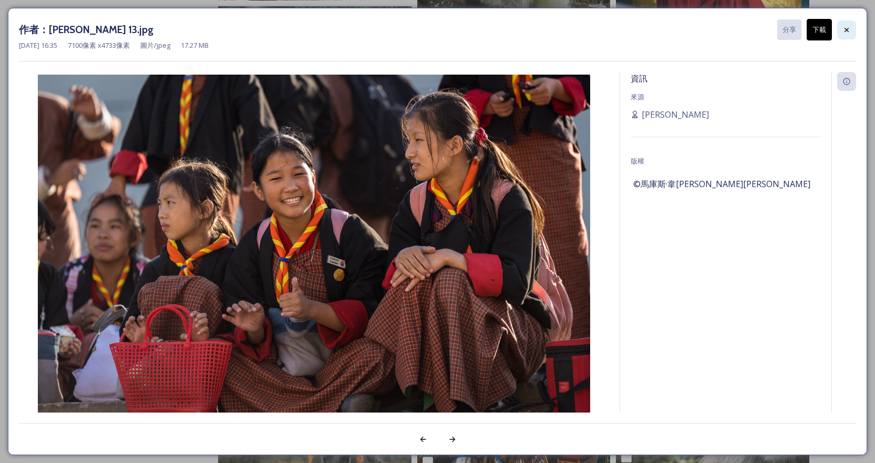
click at [850, 26] on icon at bounding box center [846, 30] width 8 height 8
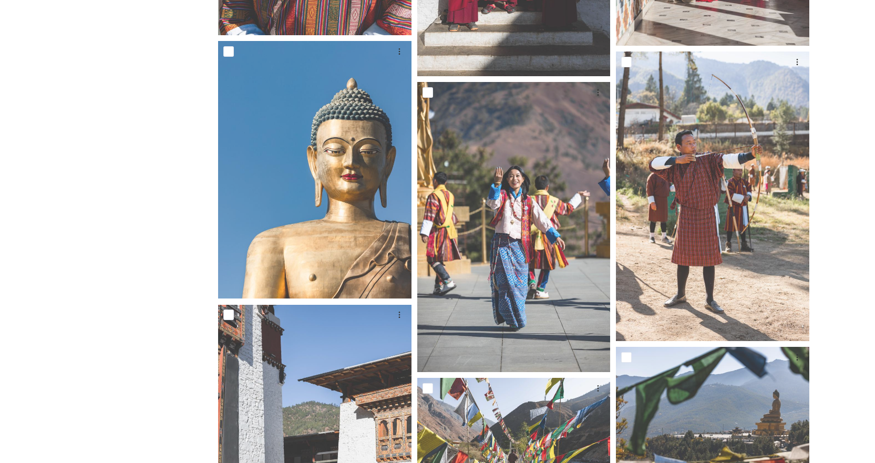
scroll to position [15659, 0]
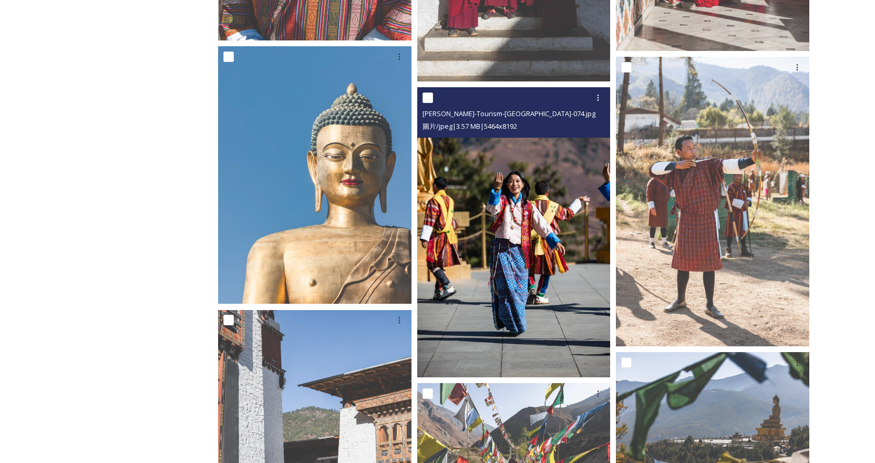
click at [530, 253] on img at bounding box center [513, 232] width 193 height 290
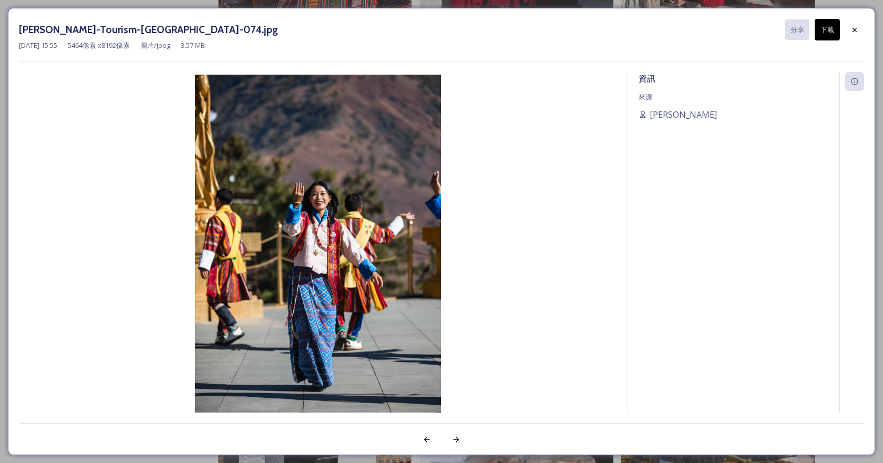
click at [824, 34] on font "下載" at bounding box center [827, 30] width 14 height 10
click at [856, 27] on icon at bounding box center [854, 30] width 8 height 8
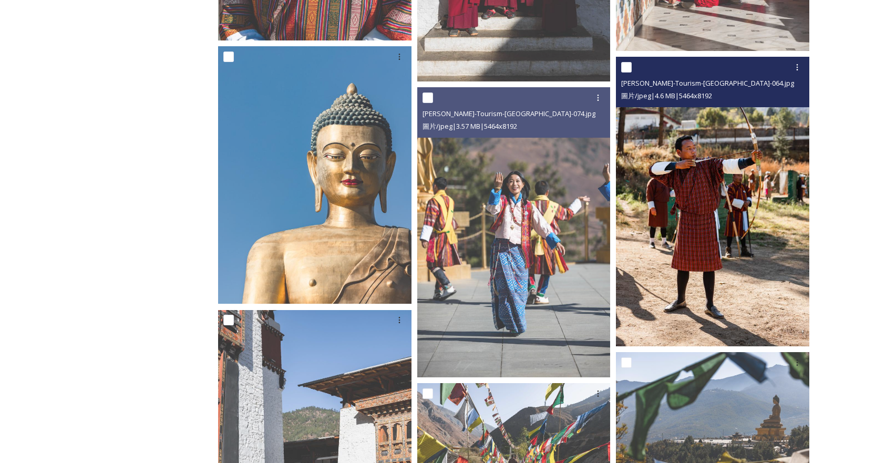
scroll to position [15817, 0]
